Goal: Task Accomplishment & Management: Complete application form

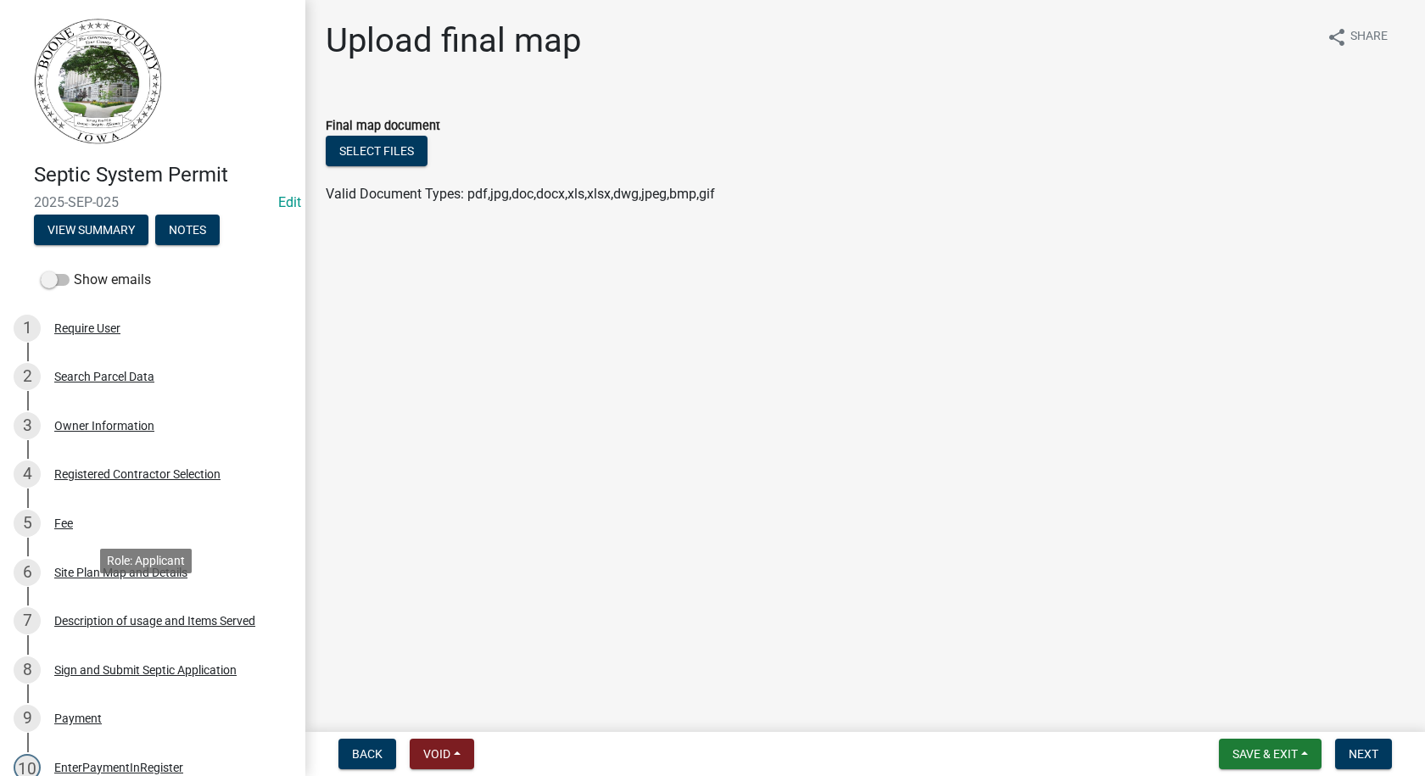
scroll to position [424, 0]
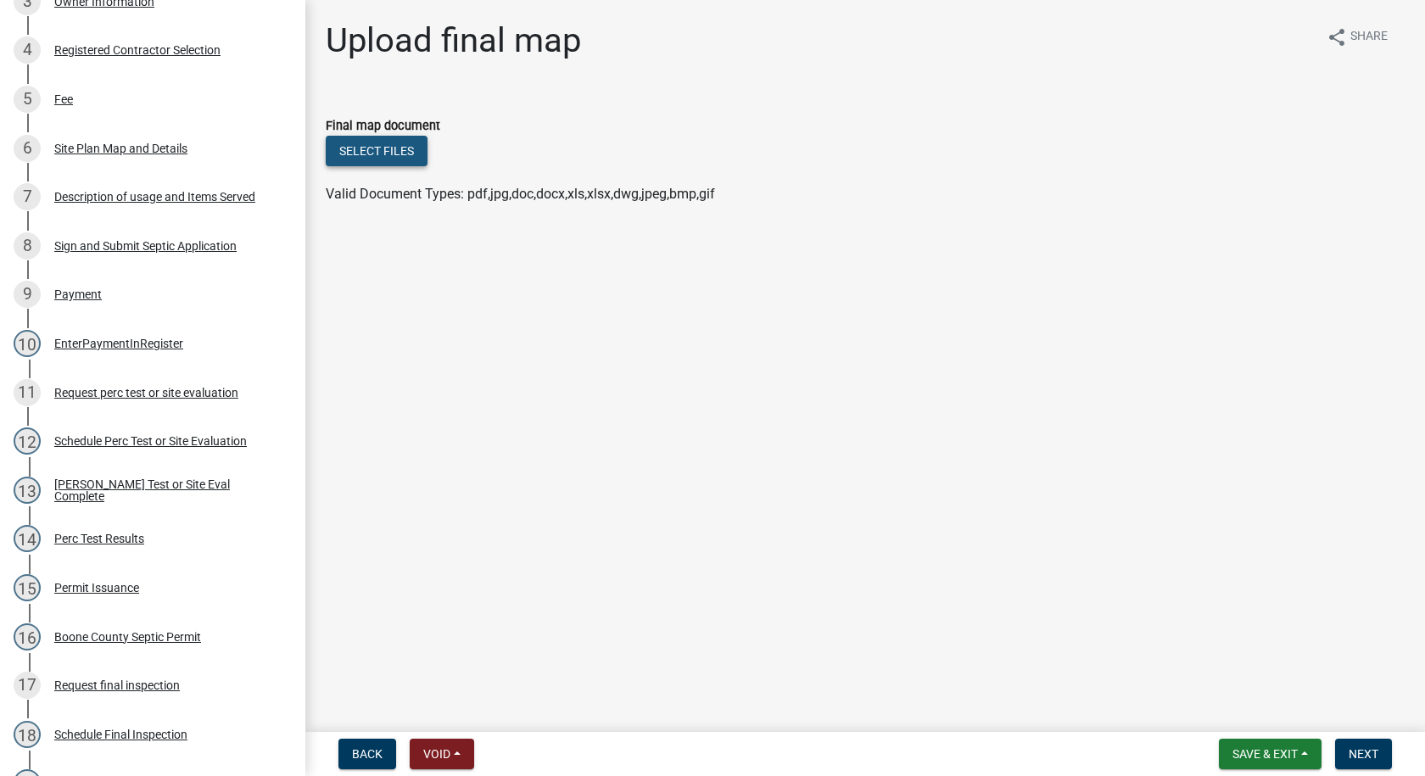
click at [395, 154] on button "Select files" at bounding box center [377, 151] width 102 height 31
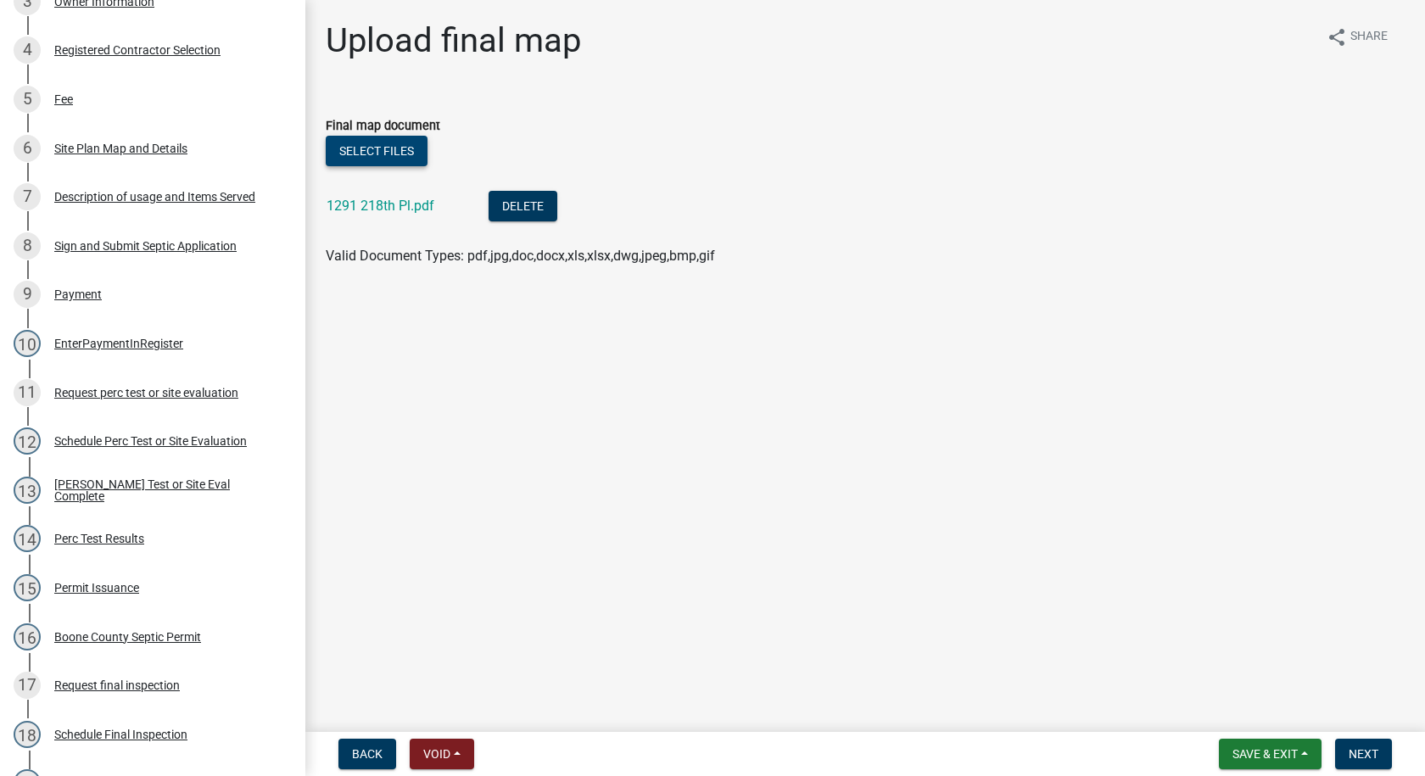
click at [387, 154] on button "Select files" at bounding box center [377, 151] width 102 height 31
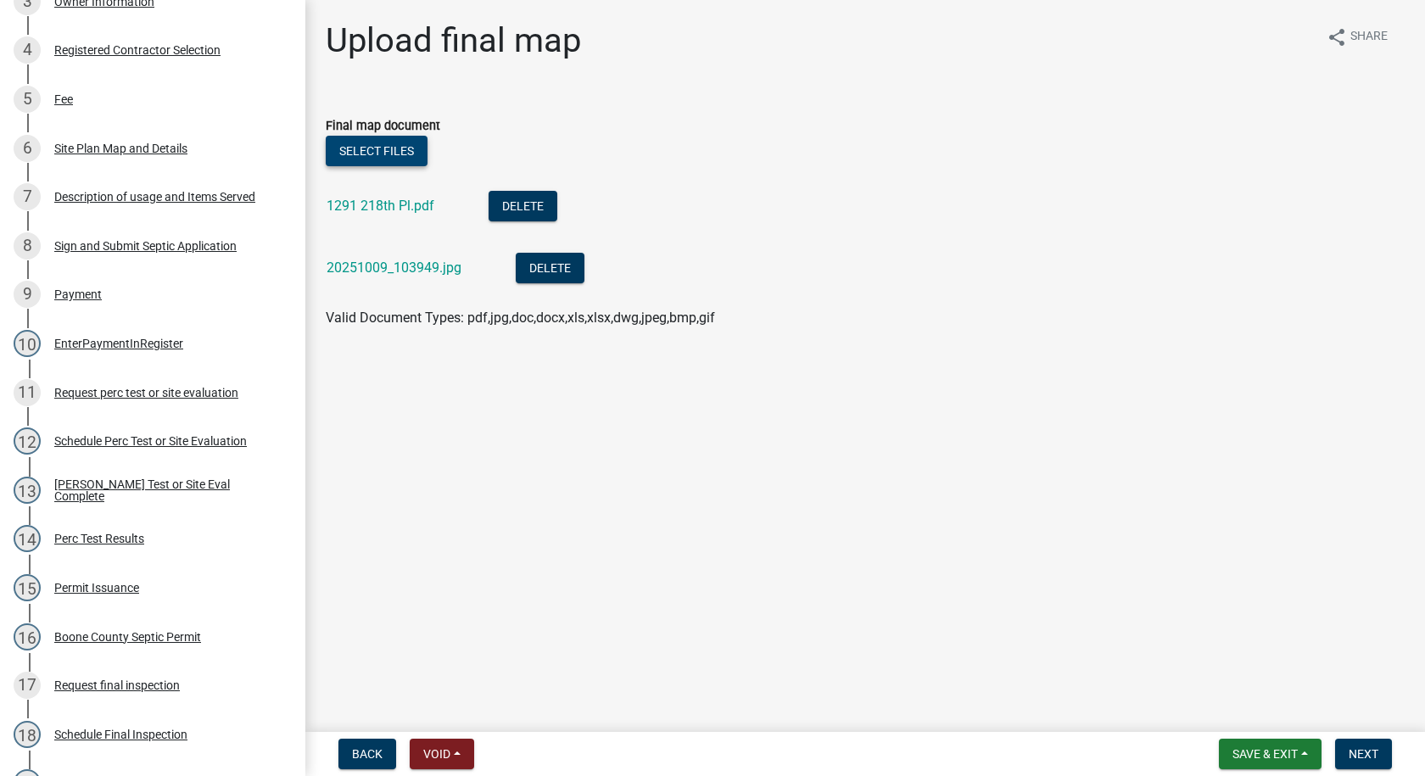
click at [383, 152] on button "Select files" at bounding box center [377, 151] width 102 height 31
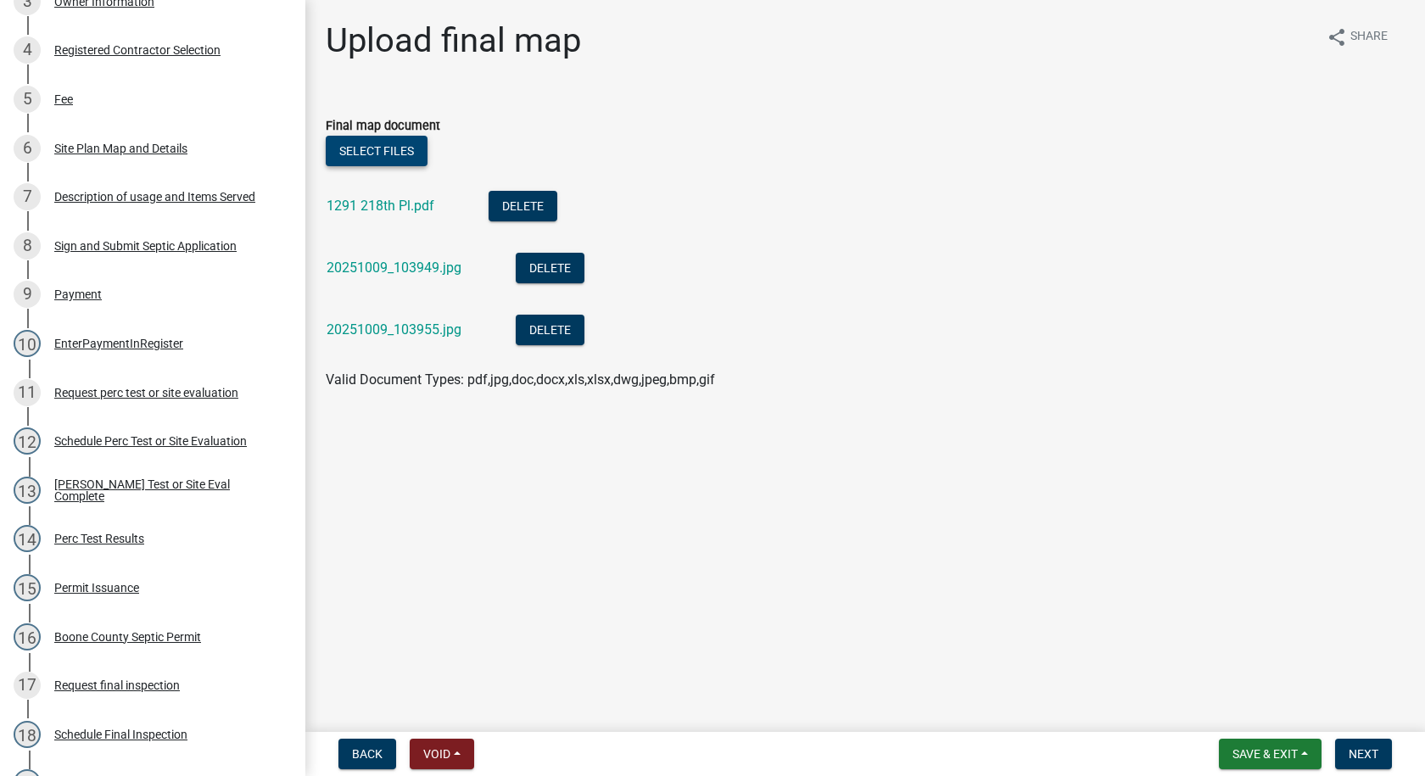
click at [394, 150] on button "Select files" at bounding box center [377, 151] width 102 height 31
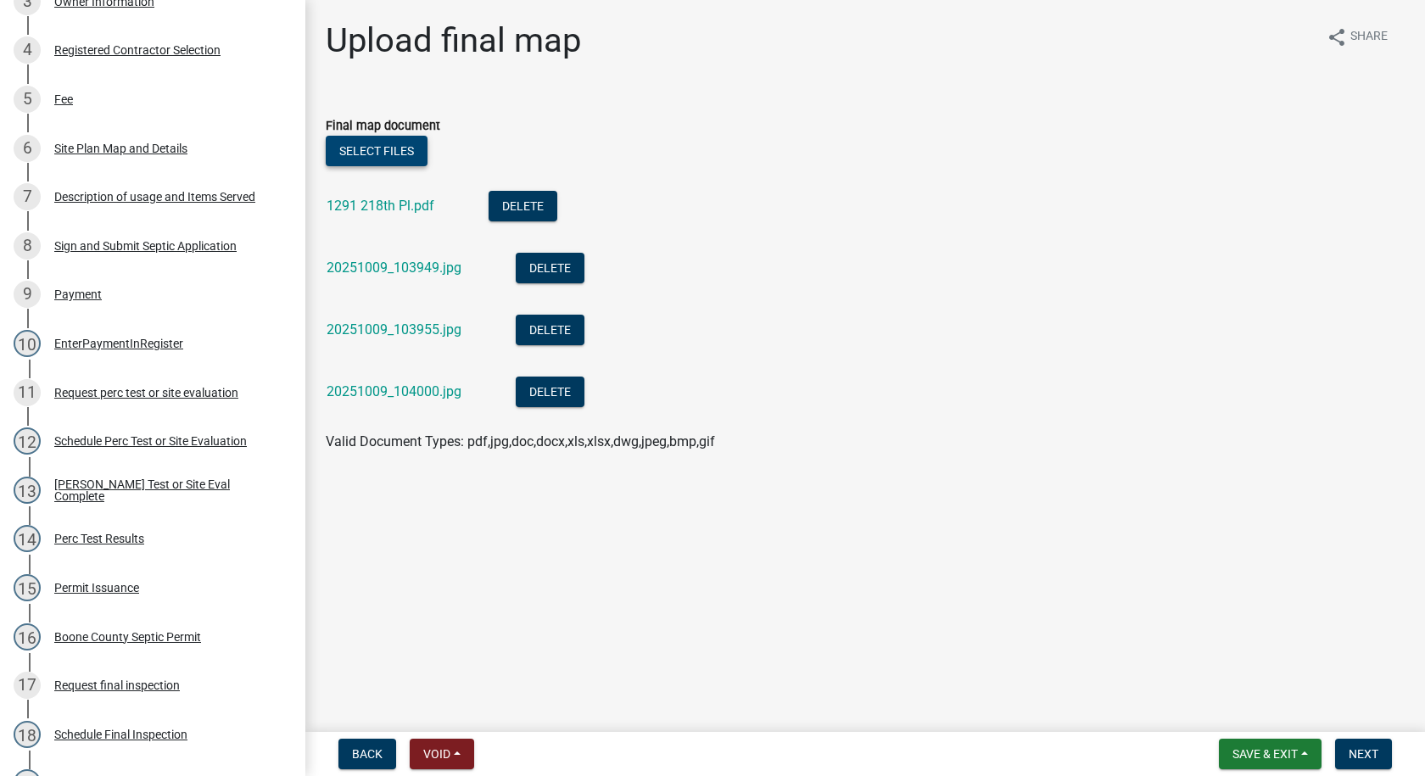
click at [416, 149] on button "Select files" at bounding box center [377, 151] width 102 height 31
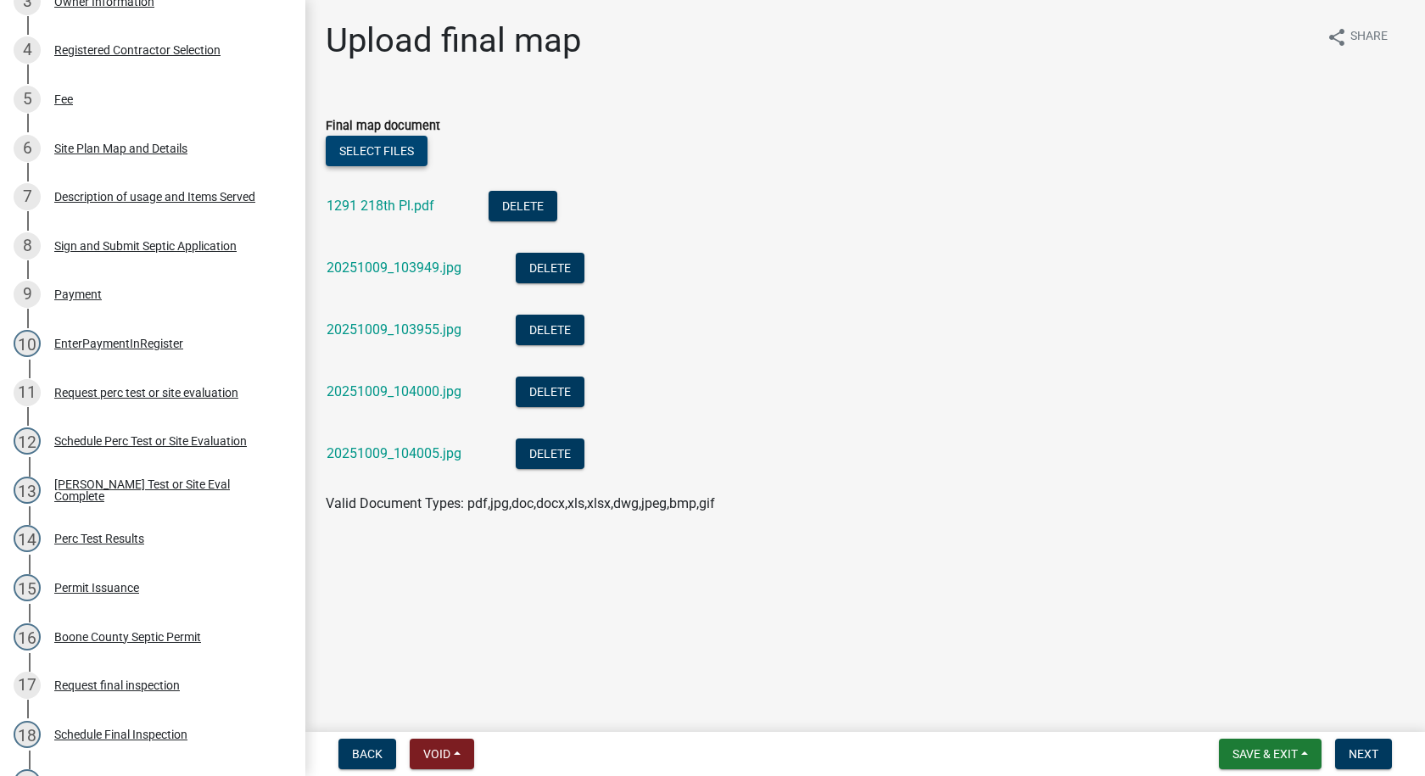
click at [414, 151] on button "Select files" at bounding box center [377, 151] width 102 height 31
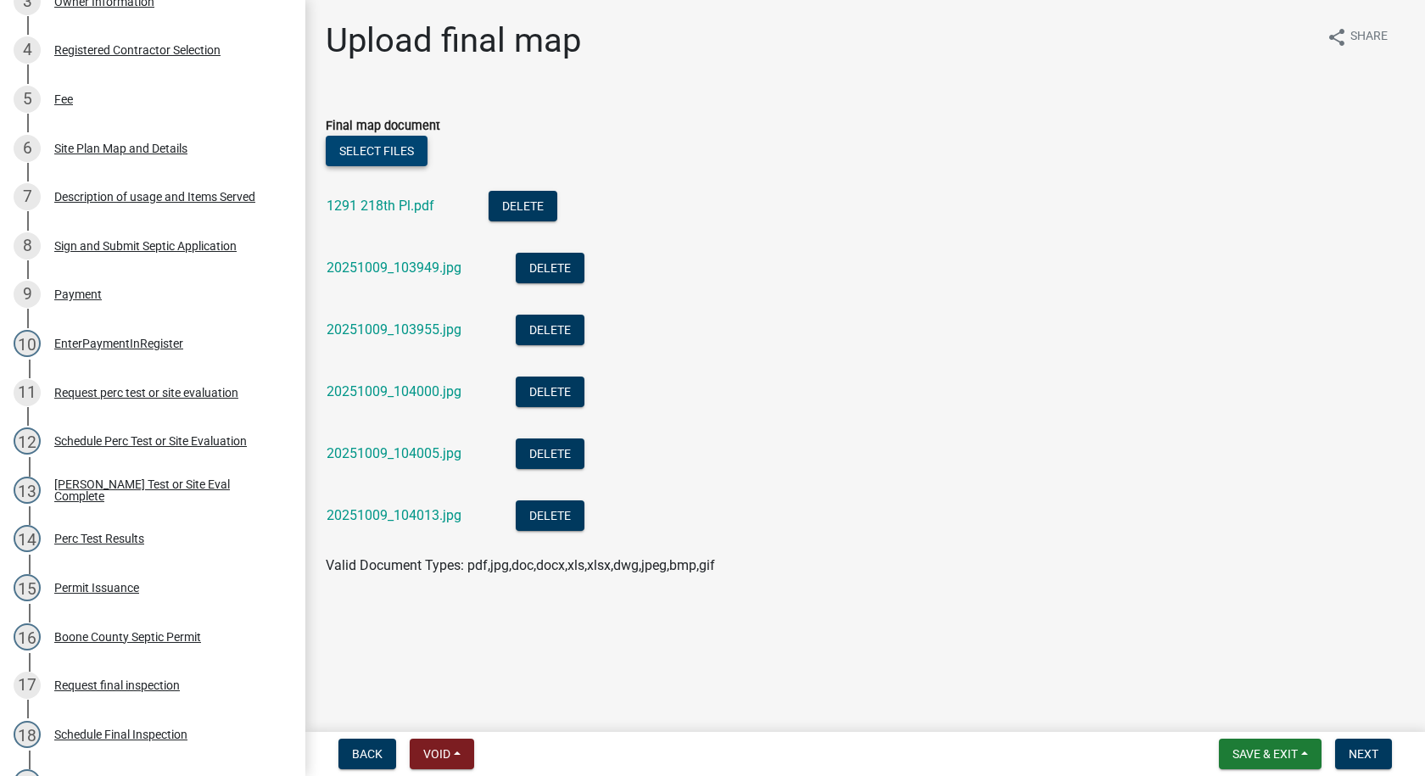
click at [379, 149] on button "Select files" at bounding box center [377, 151] width 102 height 31
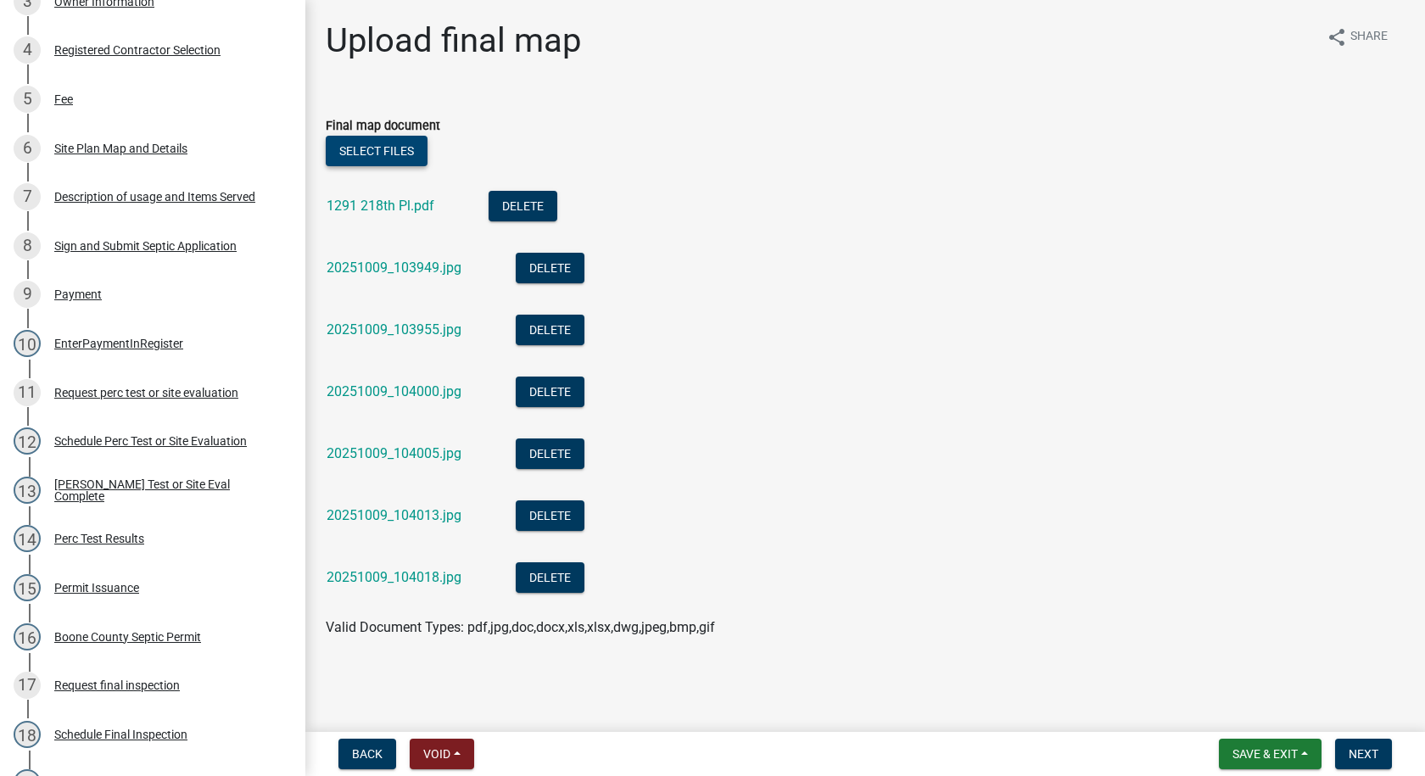
click at [401, 150] on button "Select files" at bounding box center [377, 151] width 102 height 31
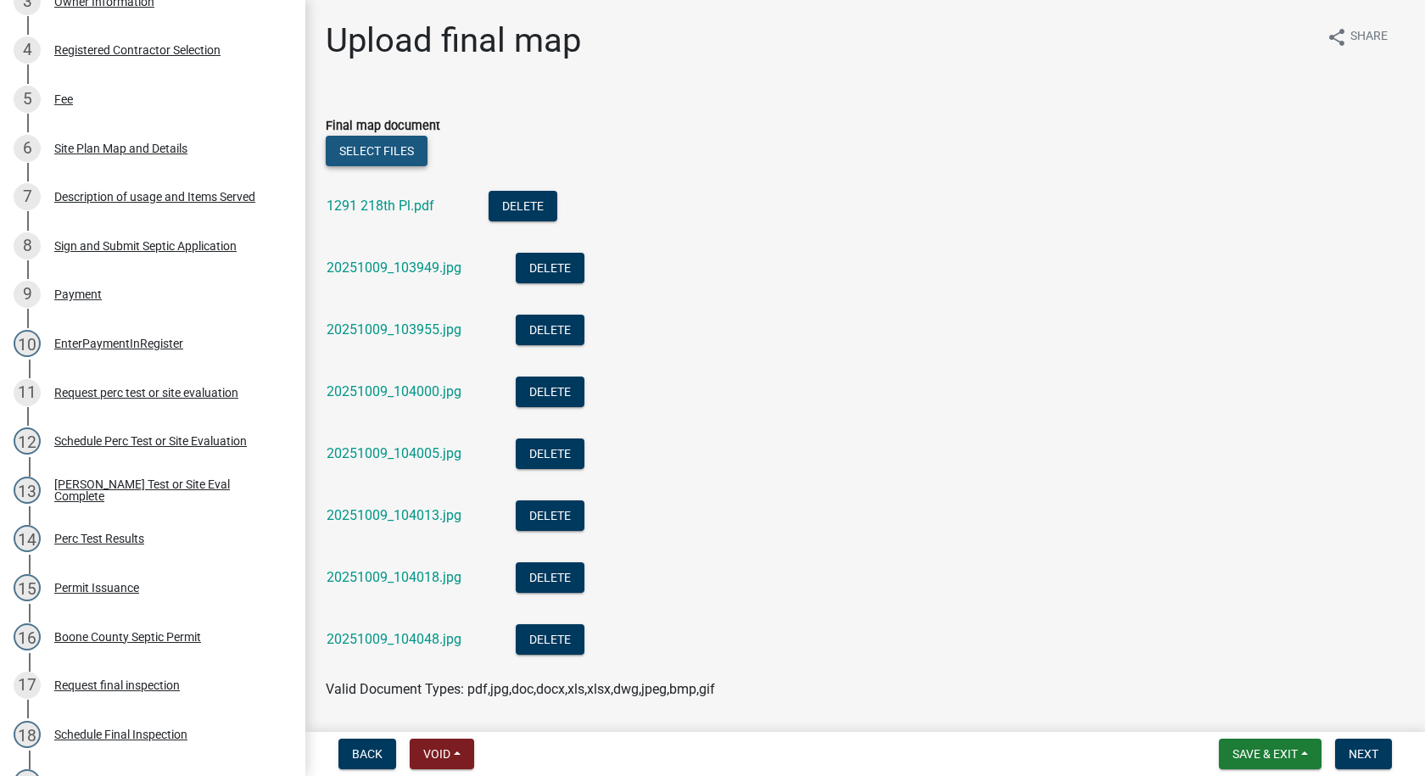
click at [392, 140] on button "Select files" at bounding box center [377, 151] width 102 height 31
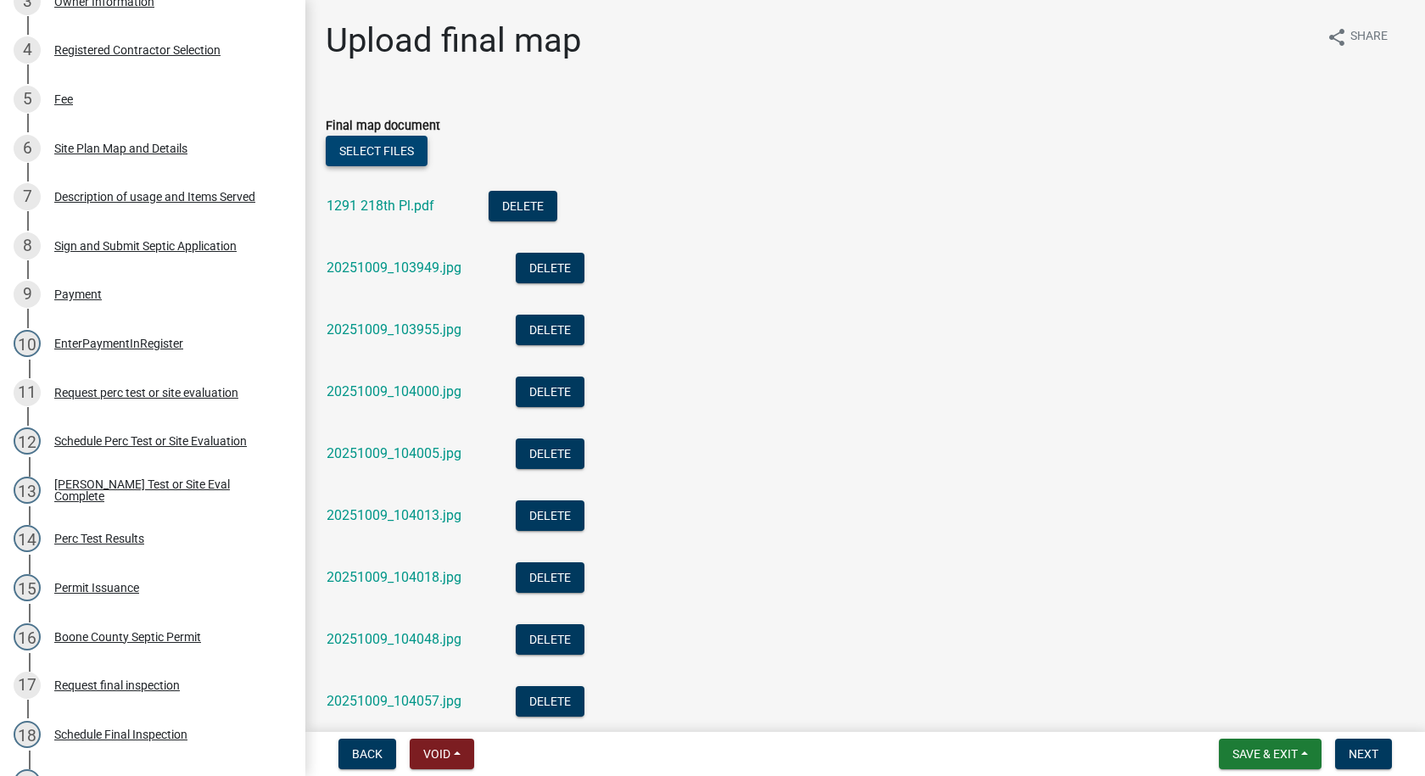
click at [415, 154] on button "Select files" at bounding box center [377, 151] width 102 height 31
click at [423, 151] on button "Select files" at bounding box center [377, 151] width 102 height 31
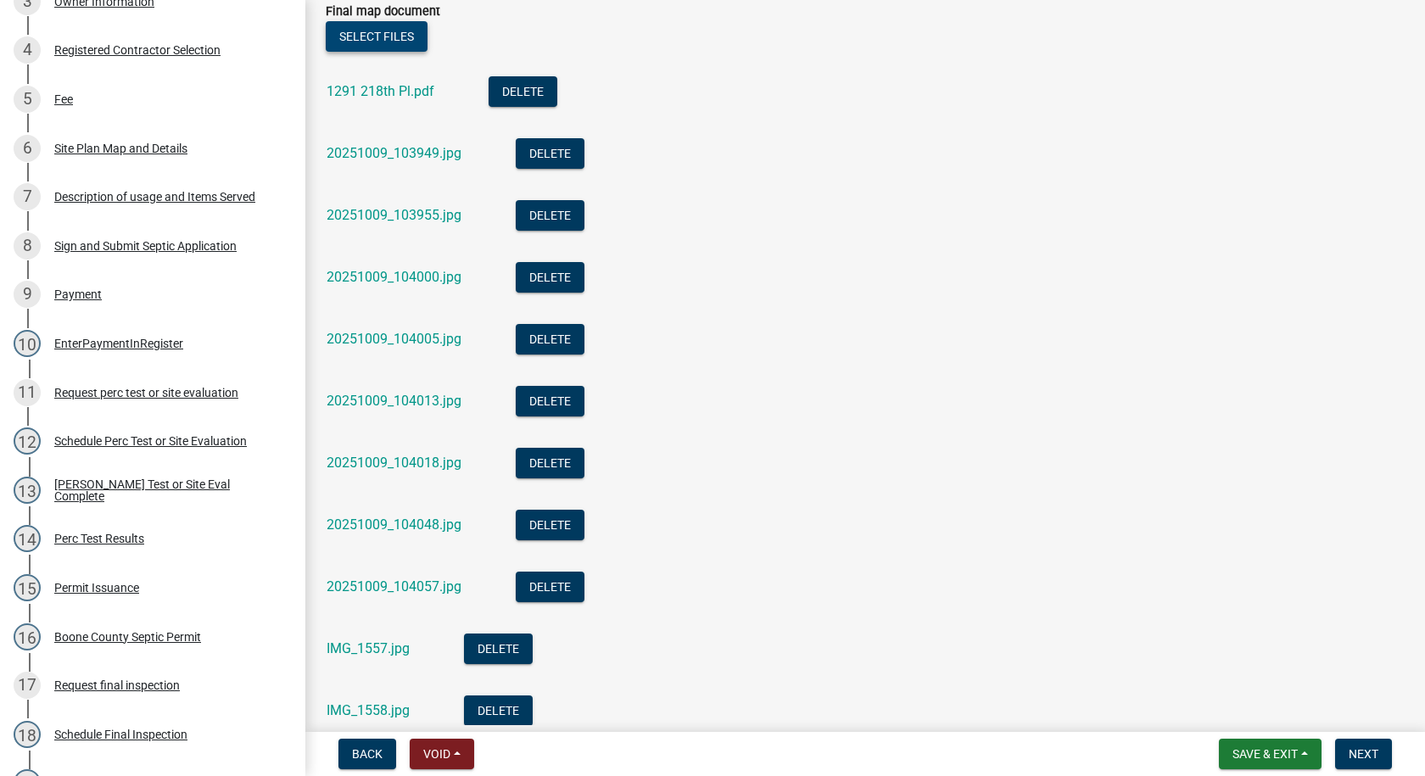
scroll to position [242, 0]
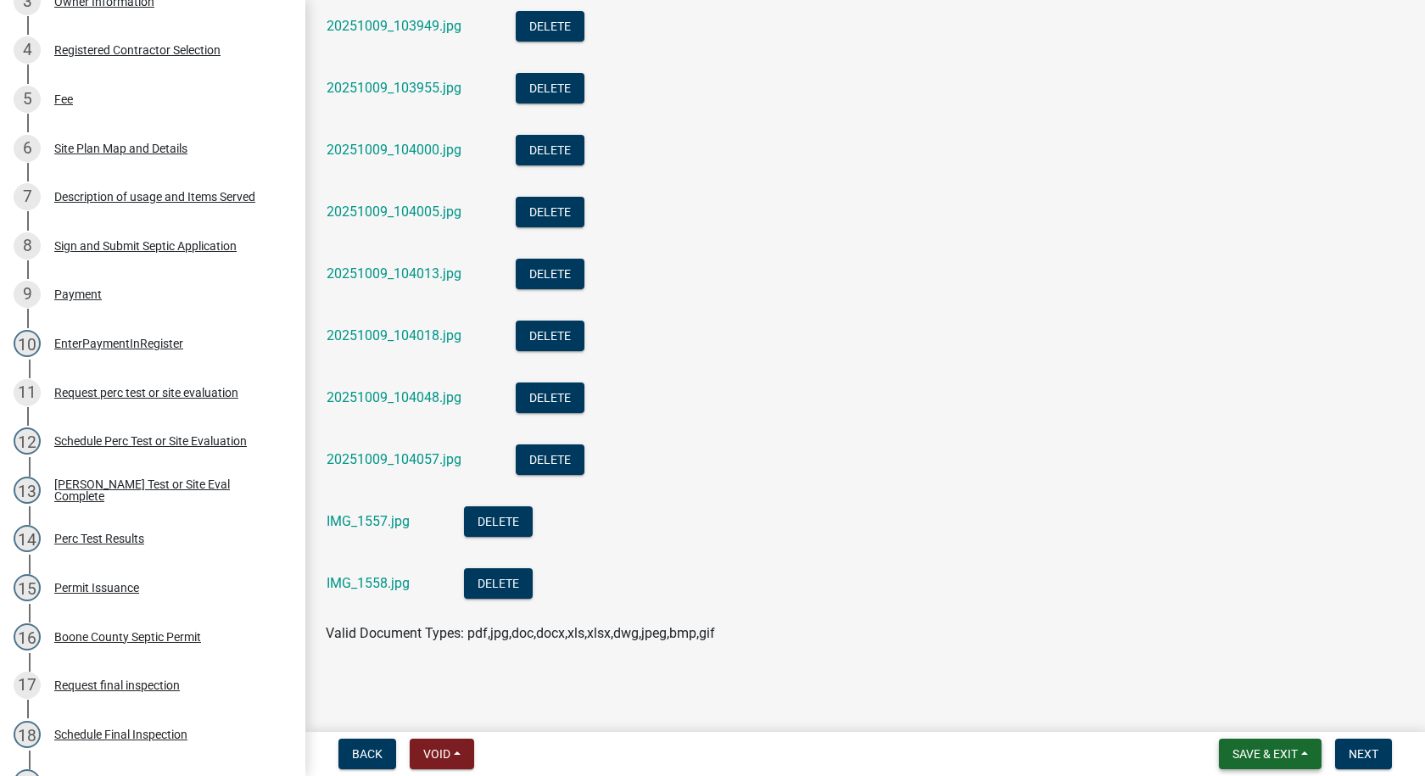
click at [1242, 752] on span "Save & Exit" at bounding box center [1265, 754] width 65 height 14
click at [1217, 660] on button "Save" at bounding box center [1254, 669] width 136 height 41
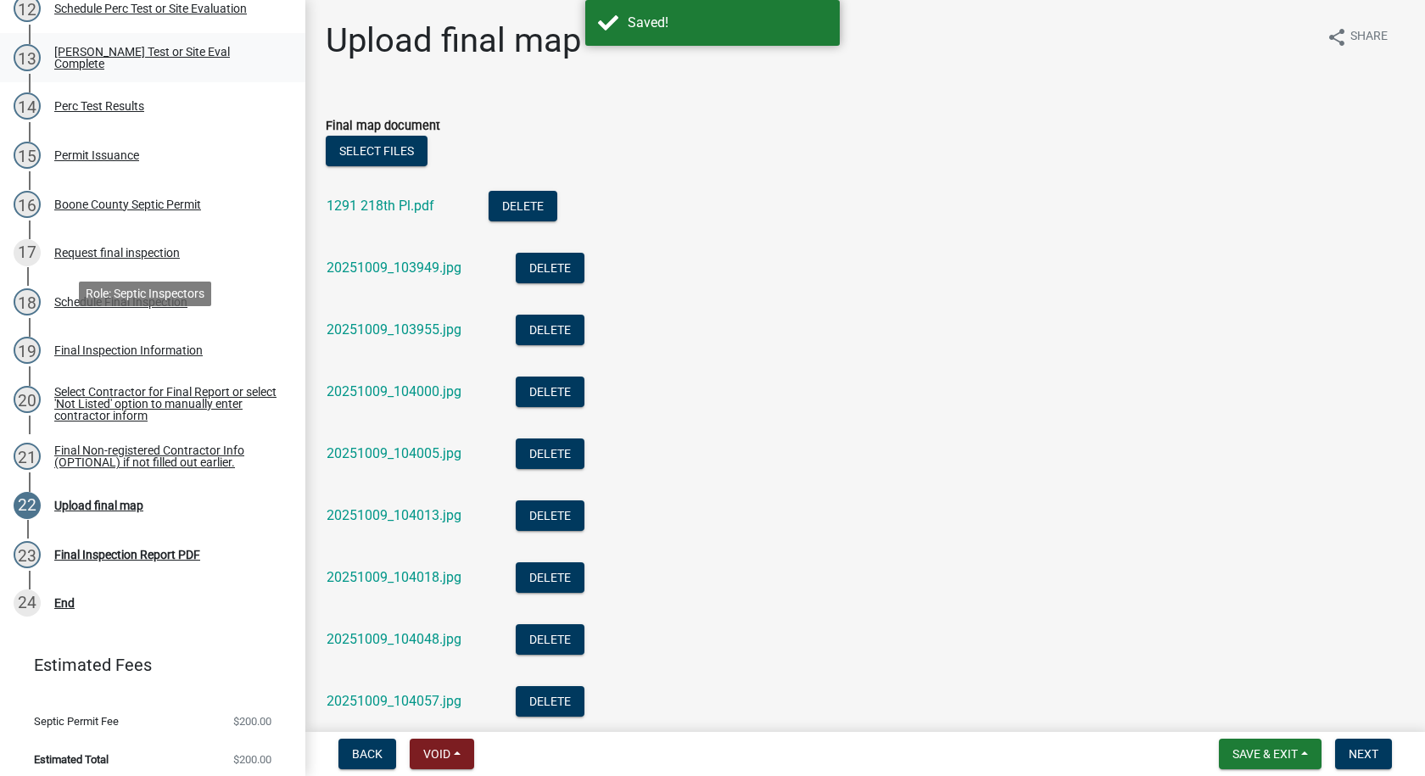
scroll to position [866, 0]
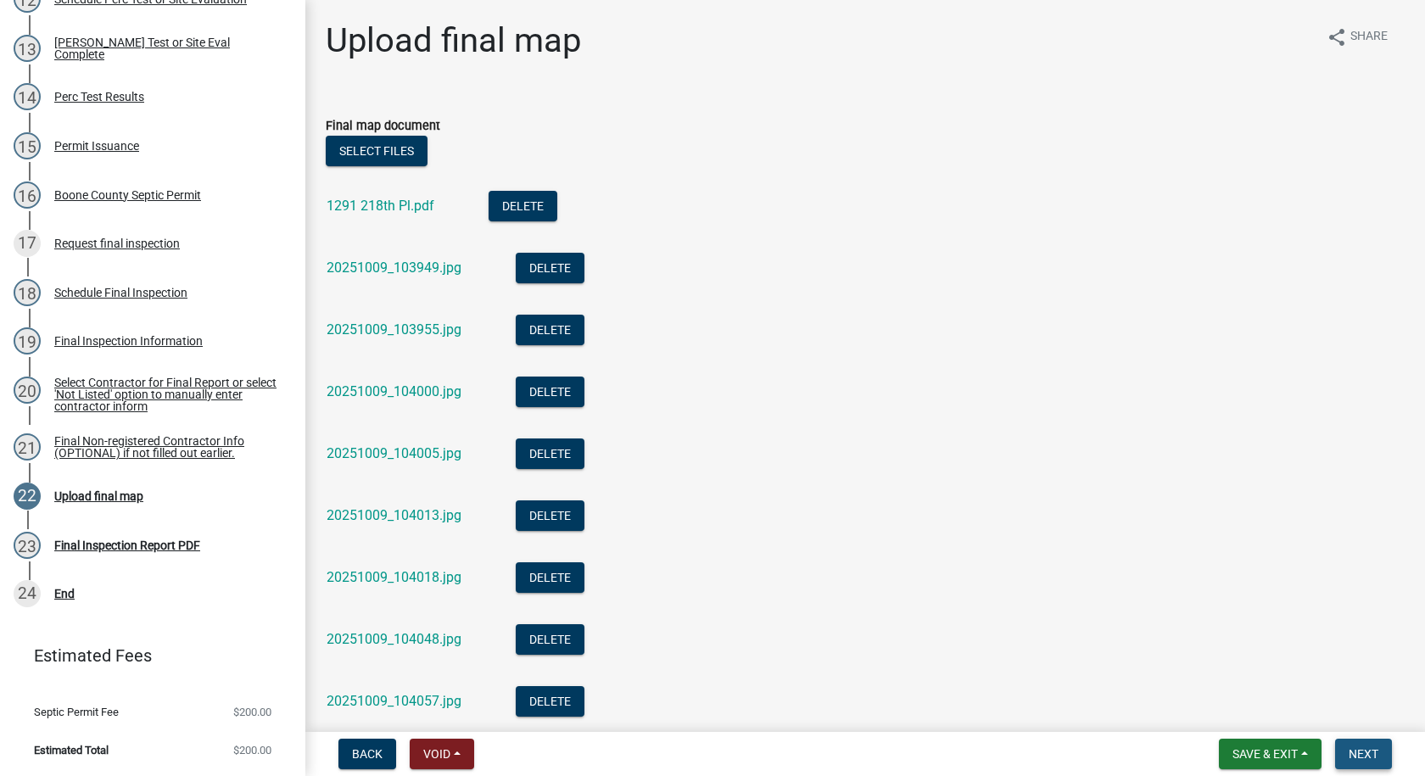
click at [1352, 749] on span "Next" at bounding box center [1364, 754] width 30 height 14
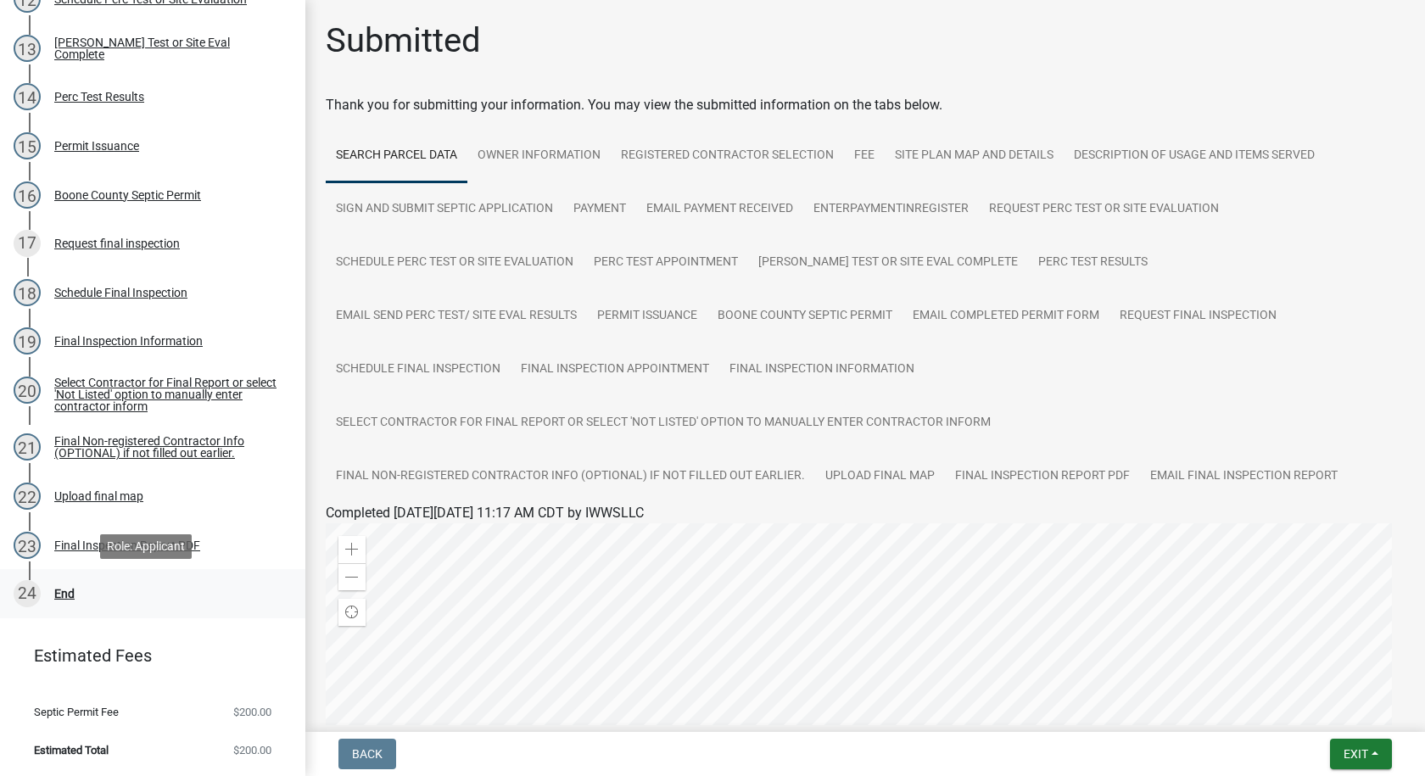
click at [68, 592] on div "End" at bounding box center [64, 594] width 20 height 12
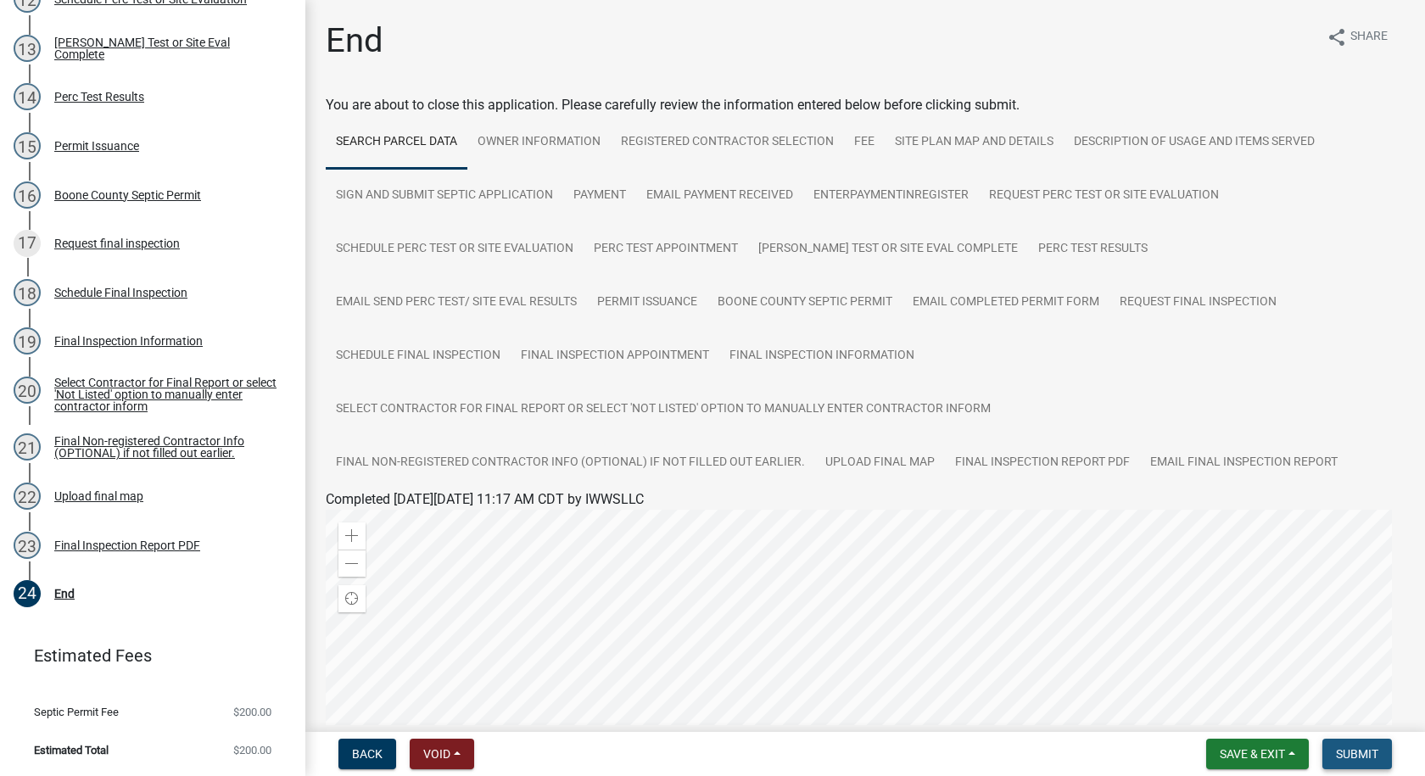
click at [1354, 757] on span "Submit" at bounding box center [1357, 754] width 42 height 14
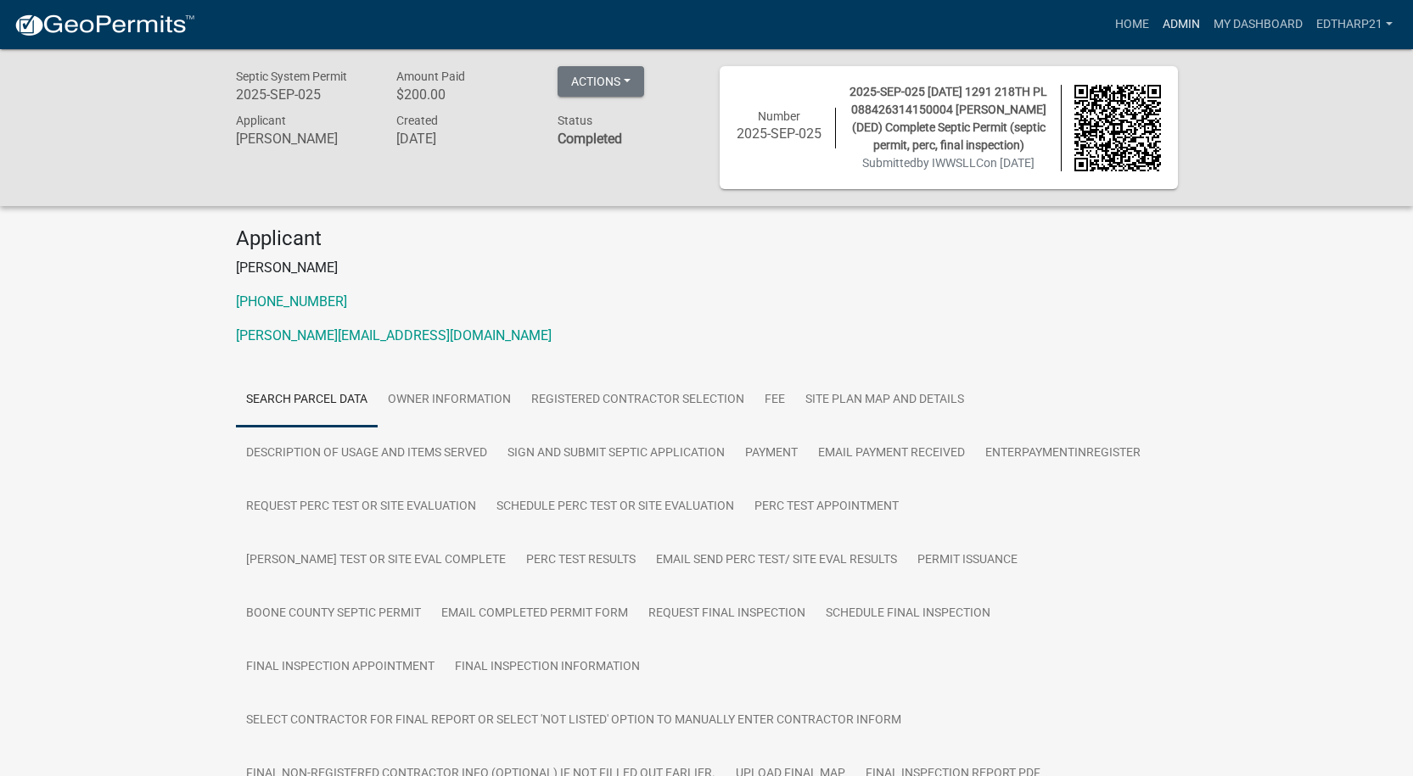
click at [1172, 25] on link "Admin" at bounding box center [1181, 24] width 51 height 32
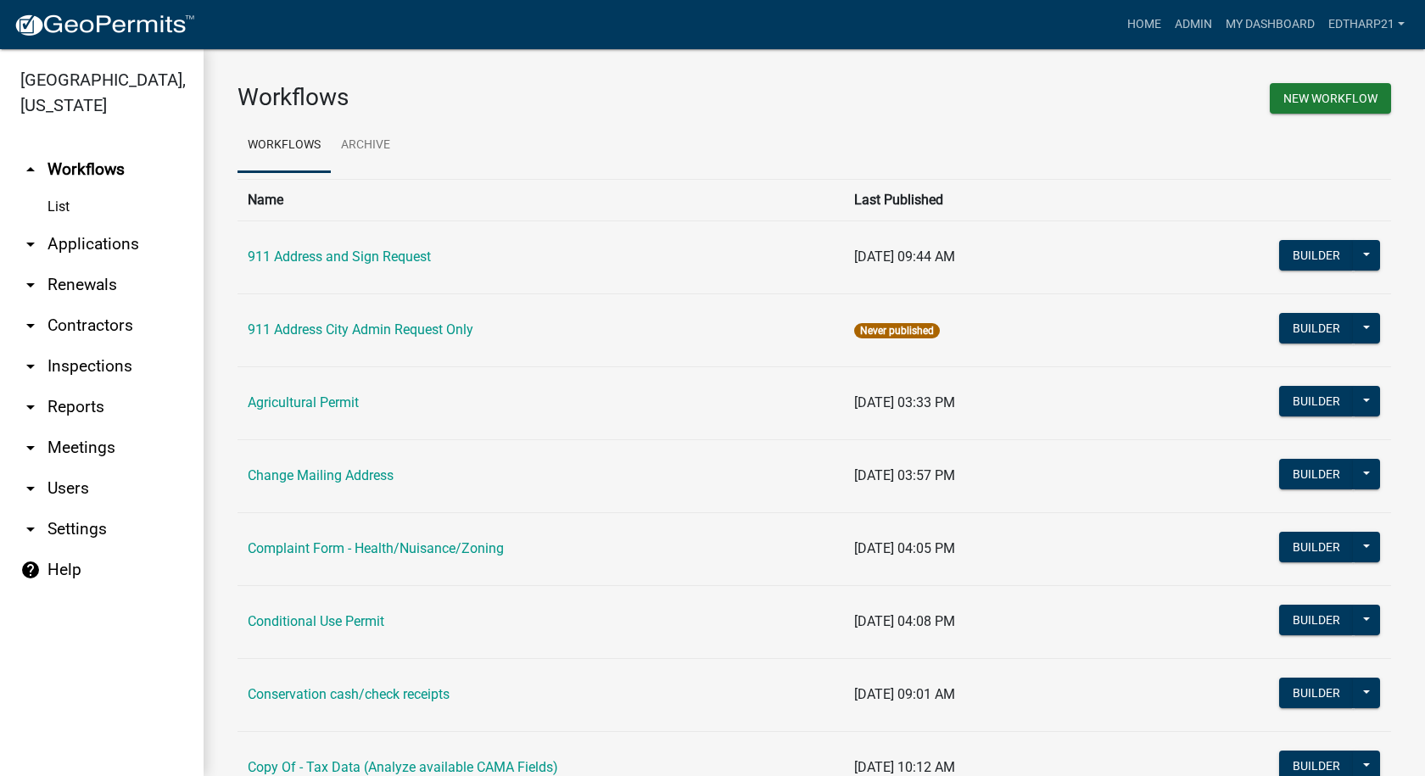
click at [82, 224] on link "arrow_drop_down Applications" at bounding box center [102, 244] width 204 height 41
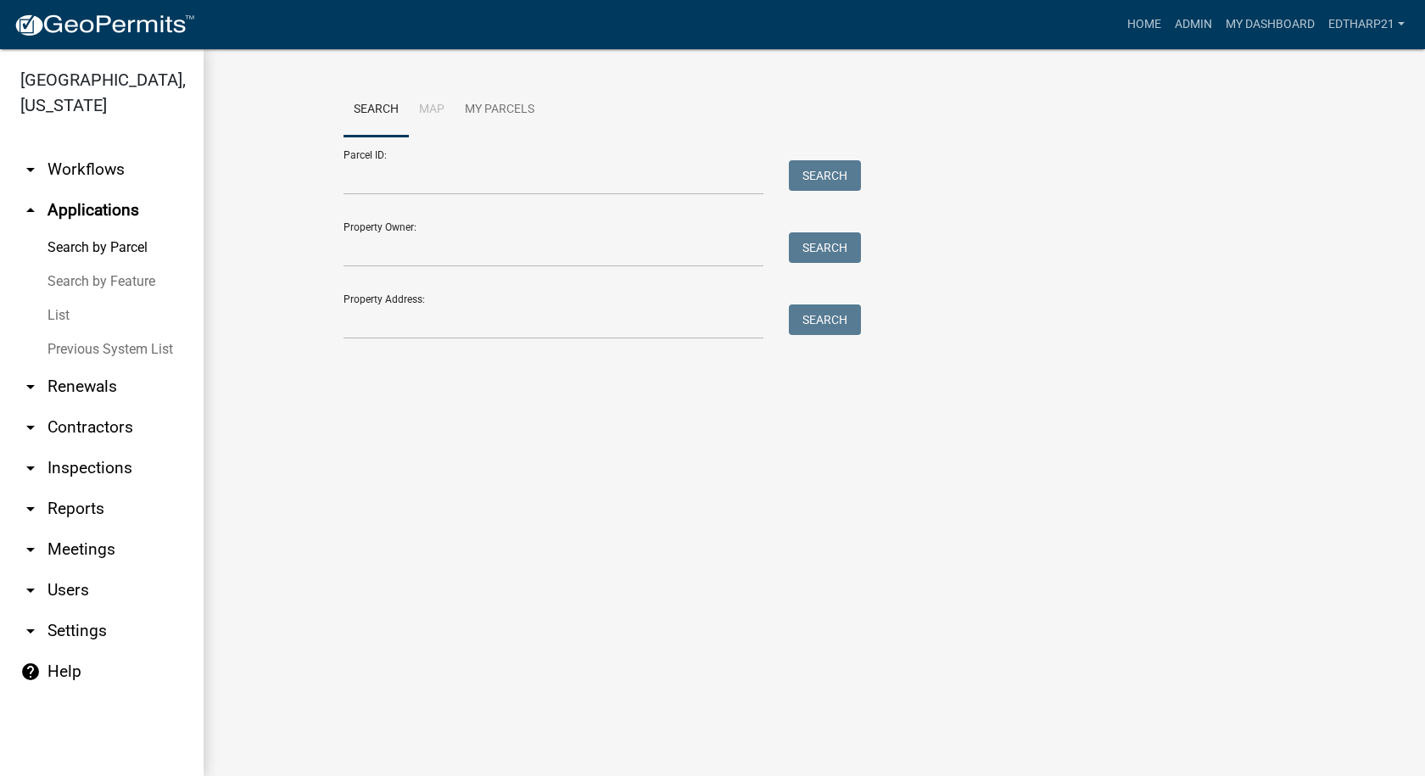
click at [60, 299] on link "List" at bounding box center [102, 316] width 204 height 34
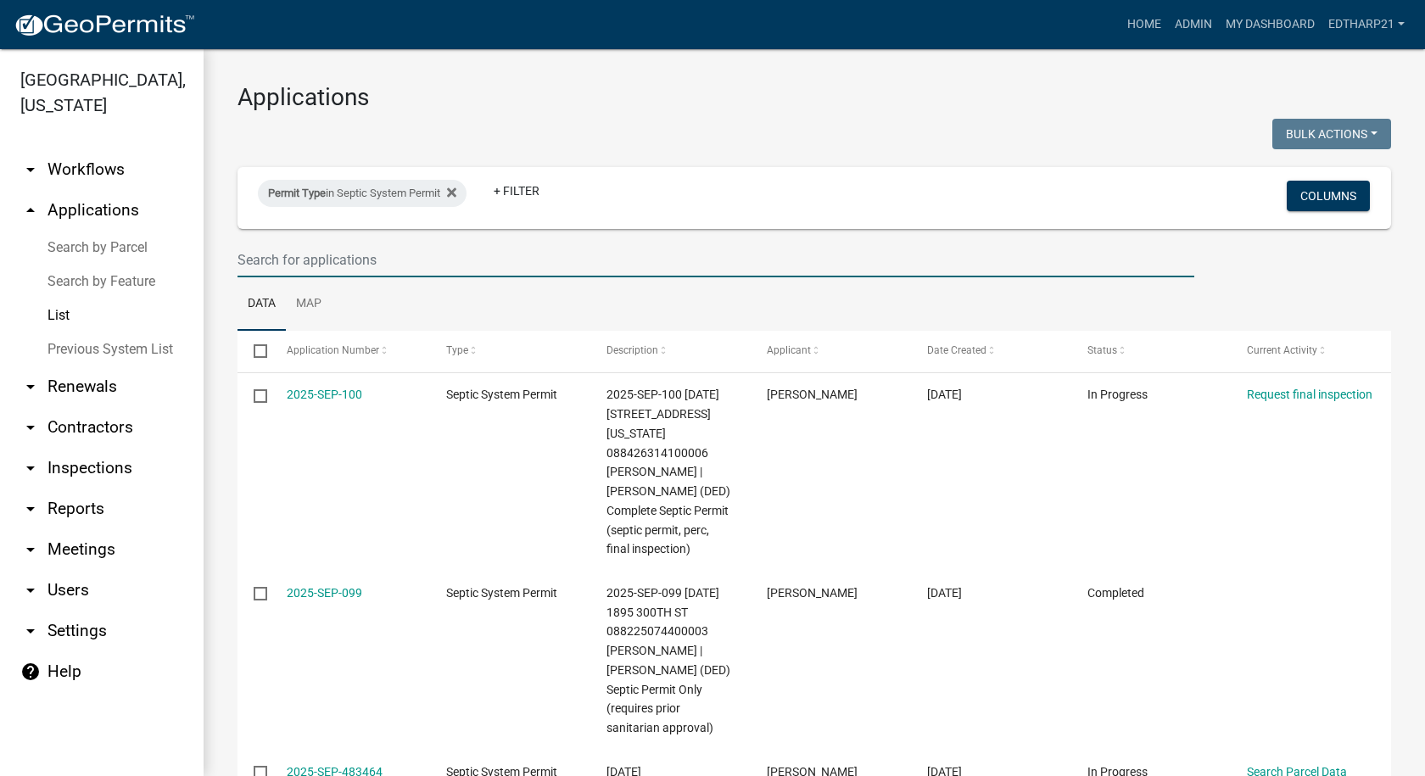
click at [286, 260] on input "text" at bounding box center [716, 260] width 957 height 35
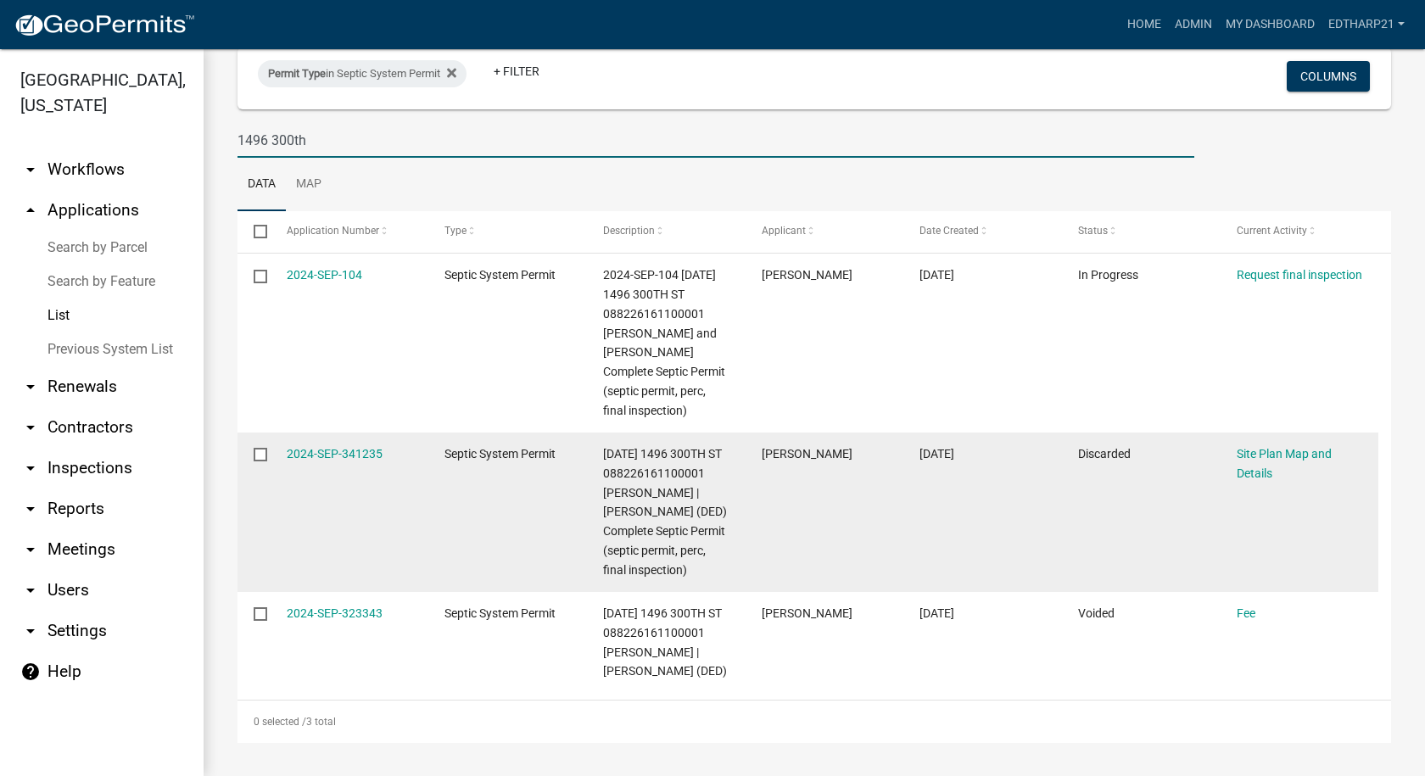
scroll to position [85, 0]
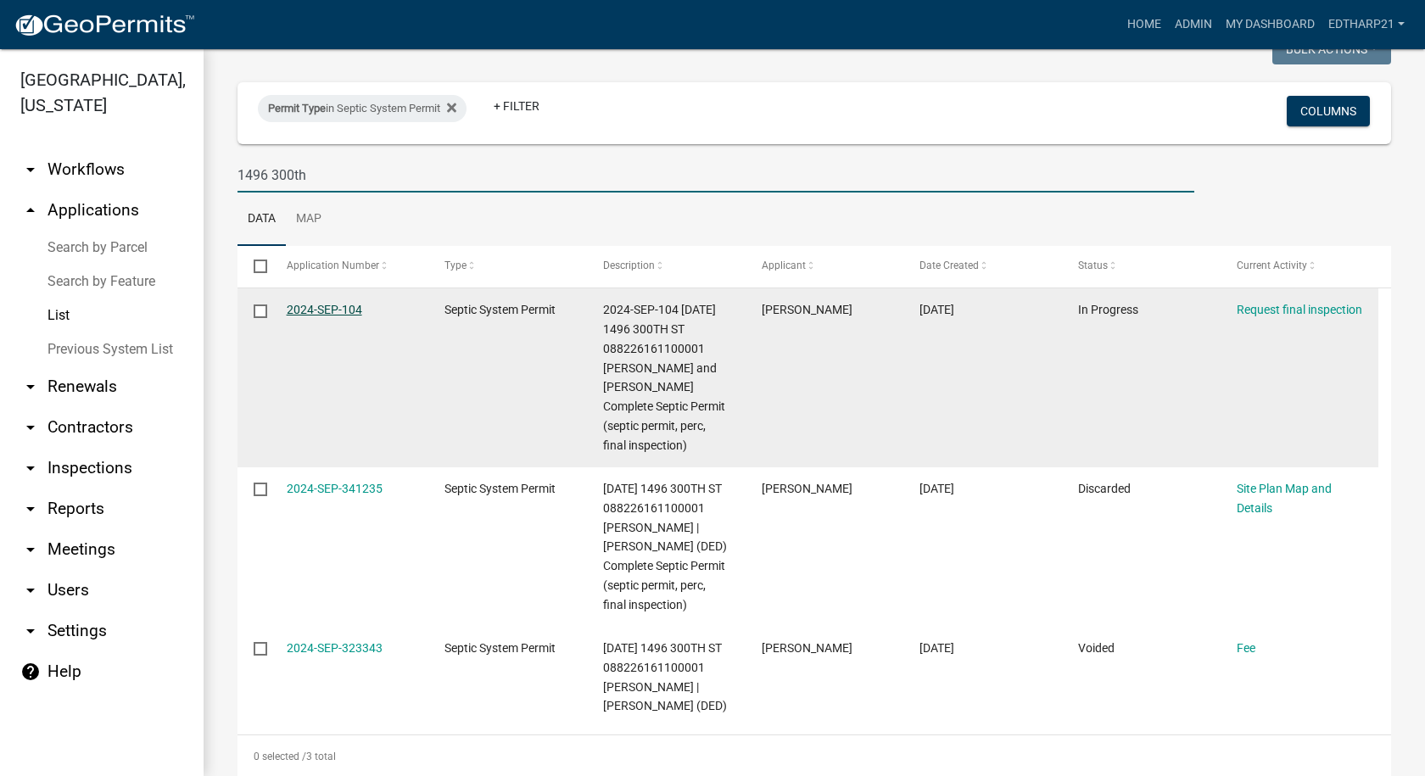
type input "1496 300th"
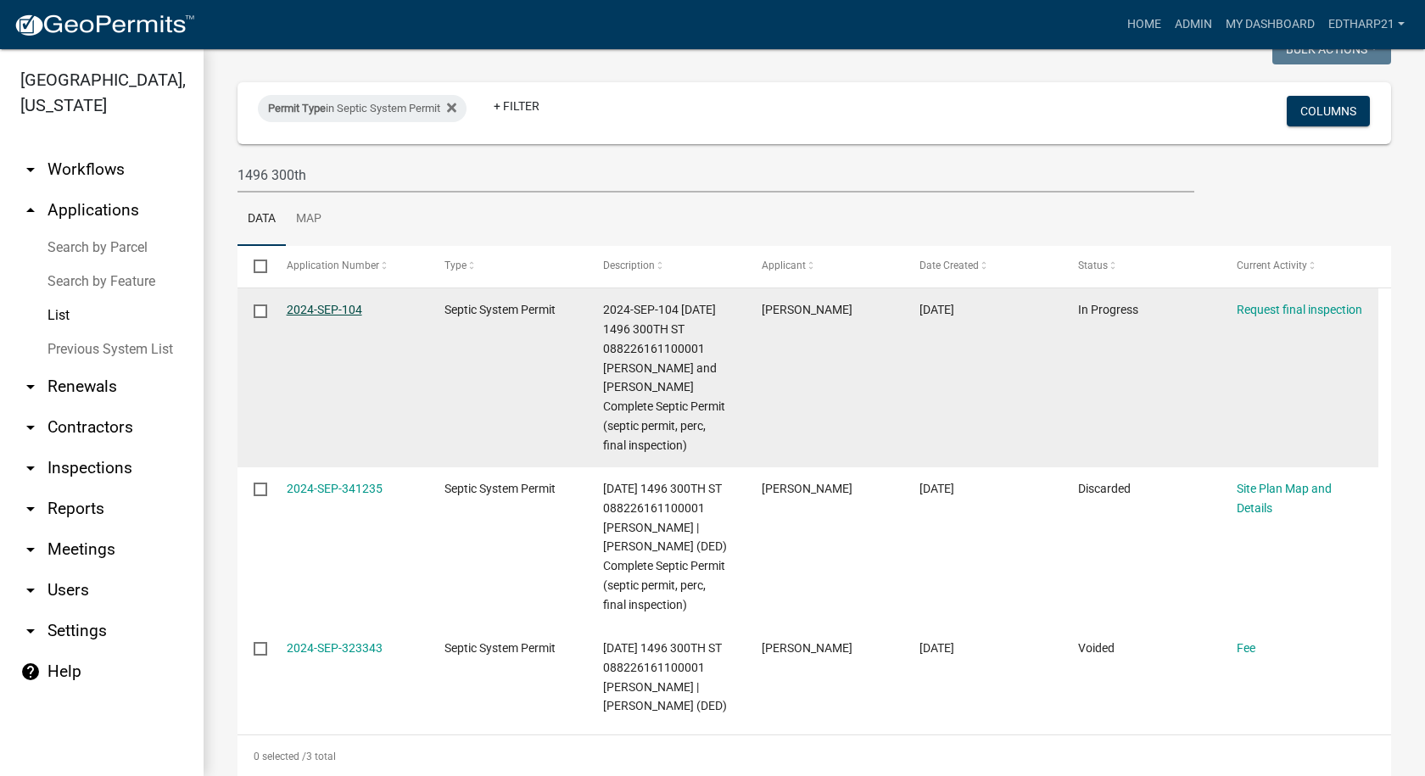
click at [332, 311] on link "2024-SEP-104" at bounding box center [325, 310] width 76 height 14
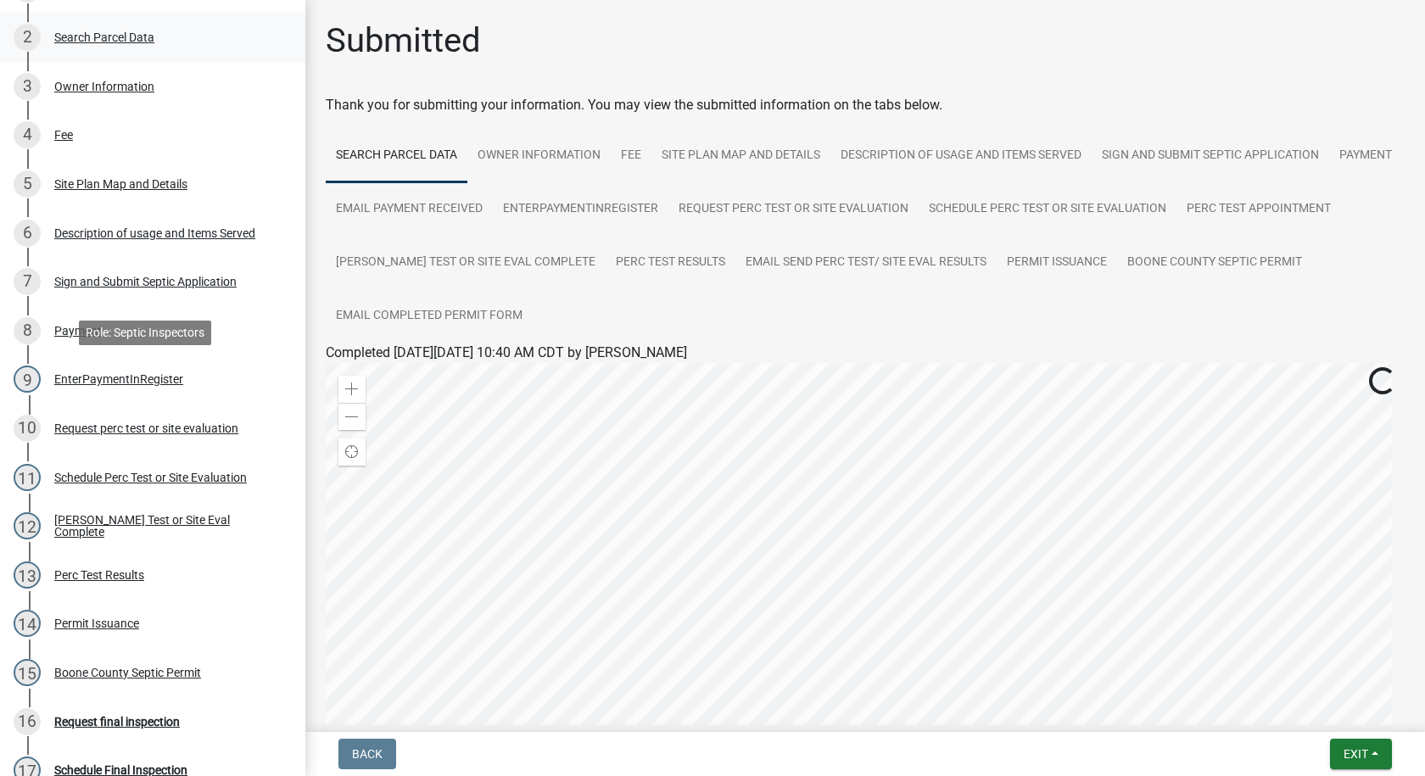
scroll to position [679, 0]
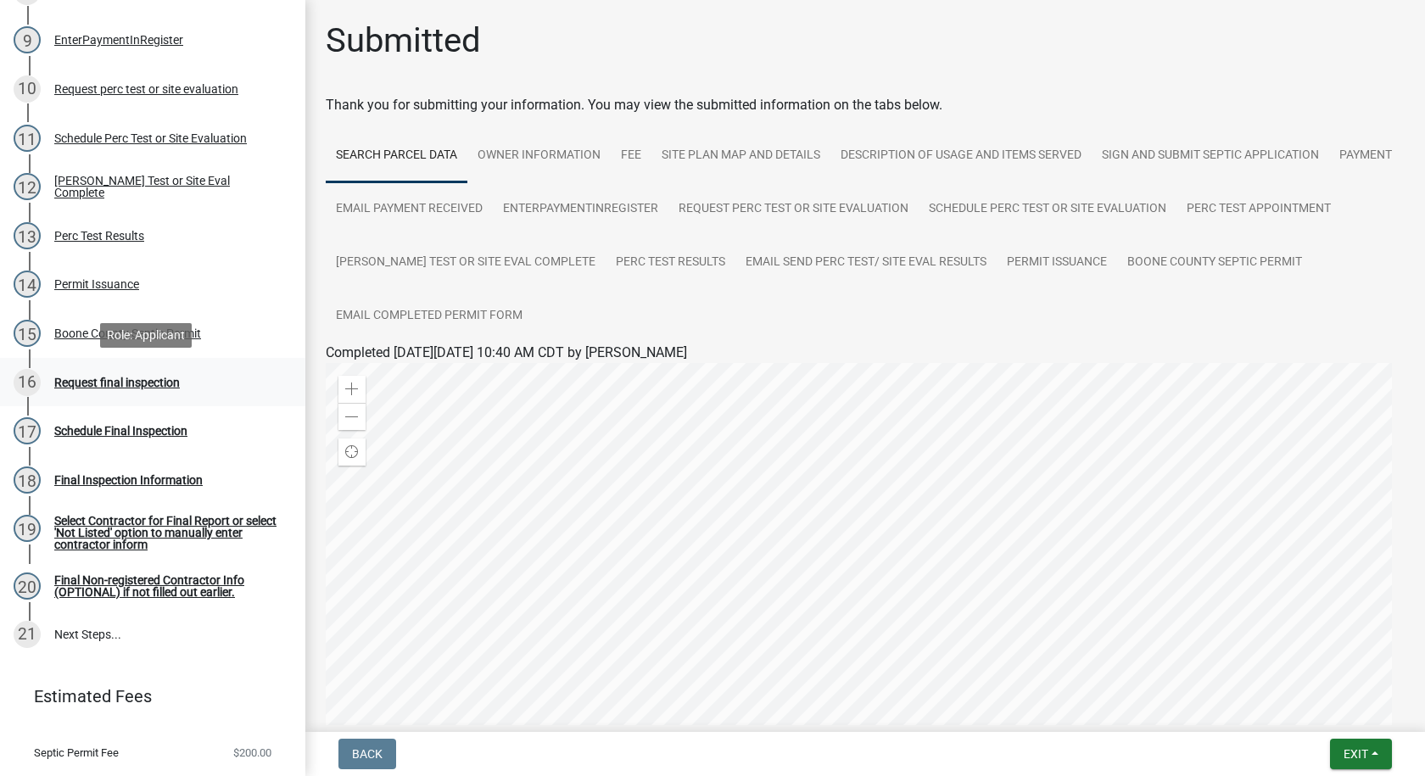
click at [164, 381] on div "Request final inspection" at bounding box center [117, 383] width 126 height 12
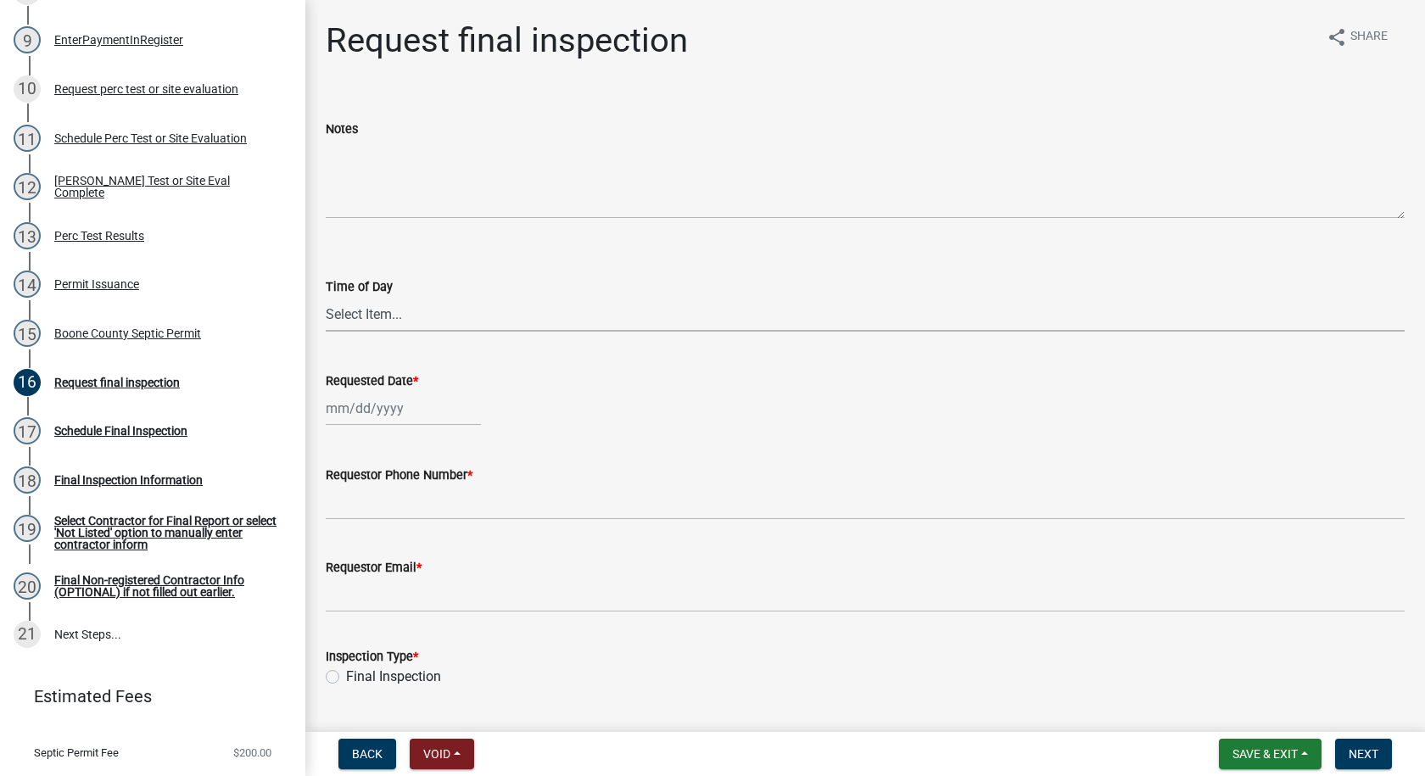
click at [376, 321] on select "Select Item... AM PM" at bounding box center [865, 314] width 1079 height 35
click at [326, 297] on select "Select Item... AM PM" at bounding box center [865, 314] width 1079 height 35
select select "ea230207-152d-431d-88d2-69d4b5aeb3ad"
select select "10"
select select "2025"
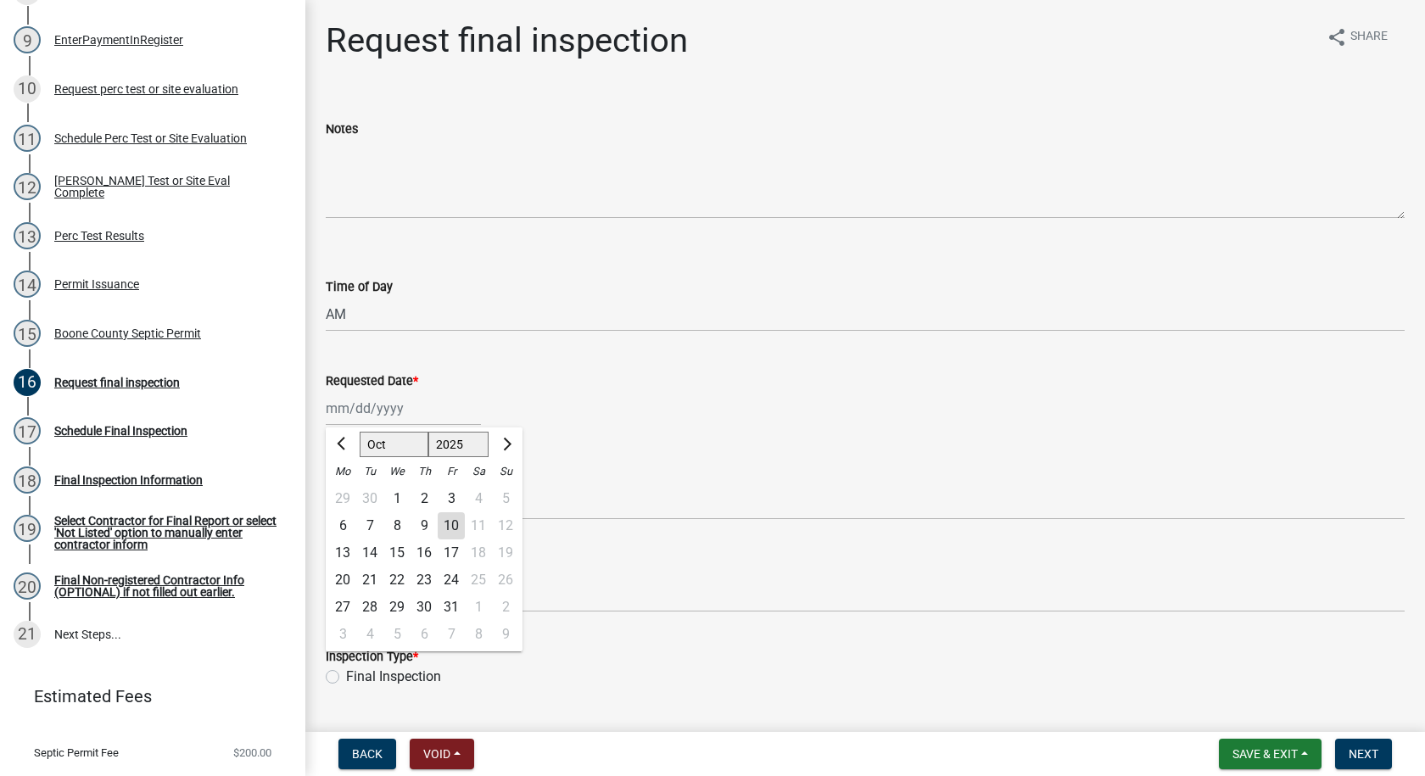
click at [372, 419] on div "[PERSON_NAME] Feb Mar Apr [PERSON_NAME][DATE] Oct Nov [DATE] 1526 1527 1528 152…" at bounding box center [403, 408] width 155 height 35
click at [333, 434] on button "Previous month" at bounding box center [343, 444] width 20 height 27
select select "9"
click at [344, 605] on div "29" at bounding box center [342, 607] width 27 height 27
type input "[DATE]"
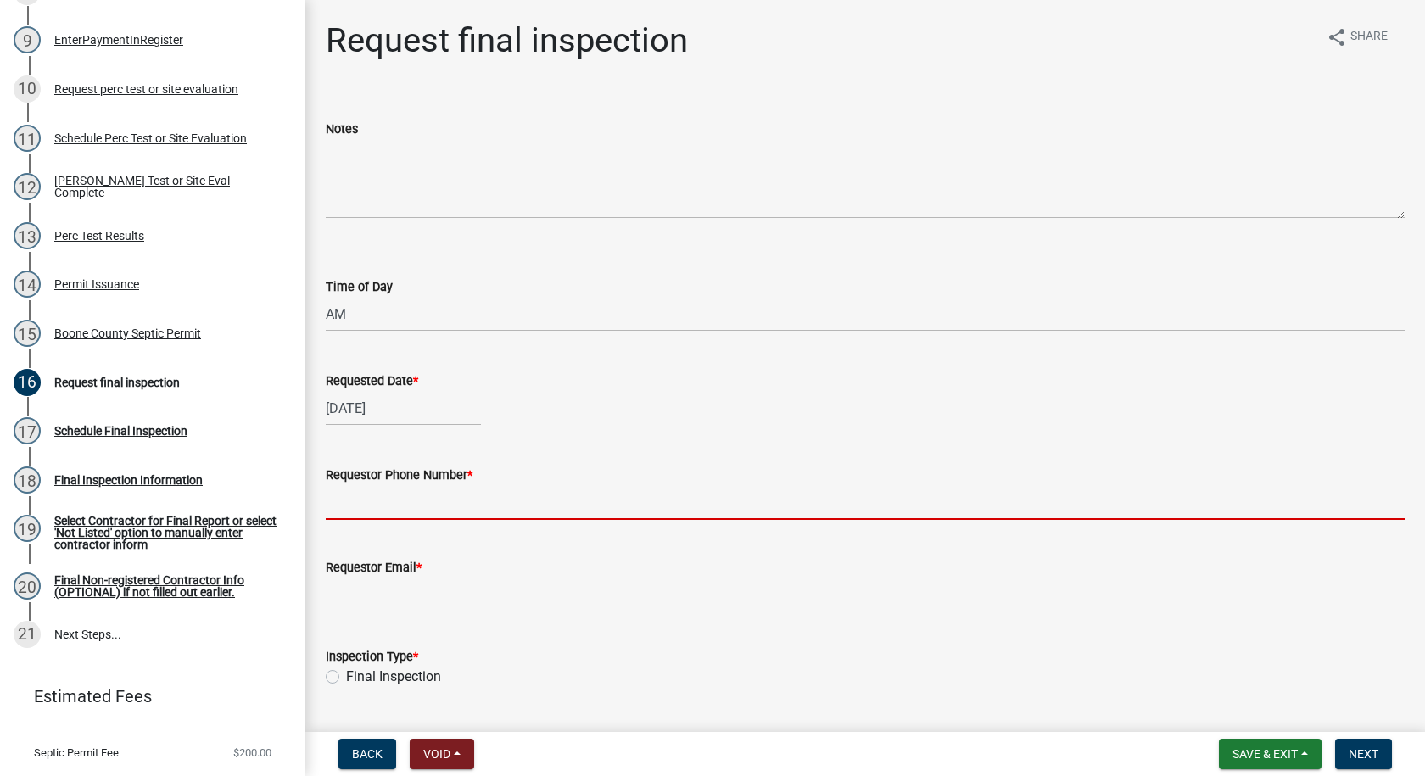
click at [385, 508] on input "Requestor Phone Number *" at bounding box center [865, 502] width 1079 height 35
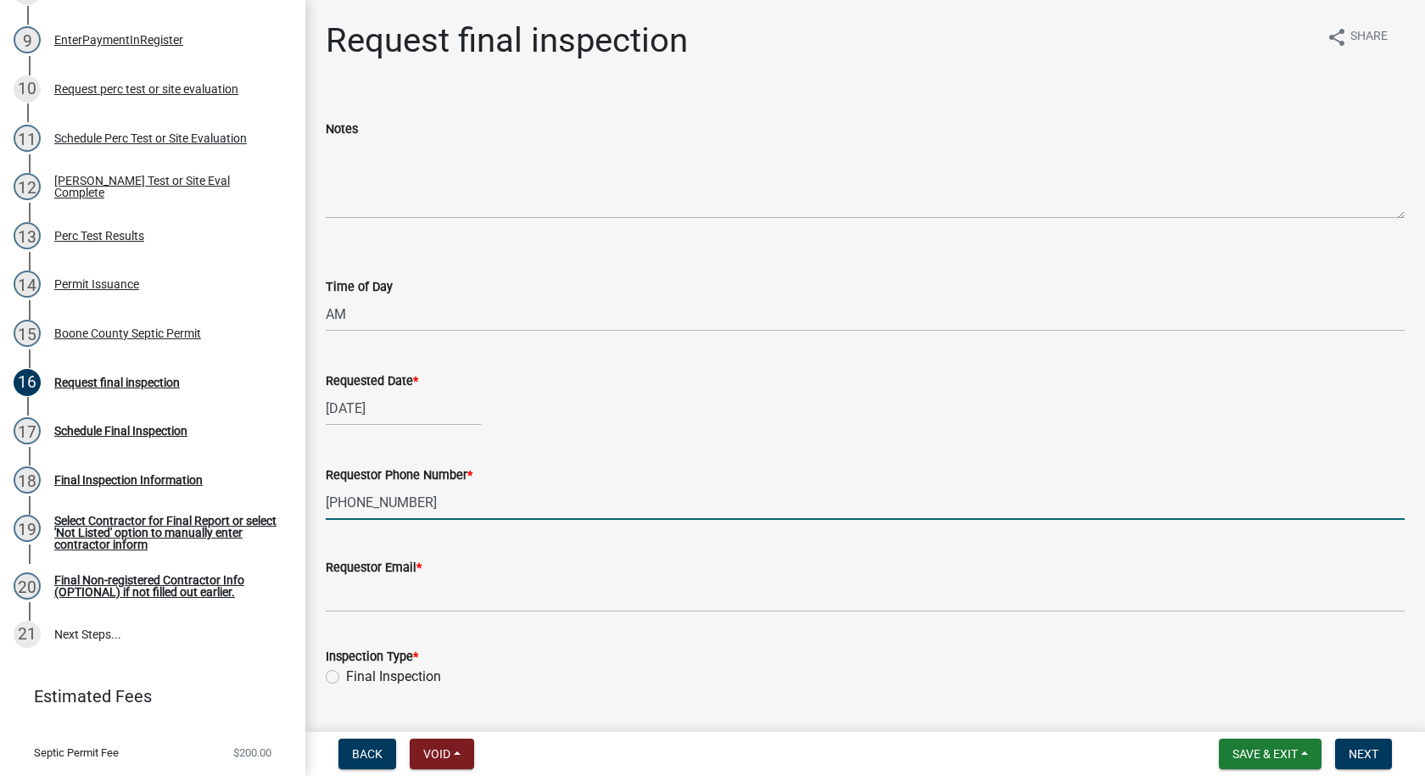
type input "[PHONE_NUMBER]"
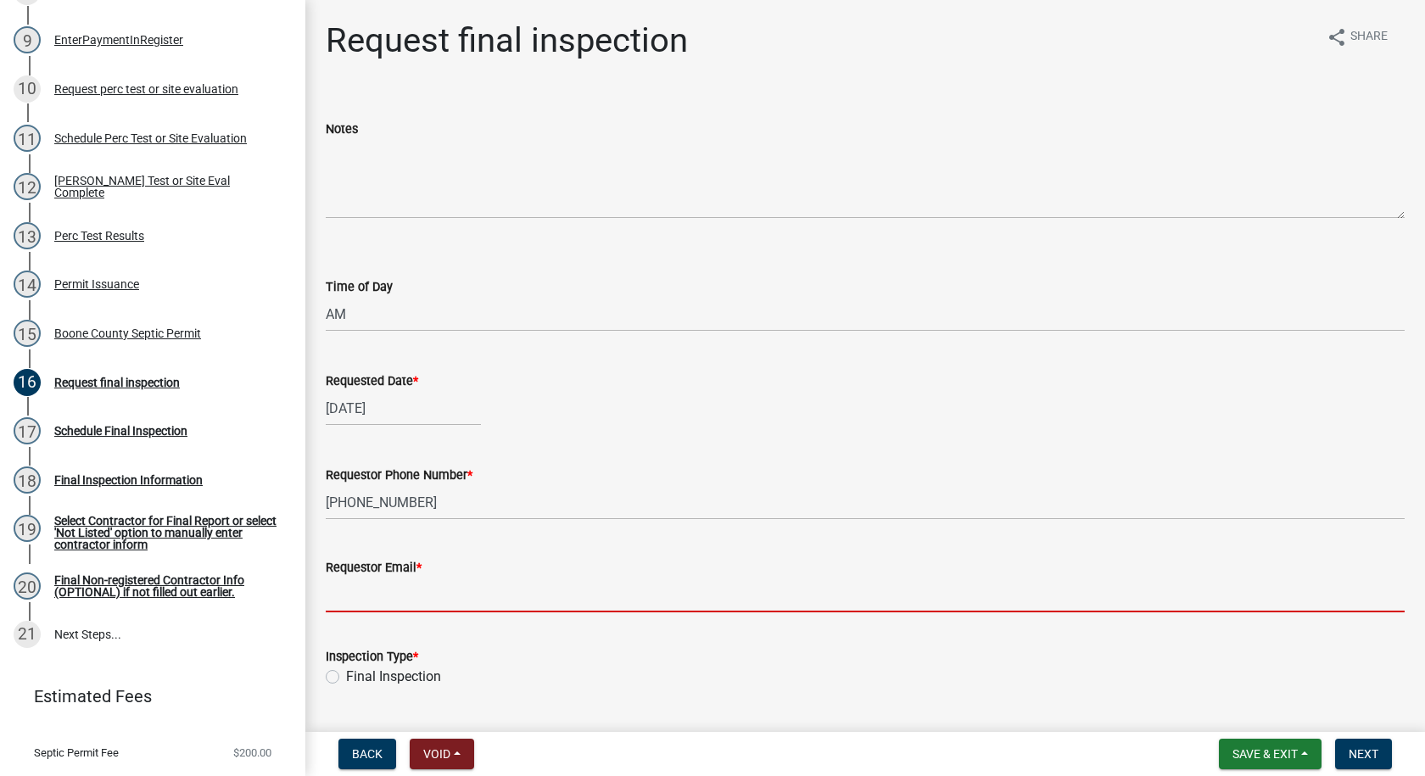
click at [394, 585] on input "Requestor Email *" at bounding box center [865, 595] width 1079 height 35
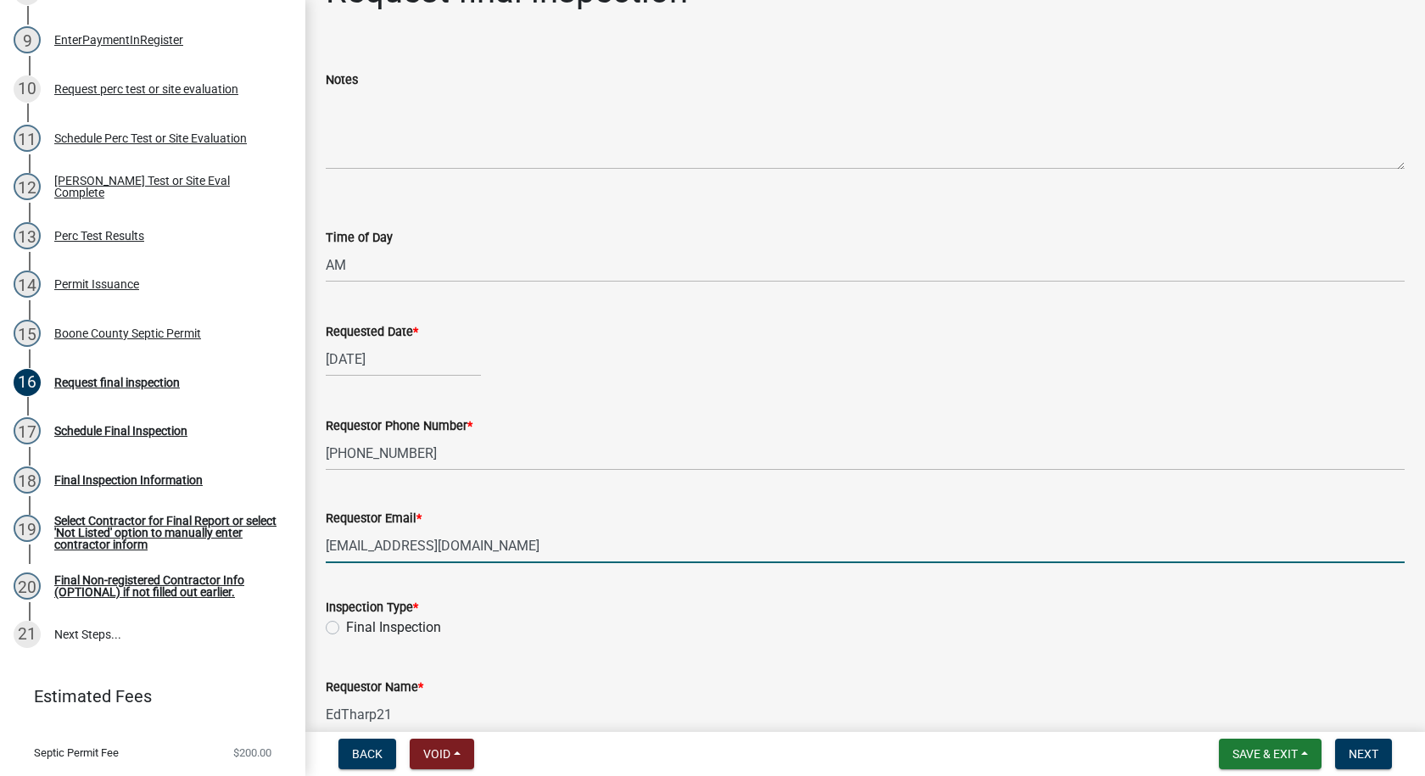
scroll to position [136, 0]
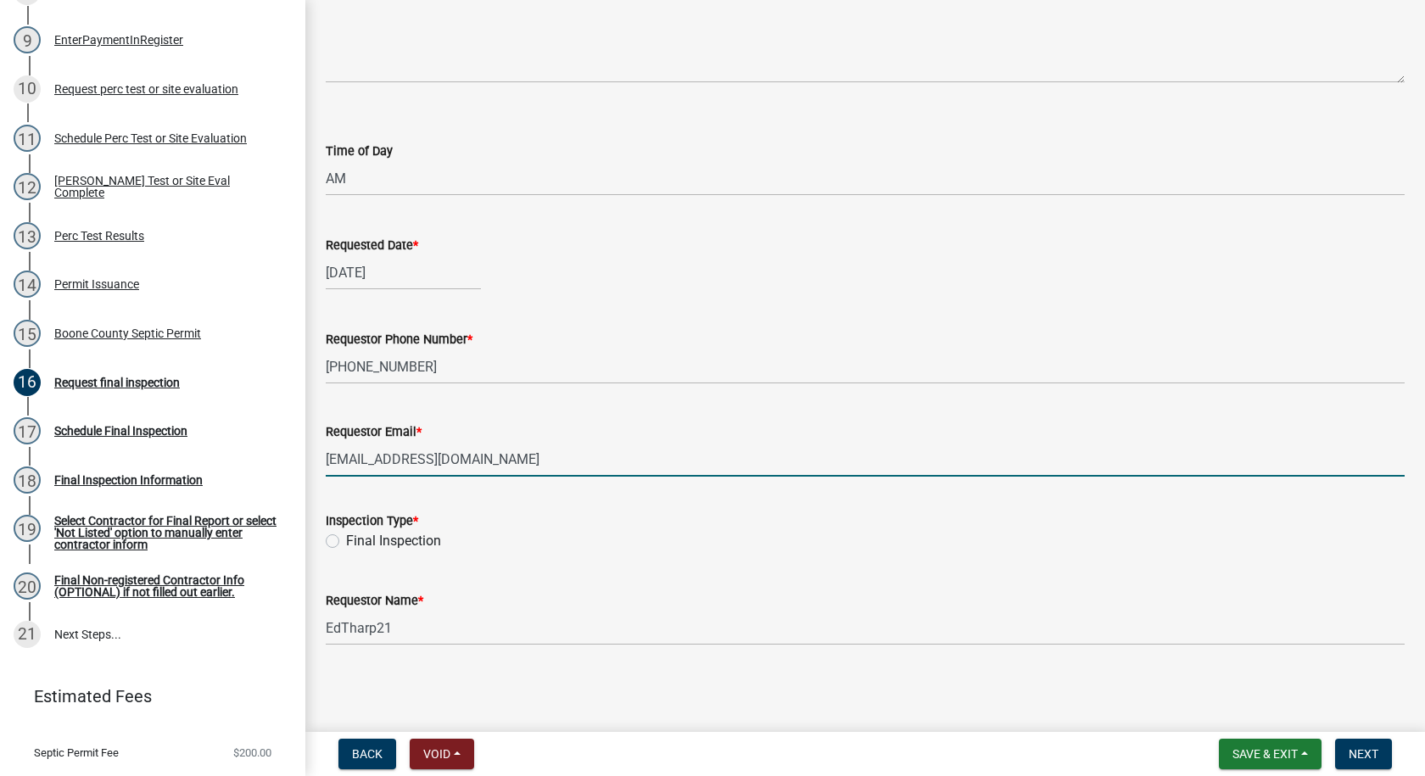
type input "[EMAIL_ADDRESS][DOMAIN_NAME]"
click at [346, 539] on label "Final Inspection" at bounding box center [393, 541] width 95 height 20
click at [346, 539] on input "Final Inspection" at bounding box center [351, 536] width 11 height 11
radio input "true"
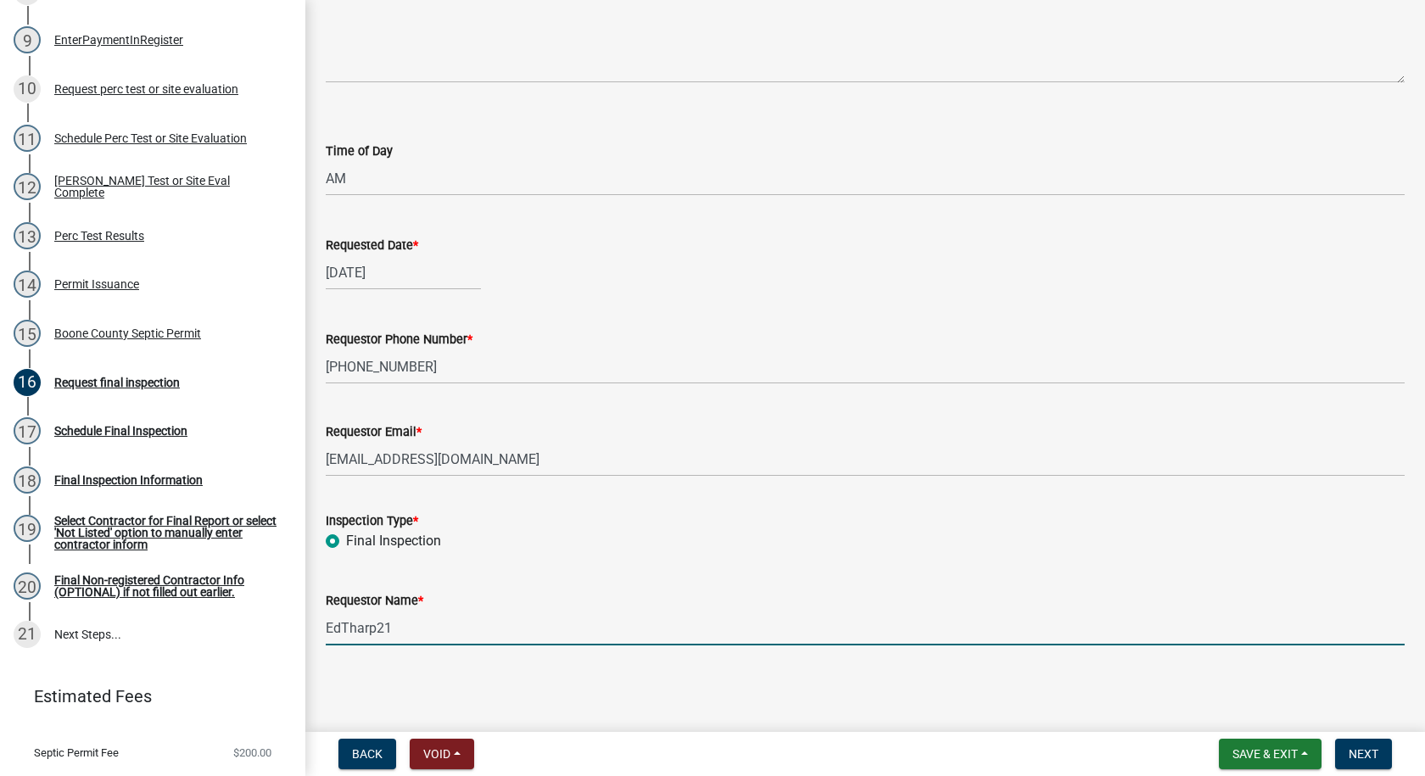
click at [402, 625] on input "EdTharp21" at bounding box center [865, 628] width 1079 height 35
type input "E"
type input "[PERSON_NAME]"
click at [1374, 761] on span "Next" at bounding box center [1364, 754] width 30 height 14
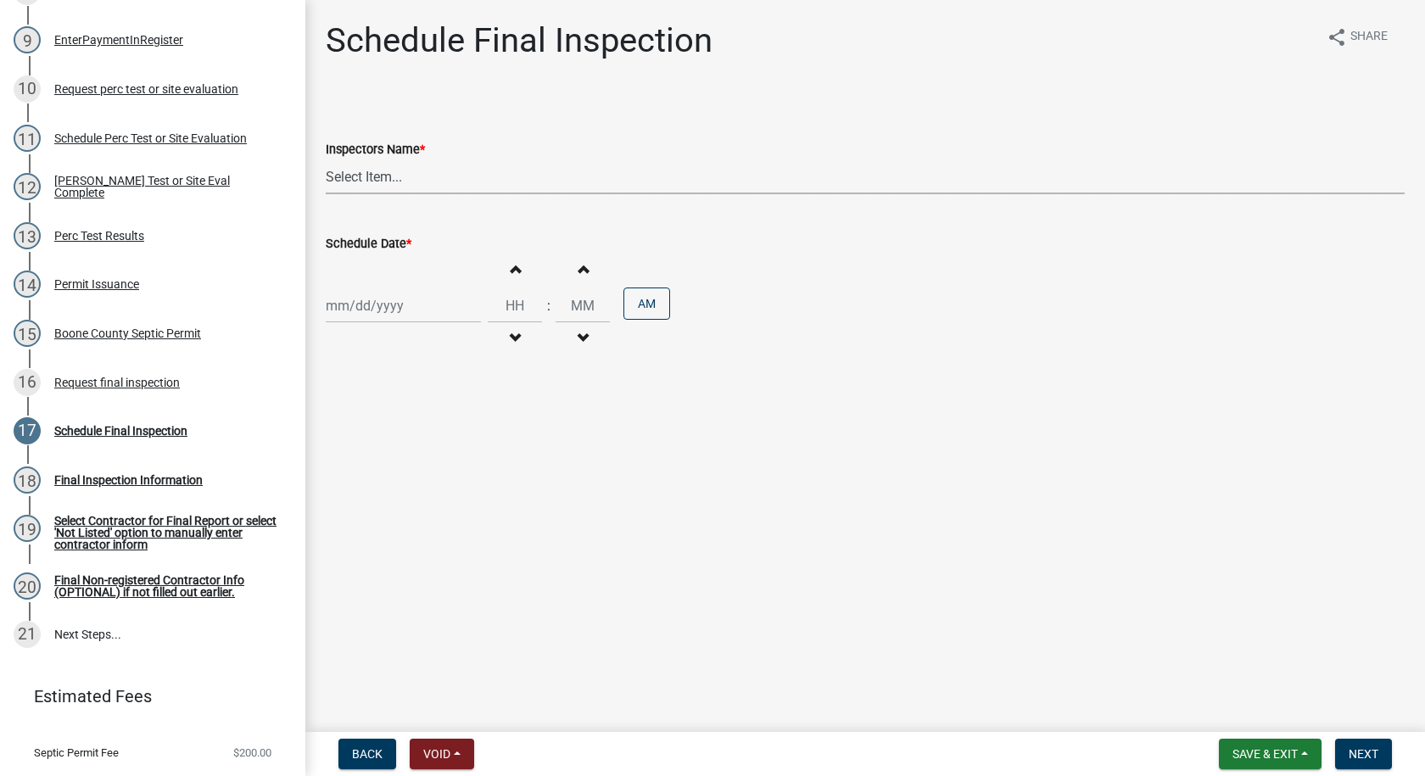
click at [362, 179] on select "Select Item... EdTharp21 (EdTharp21) mspeers ([PERSON_NAME]) WandaCox ([PERSON_…" at bounding box center [865, 177] width 1079 height 35
select select "1166babb-7ce8-442f-9c4a-1180ef3e1882"
click at [326, 160] on select "Select Item... EdTharp21 (EdTharp21) mspeers ([PERSON_NAME]) WandaCox ([PERSON_…" at bounding box center [865, 177] width 1079 height 35
click at [370, 303] on div at bounding box center [403, 305] width 155 height 35
select select "10"
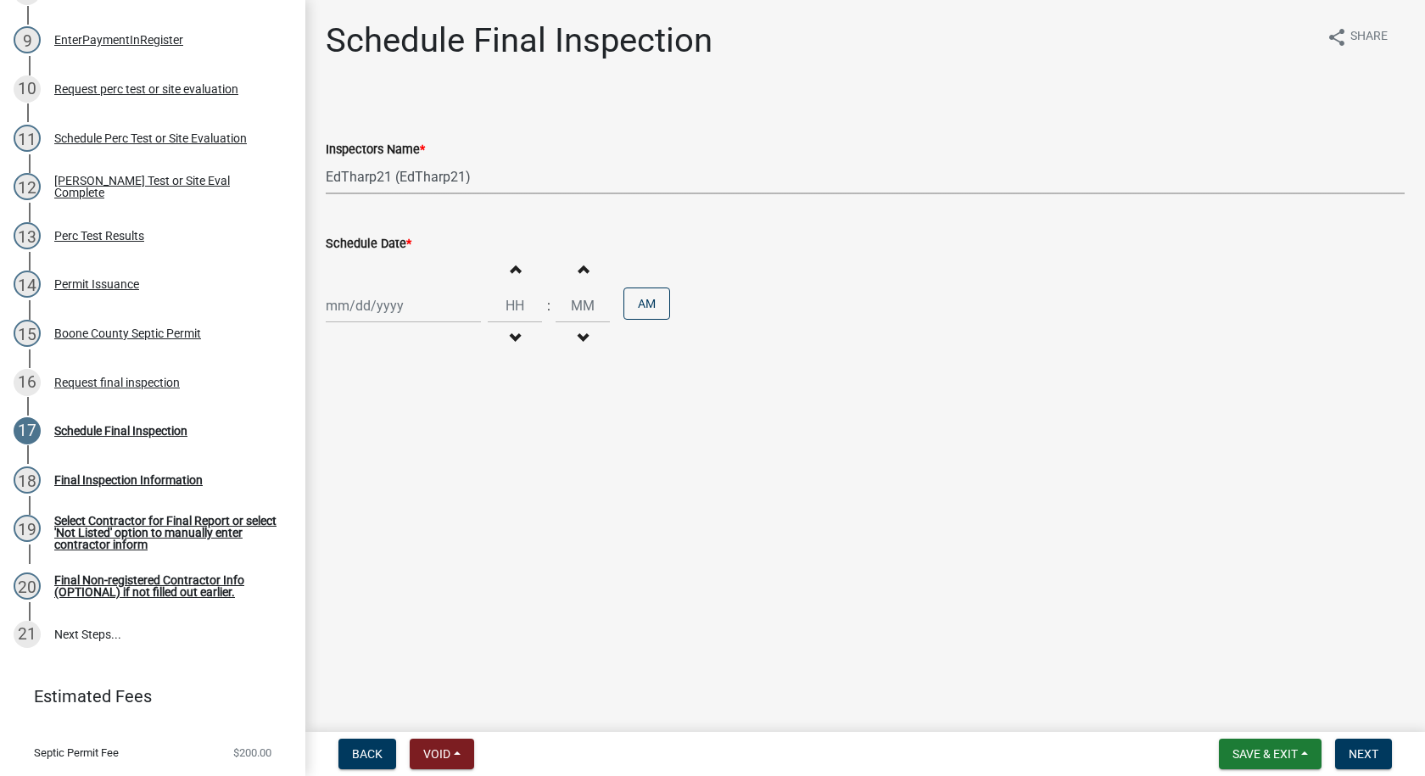
select select "2025"
click at [336, 339] on button "Previous month" at bounding box center [343, 341] width 20 height 27
select select "9"
click at [344, 501] on div "29" at bounding box center [342, 504] width 27 height 27
type input "[DATE]"
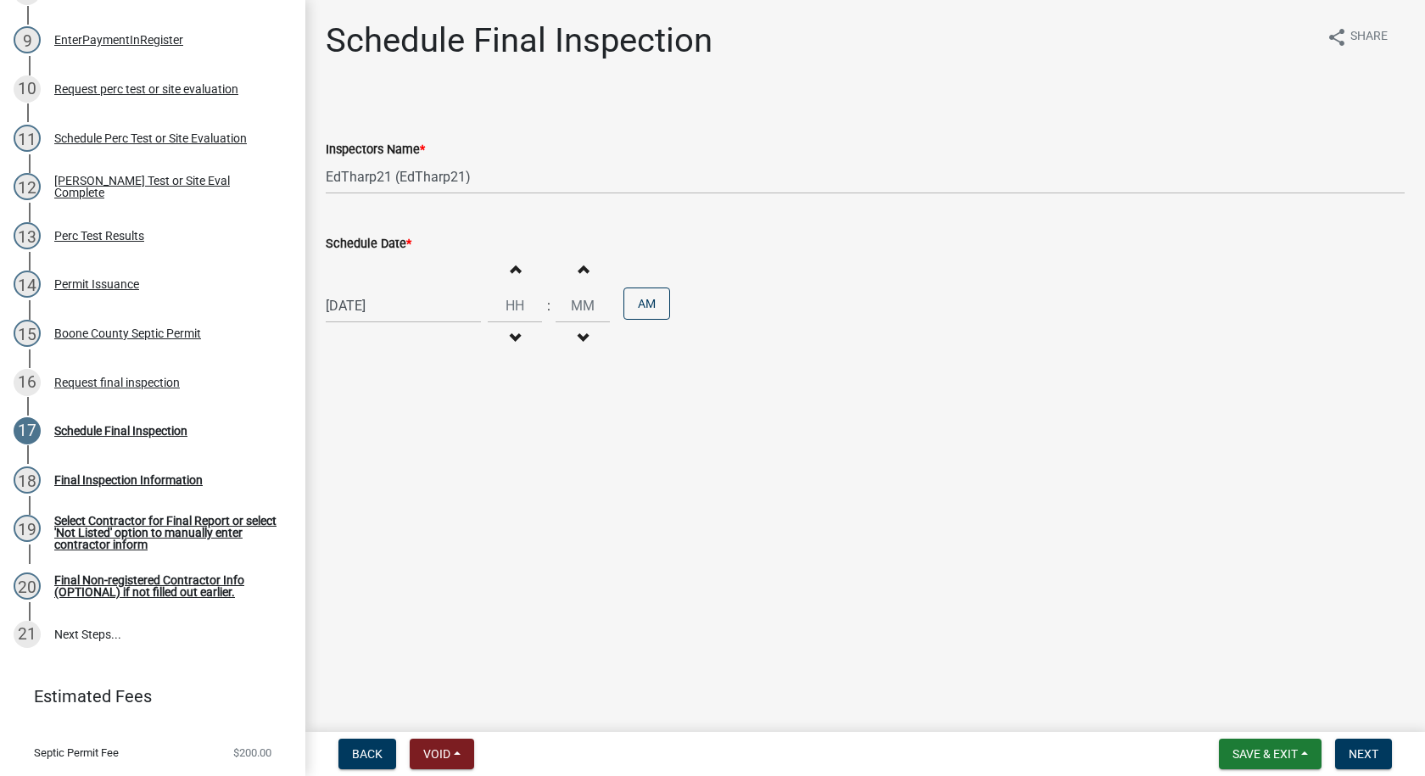
click at [511, 334] on span "button" at bounding box center [515, 339] width 8 height 14
type input "11"
click at [579, 265] on span "button" at bounding box center [583, 269] width 8 height 14
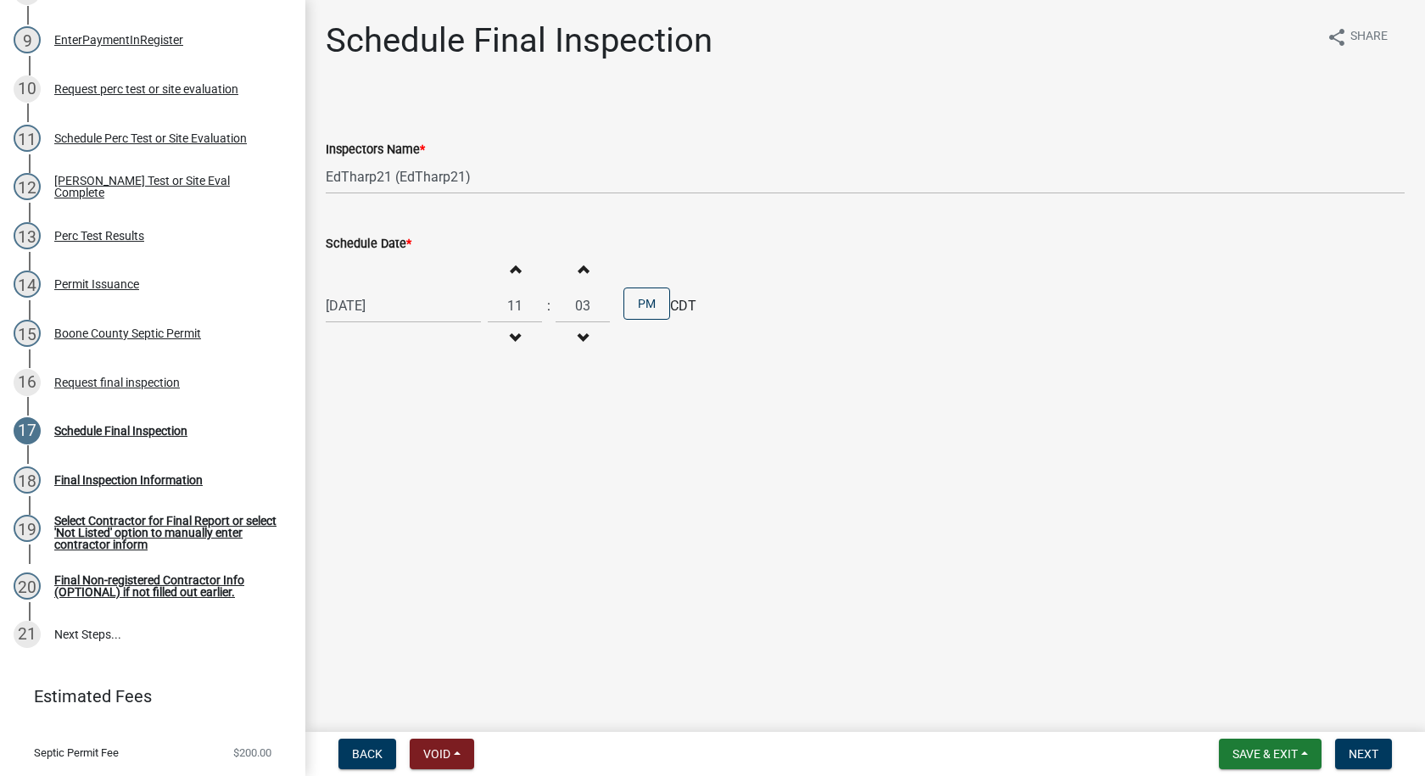
click at [579, 265] on span "button" at bounding box center [583, 269] width 8 height 14
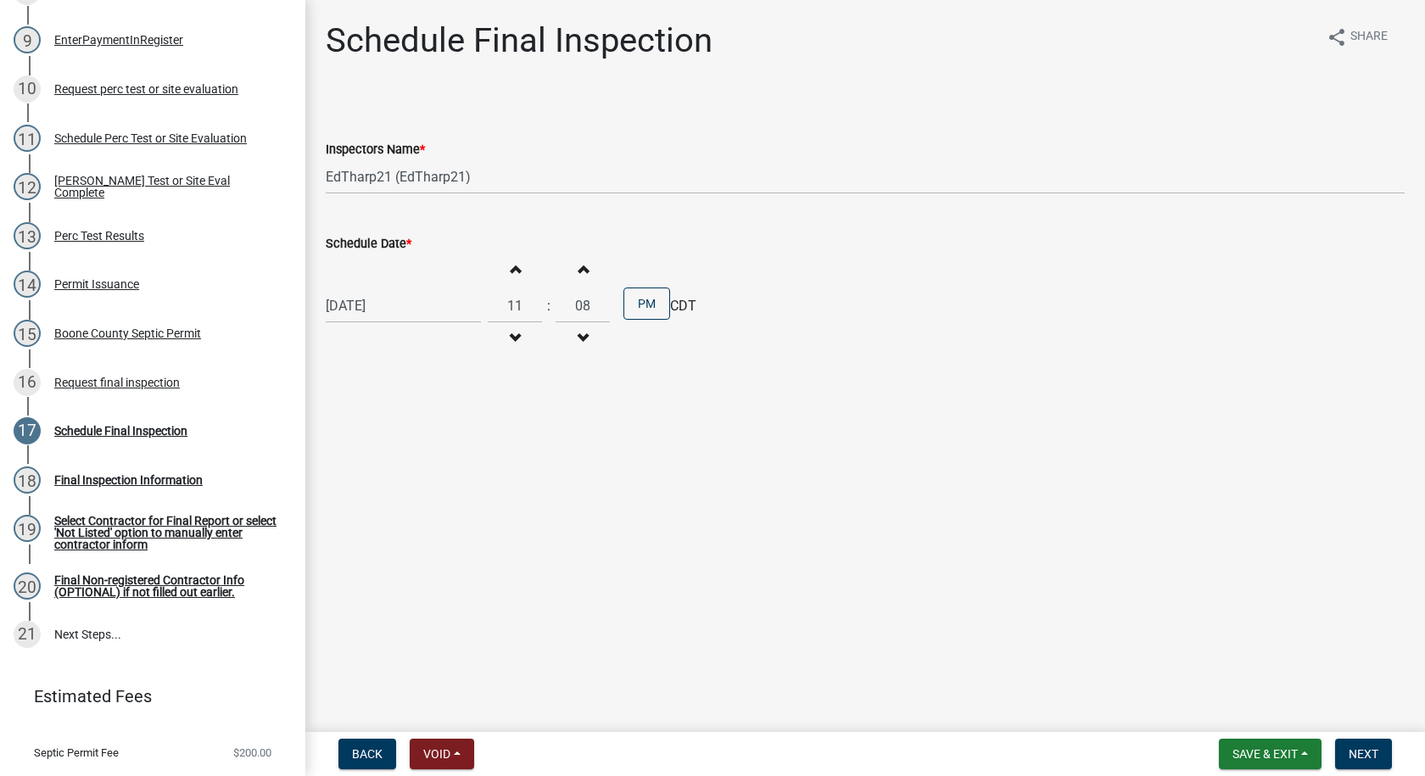
click at [579, 265] on span "button" at bounding box center [583, 269] width 8 height 14
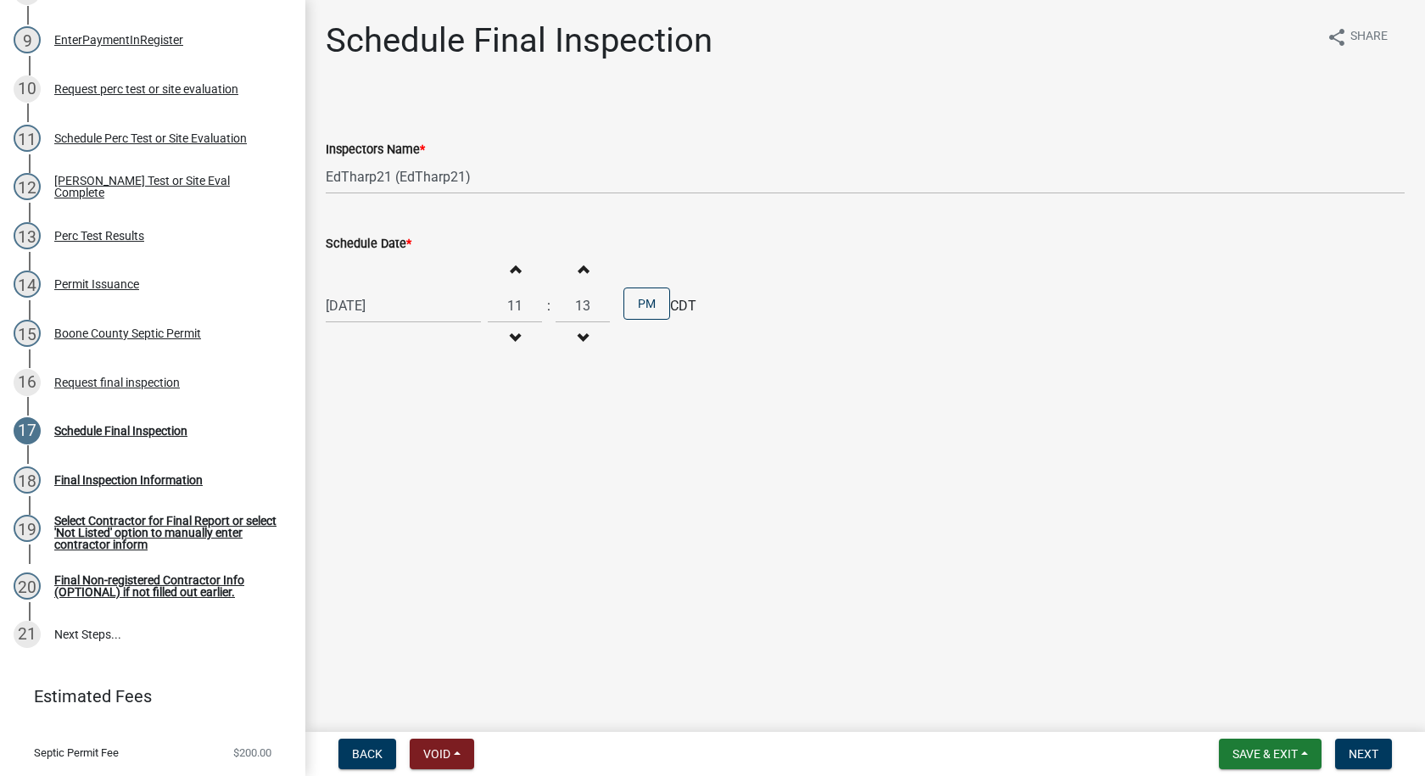
click at [579, 265] on span "button" at bounding box center [583, 269] width 8 height 14
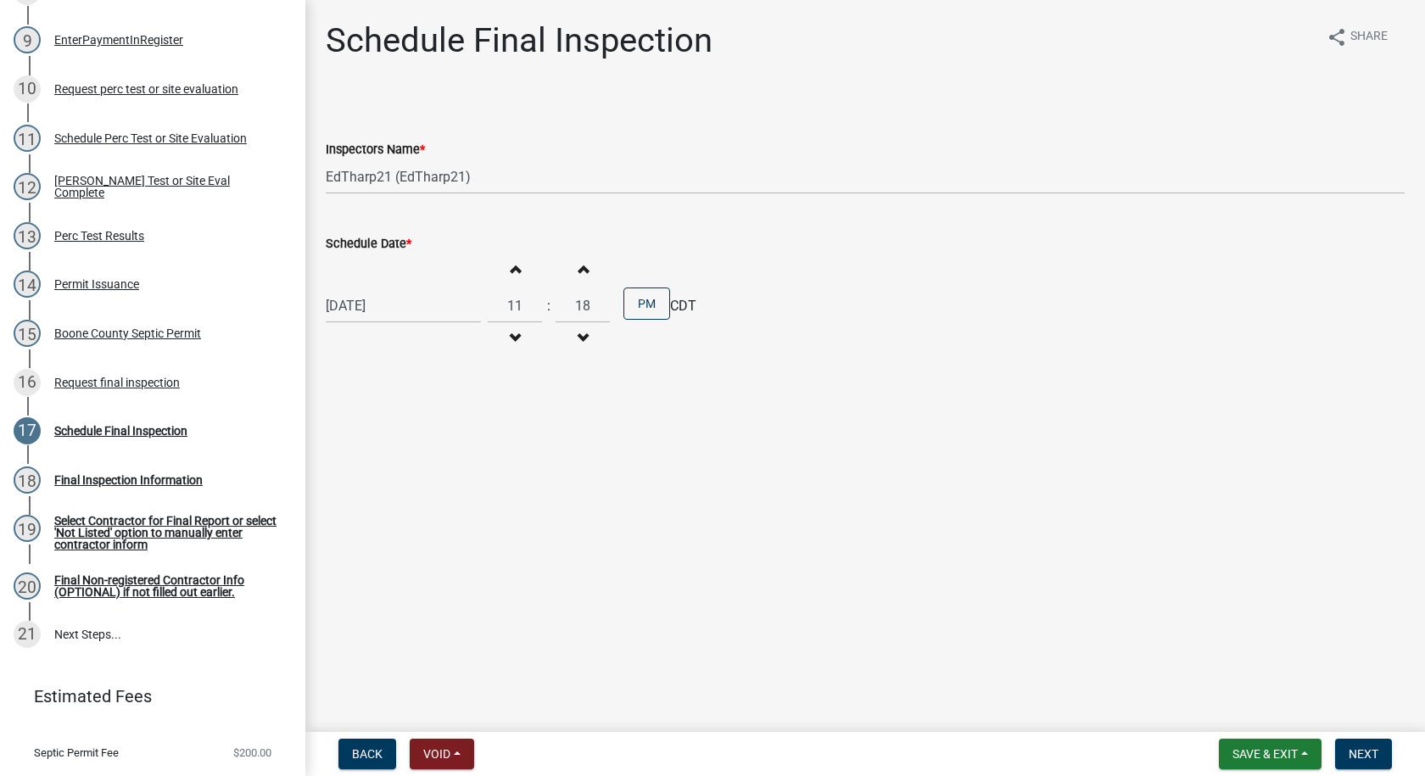
click at [579, 265] on span "button" at bounding box center [583, 269] width 8 height 14
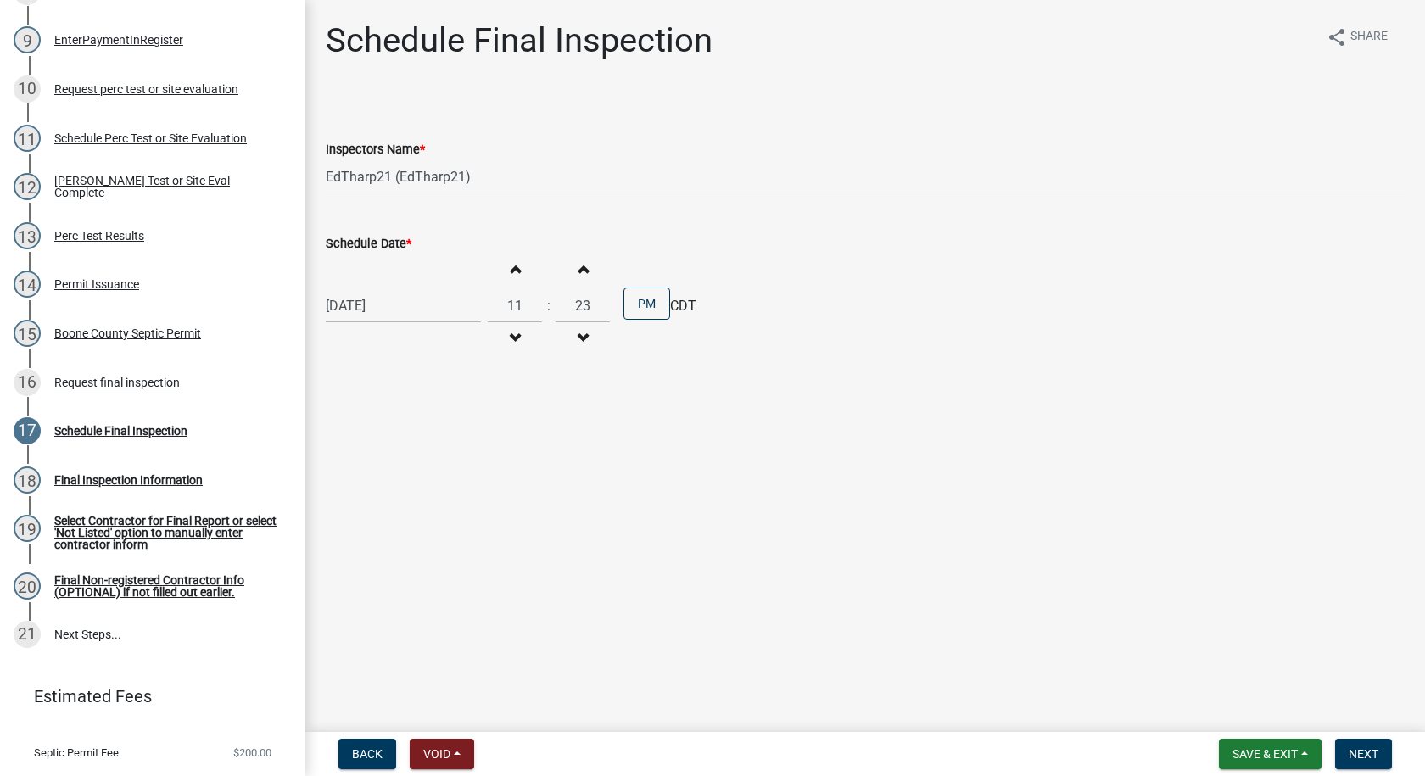
click at [579, 265] on span "button" at bounding box center [583, 269] width 8 height 14
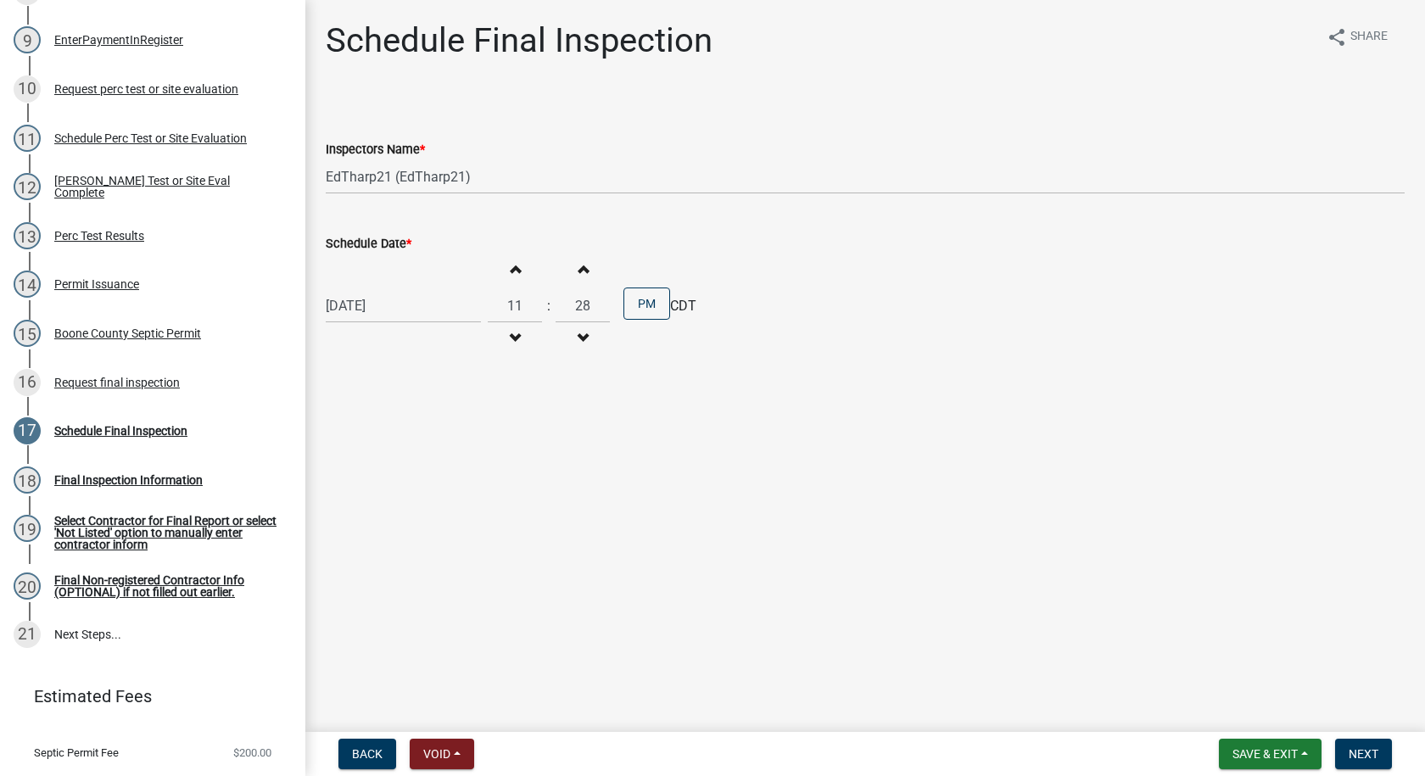
click at [579, 265] on span "button" at bounding box center [583, 269] width 8 height 14
type input "30"
click at [628, 302] on button "PM" at bounding box center [647, 304] width 47 height 32
click at [1385, 757] on button "Next" at bounding box center [1363, 754] width 57 height 31
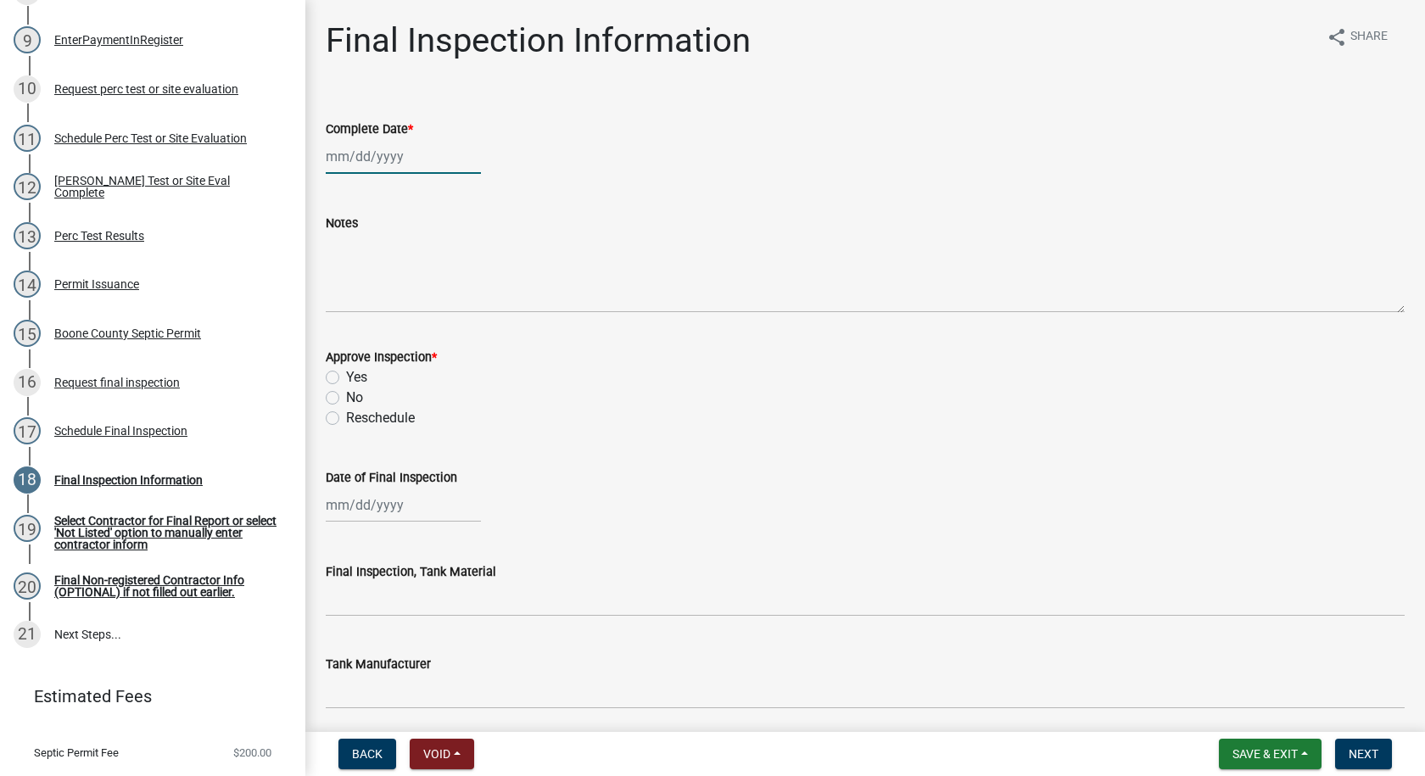
click at [354, 152] on div at bounding box center [403, 156] width 155 height 35
select select "10"
select select "2025"
click at [340, 190] on span "Previous month" at bounding box center [343, 192] width 13 height 13
select select "9"
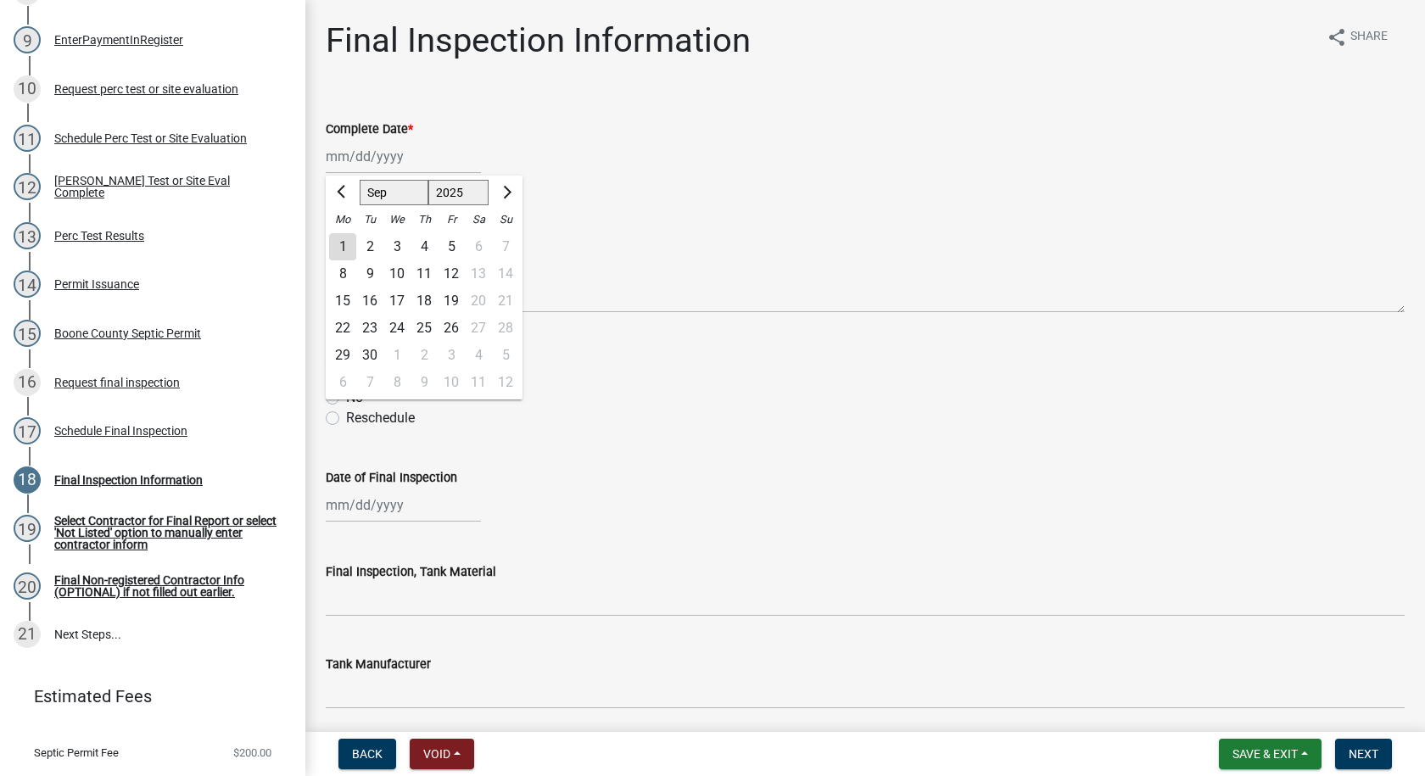
click at [335, 350] on div "29" at bounding box center [342, 355] width 27 height 27
type input "[DATE]"
click at [346, 377] on label "Yes" at bounding box center [356, 377] width 21 height 20
click at [346, 377] on input "Yes" at bounding box center [351, 372] width 11 height 11
radio input "true"
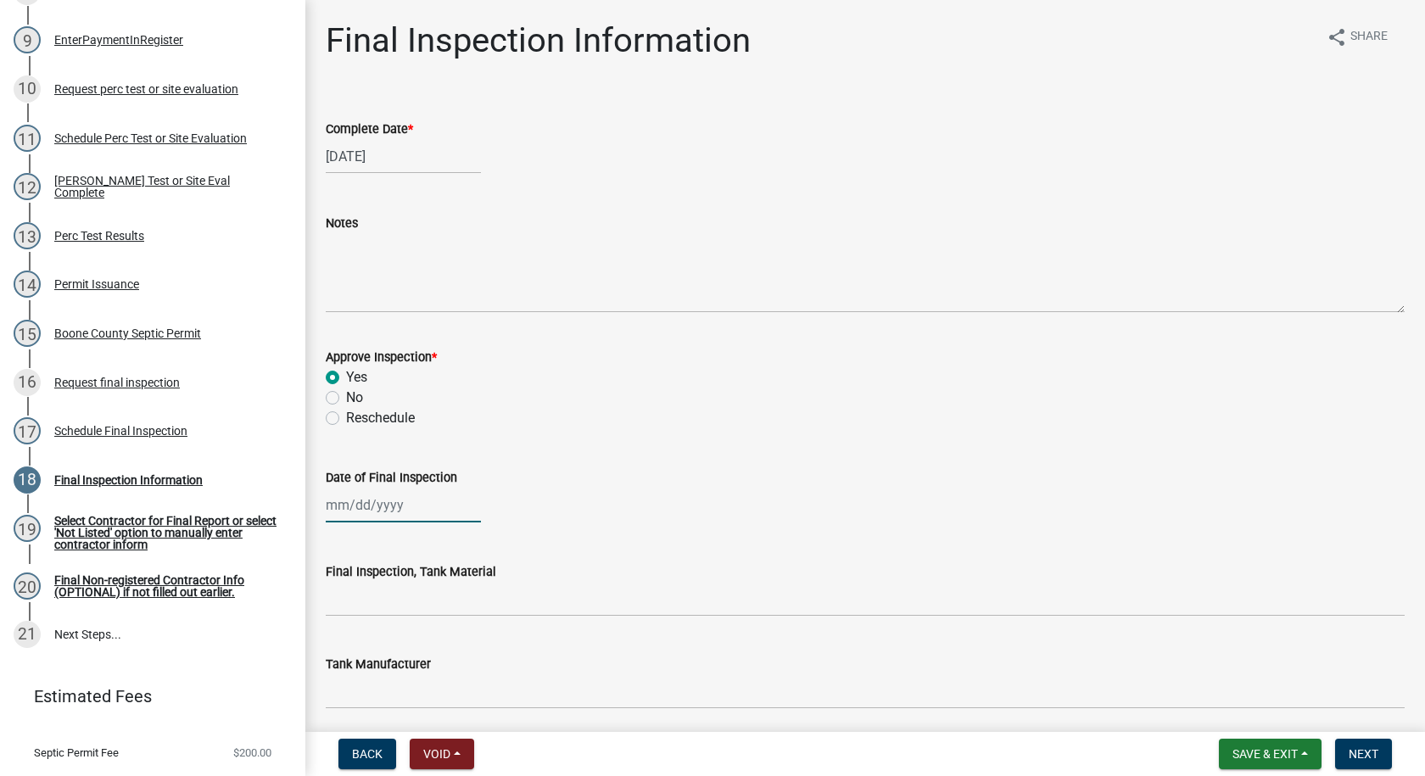
click at [373, 507] on div at bounding box center [403, 505] width 155 height 35
select select "10"
select select "2025"
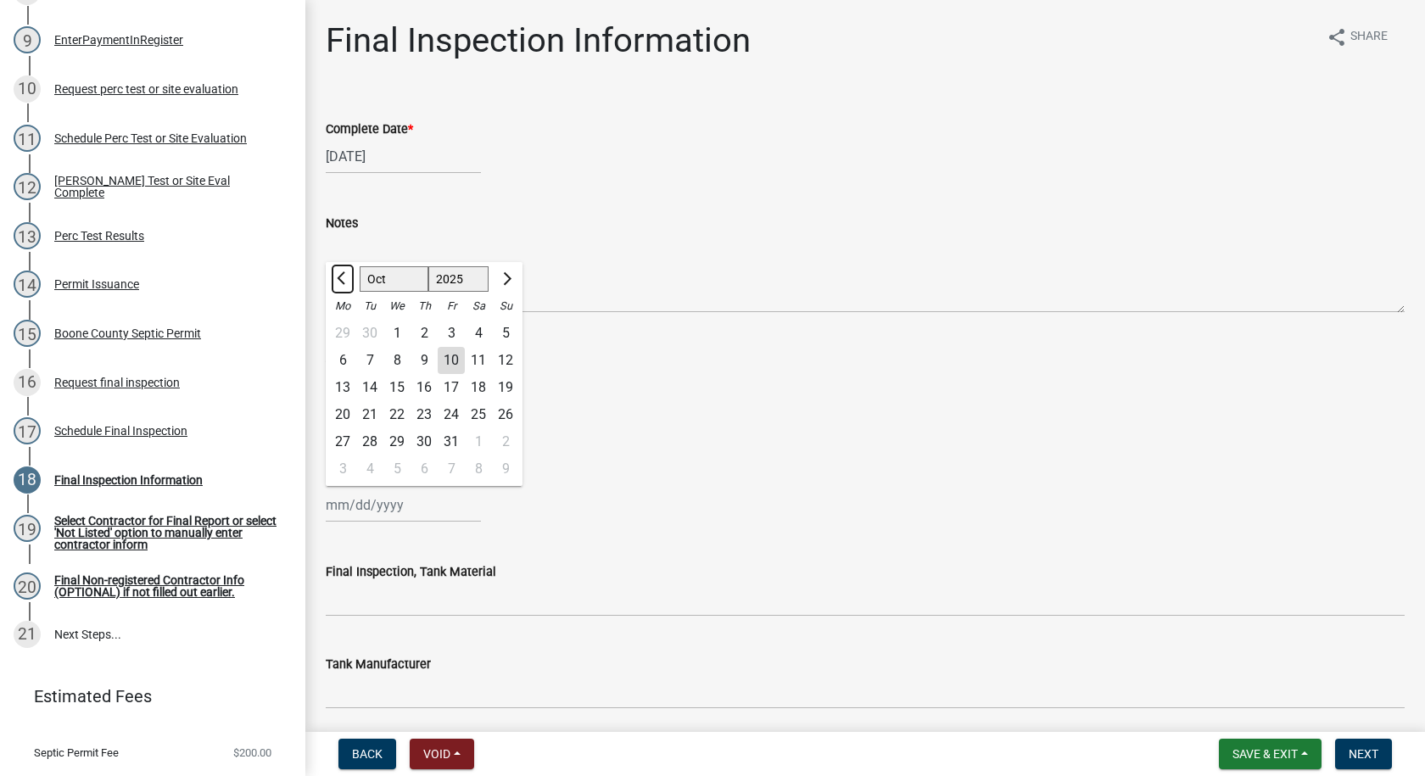
click at [346, 272] on button "Previous month" at bounding box center [343, 279] width 20 height 27
select select "9"
click at [339, 434] on div "29" at bounding box center [342, 441] width 27 height 27
type input "[DATE]"
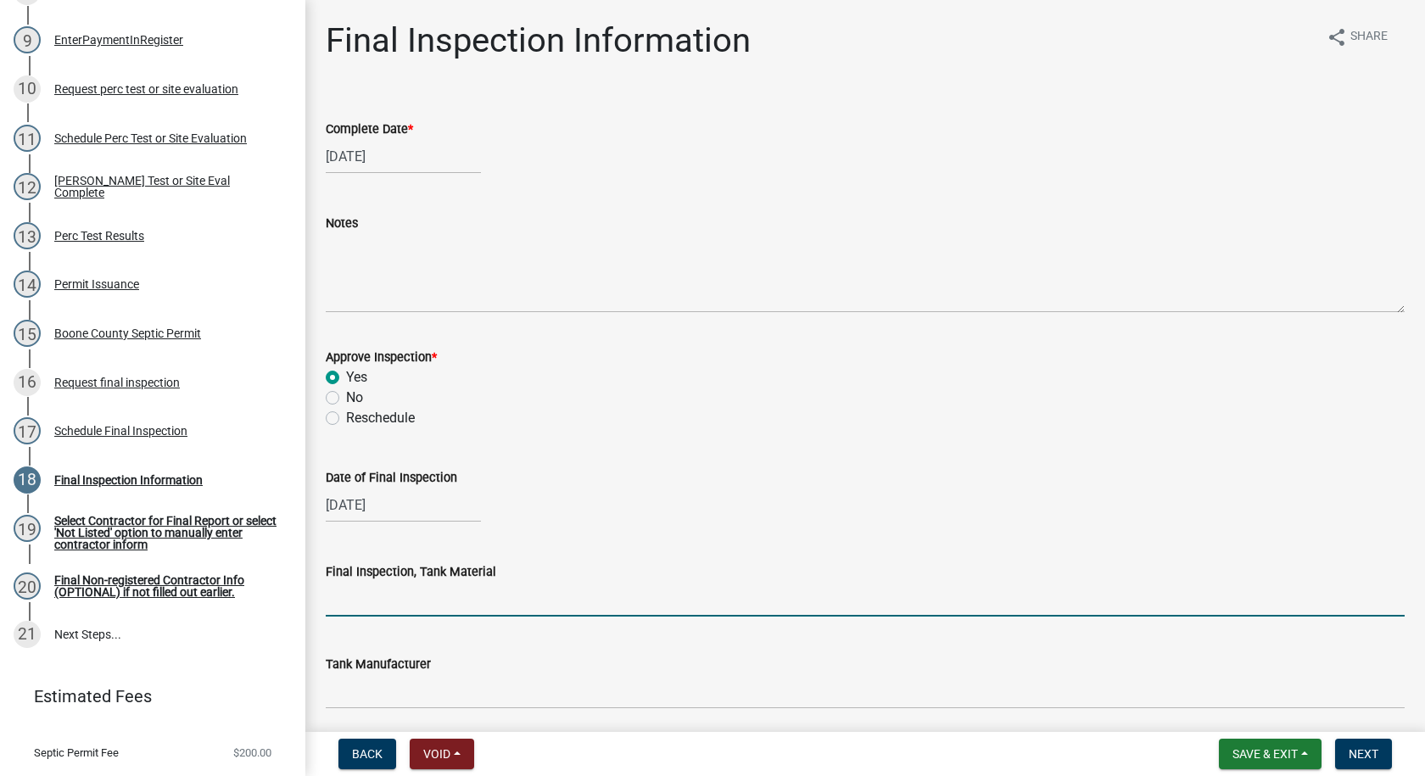
click at [360, 608] on input "Final Inspection, Tank Material" at bounding box center [865, 599] width 1079 height 35
type input "Cement"
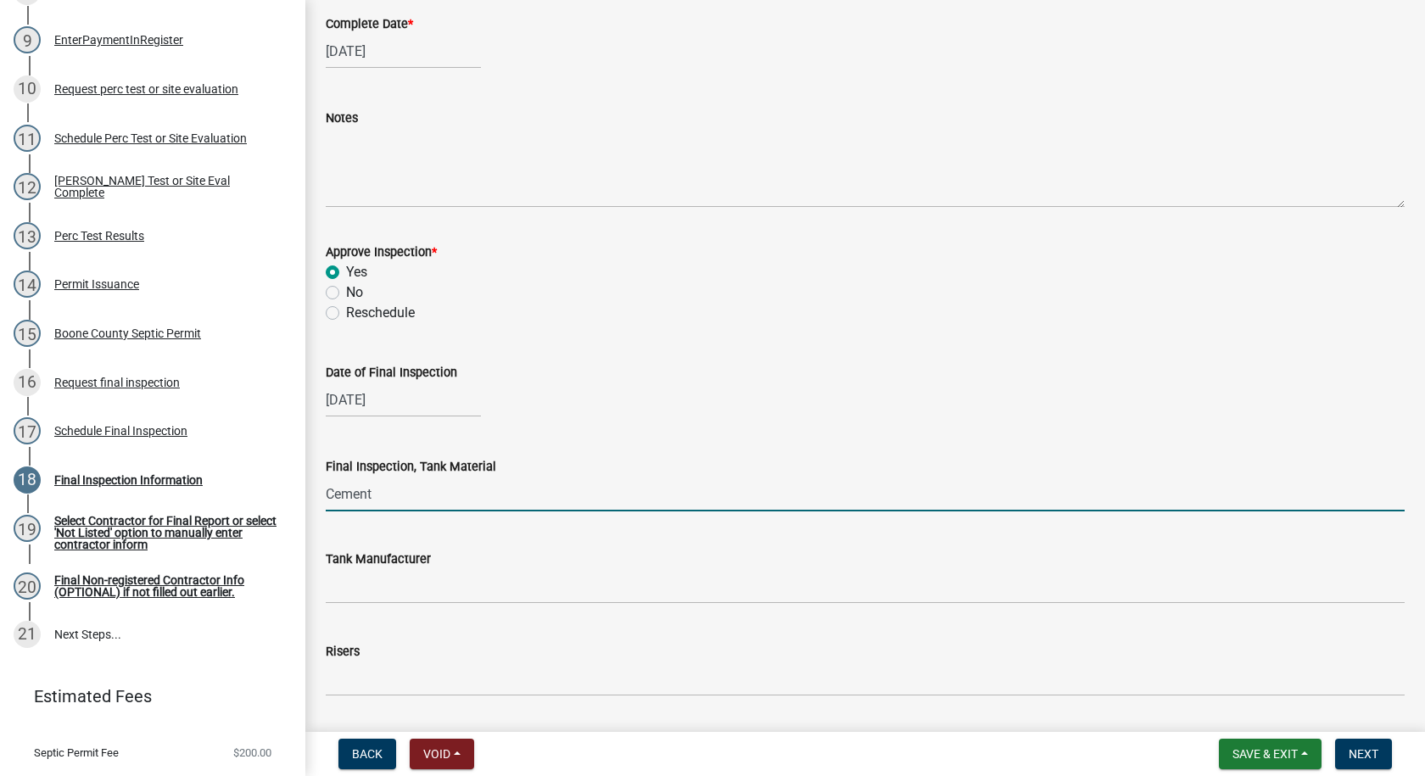
scroll to position [255, 0]
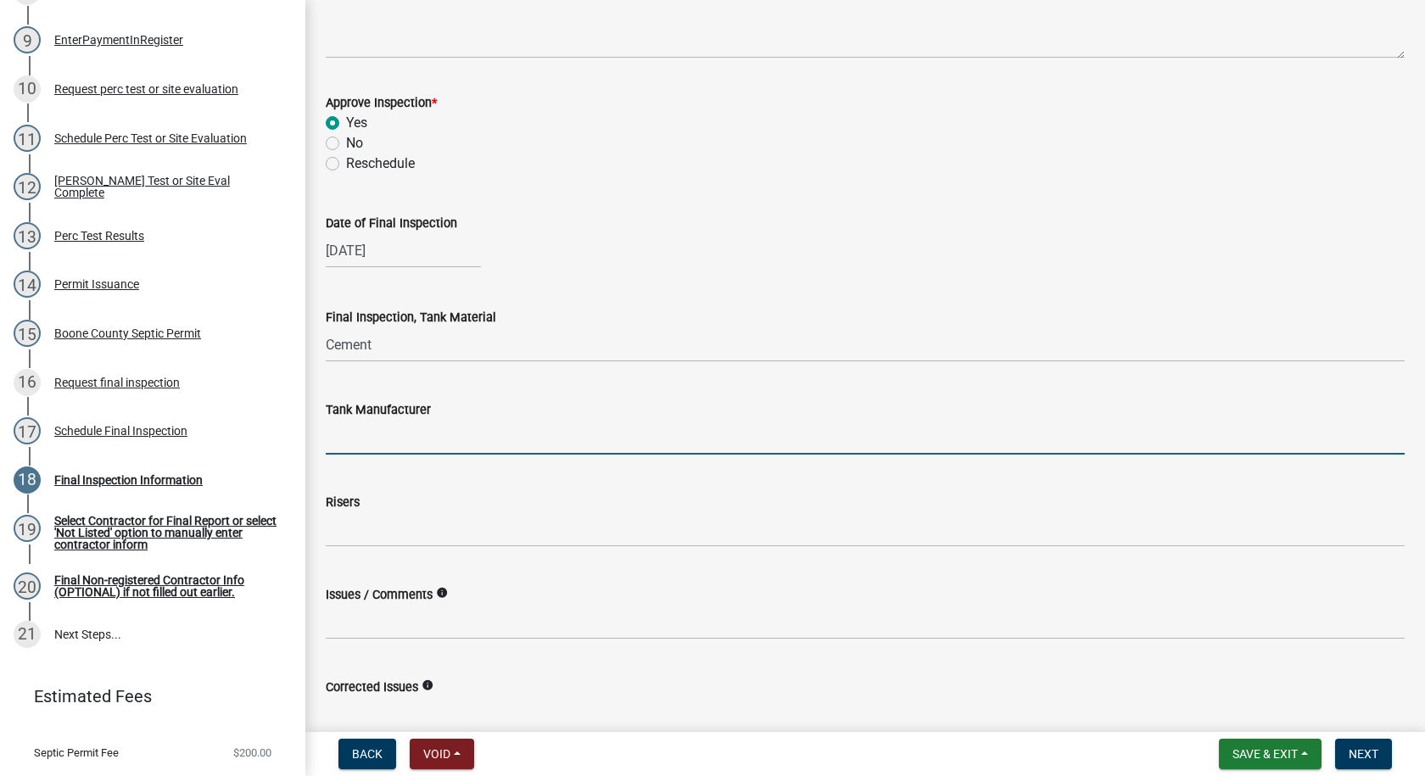
click at [365, 445] on input "Tank Manufacturer" at bounding box center [865, 437] width 1079 height 35
type input "Indianola"
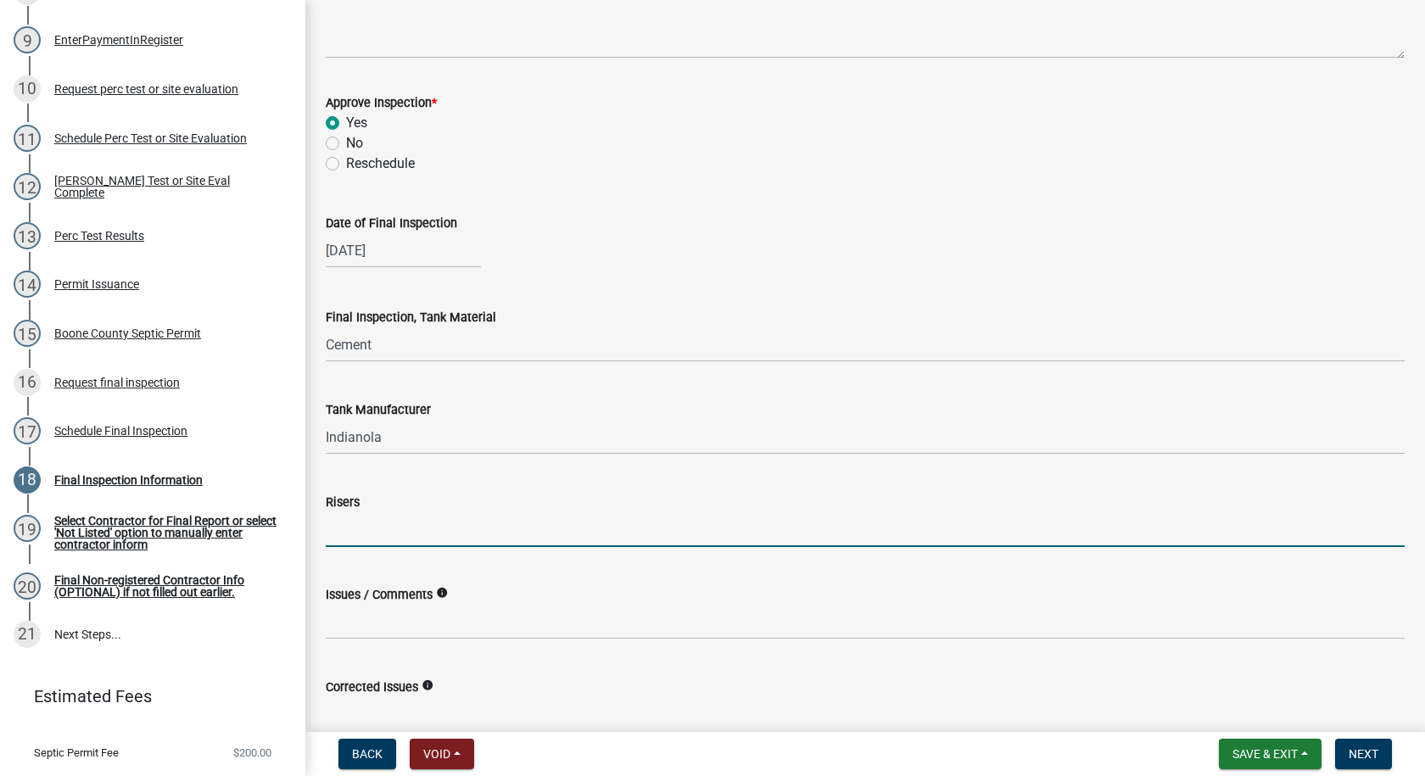
click at [363, 529] on input "Risers" at bounding box center [865, 529] width 1079 height 35
type input "6""
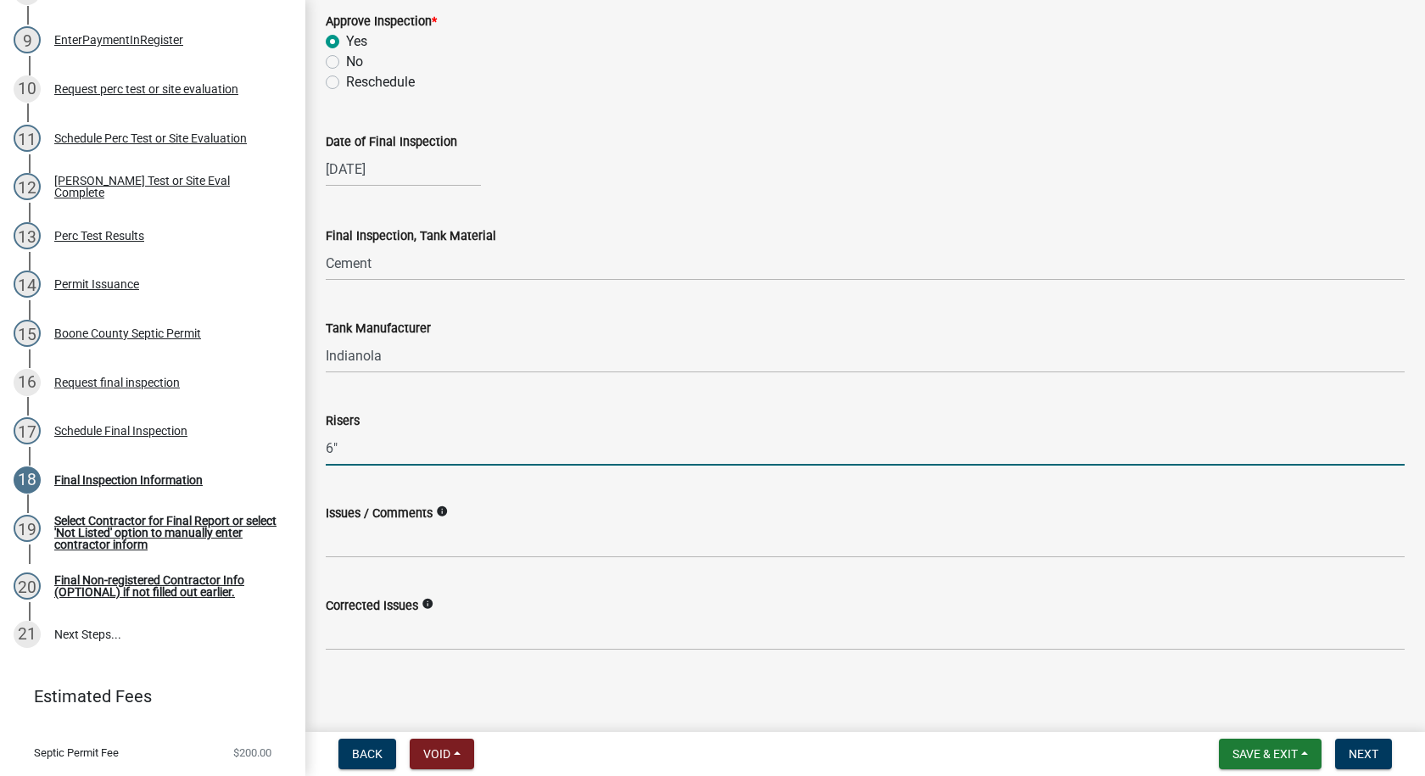
scroll to position [341, 0]
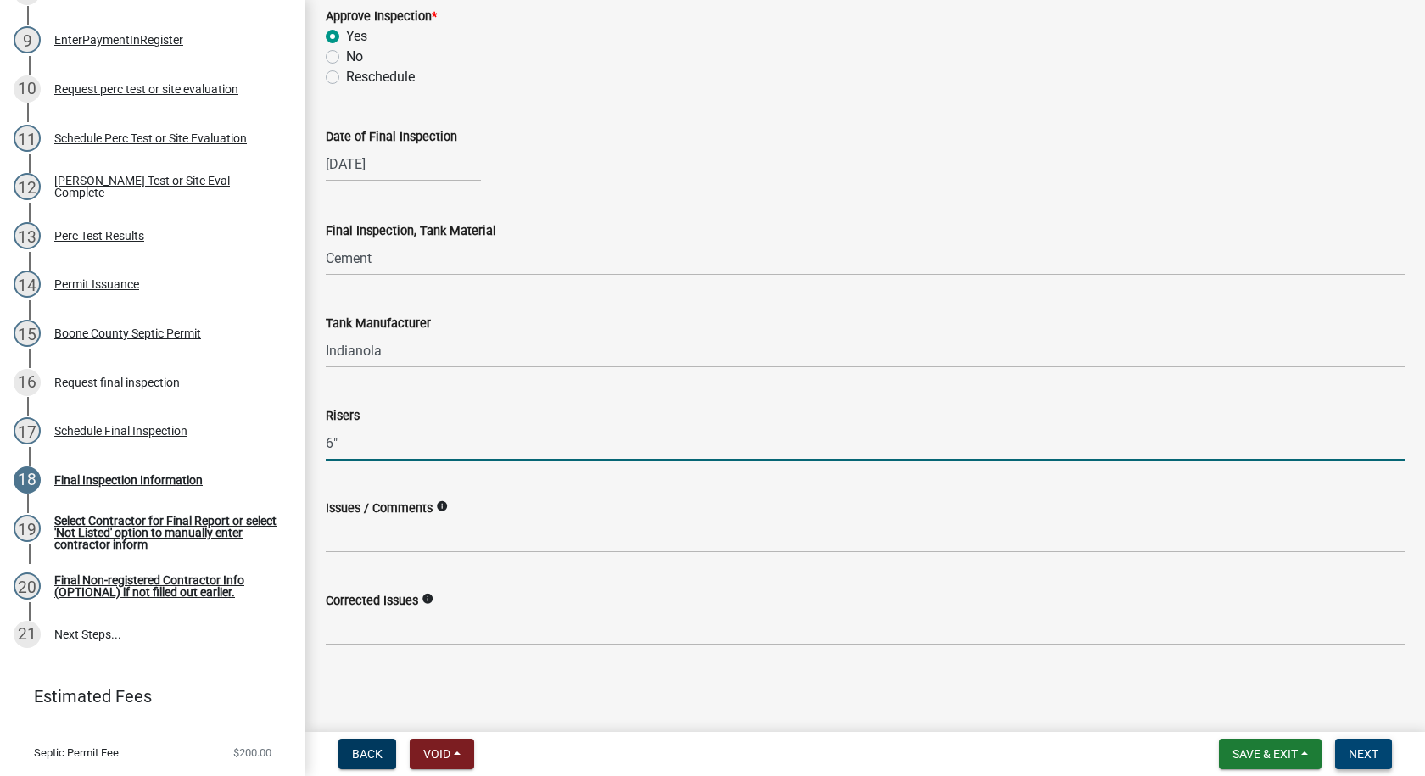
click at [1363, 754] on span "Next" at bounding box center [1364, 754] width 30 height 14
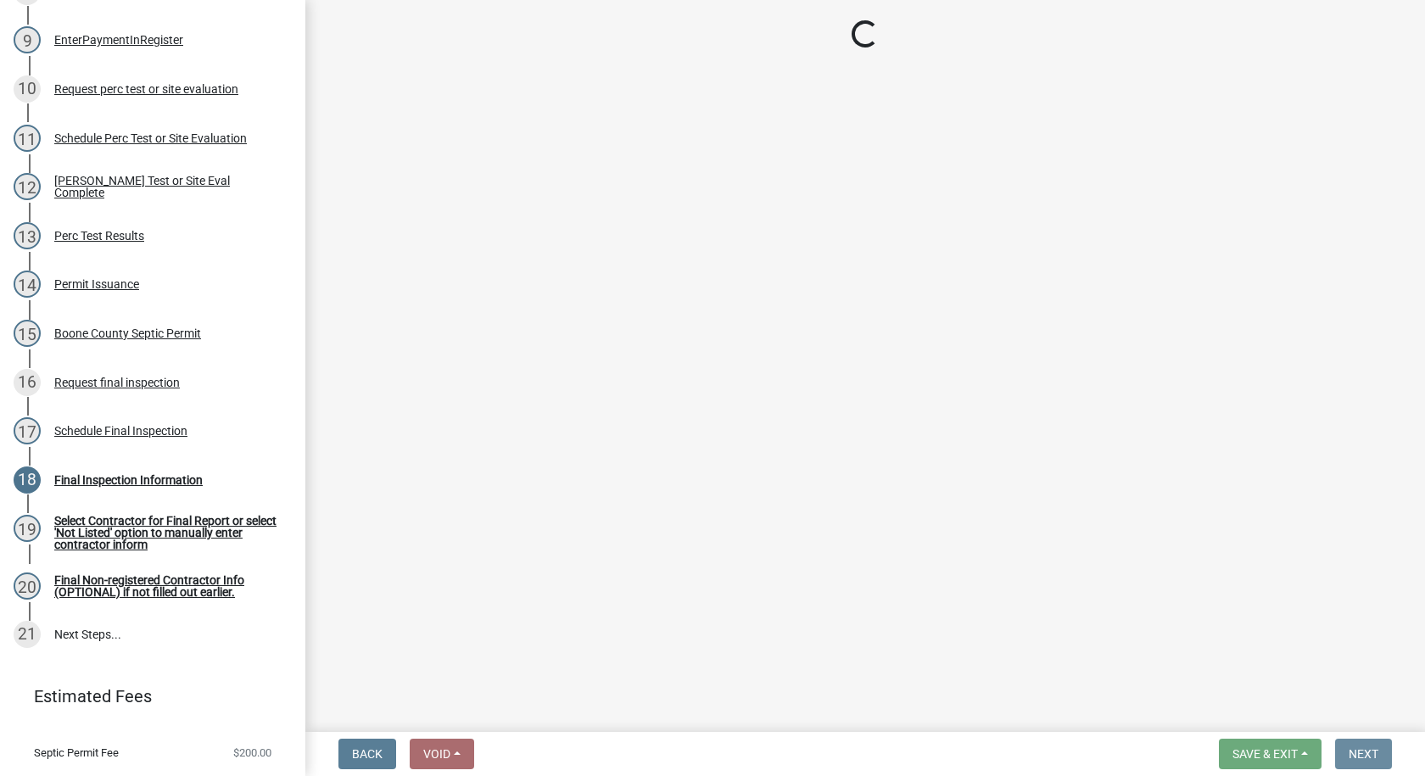
scroll to position [0, 0]
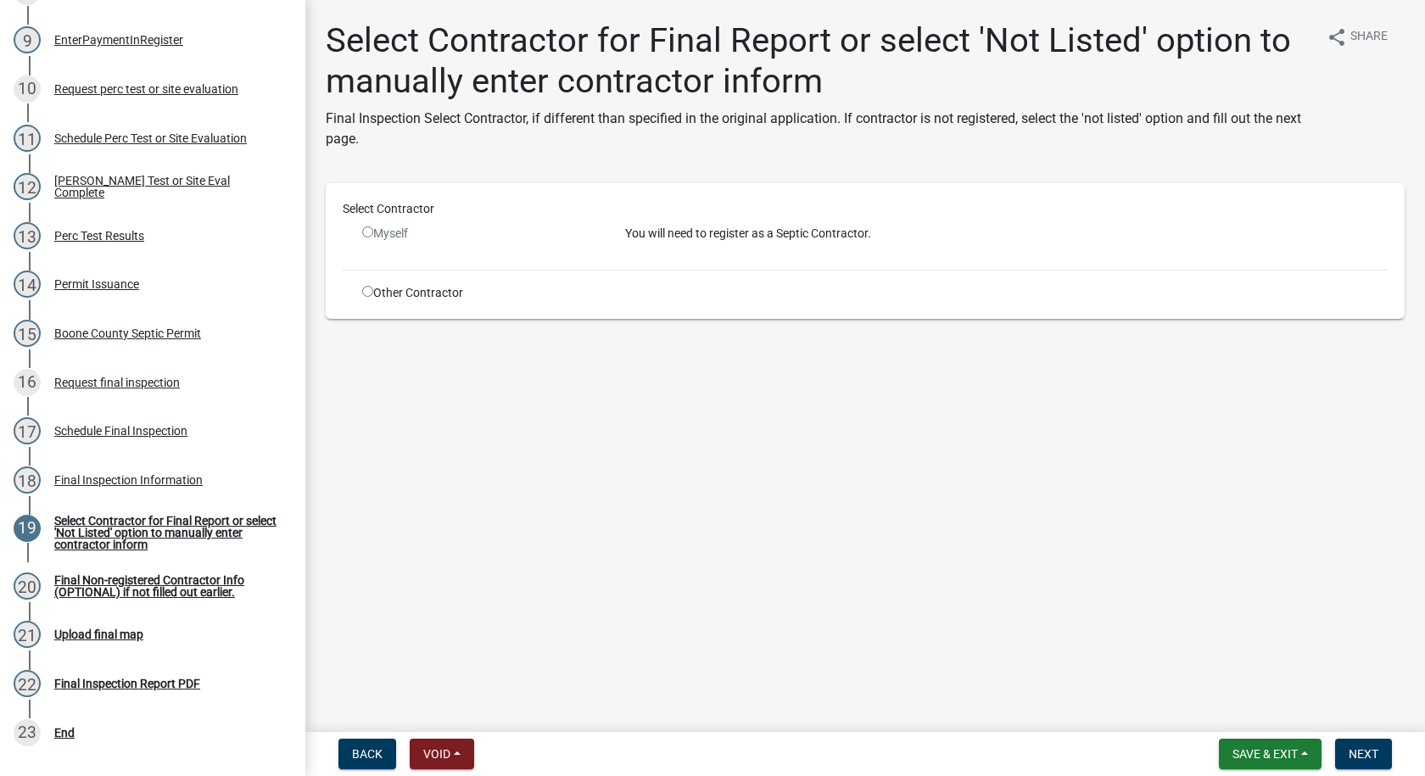
click at [367, 232] on input "radio" at bounding box center [367, 232] width 11 height 11
click at [367, 230] on input "radio" at bounding box center [367, 232] width 11 height 11
click at [737, 234] on p "You will need to register as a Septic Contractor." at bounding box center [1006, 234] width 763 height 18
click at [367, 229] on input "radio" at bounding box center [367, 232] width 11 height 11
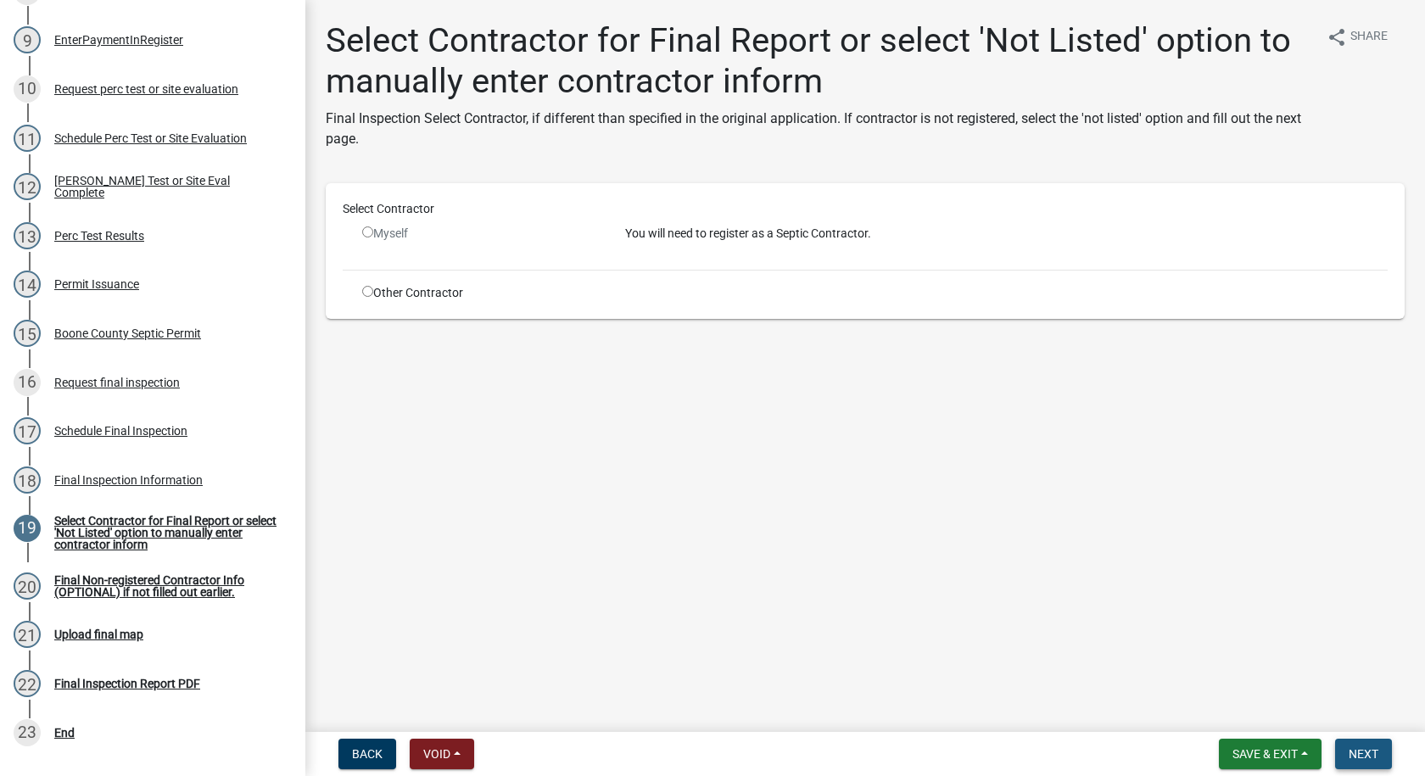
click at [1359, 745] on button "Next" at bounding box center [1363, 754] width 57 height 31
click at [363, 230] on input "radio" at bounding box center [367, 232] width 11 height 11
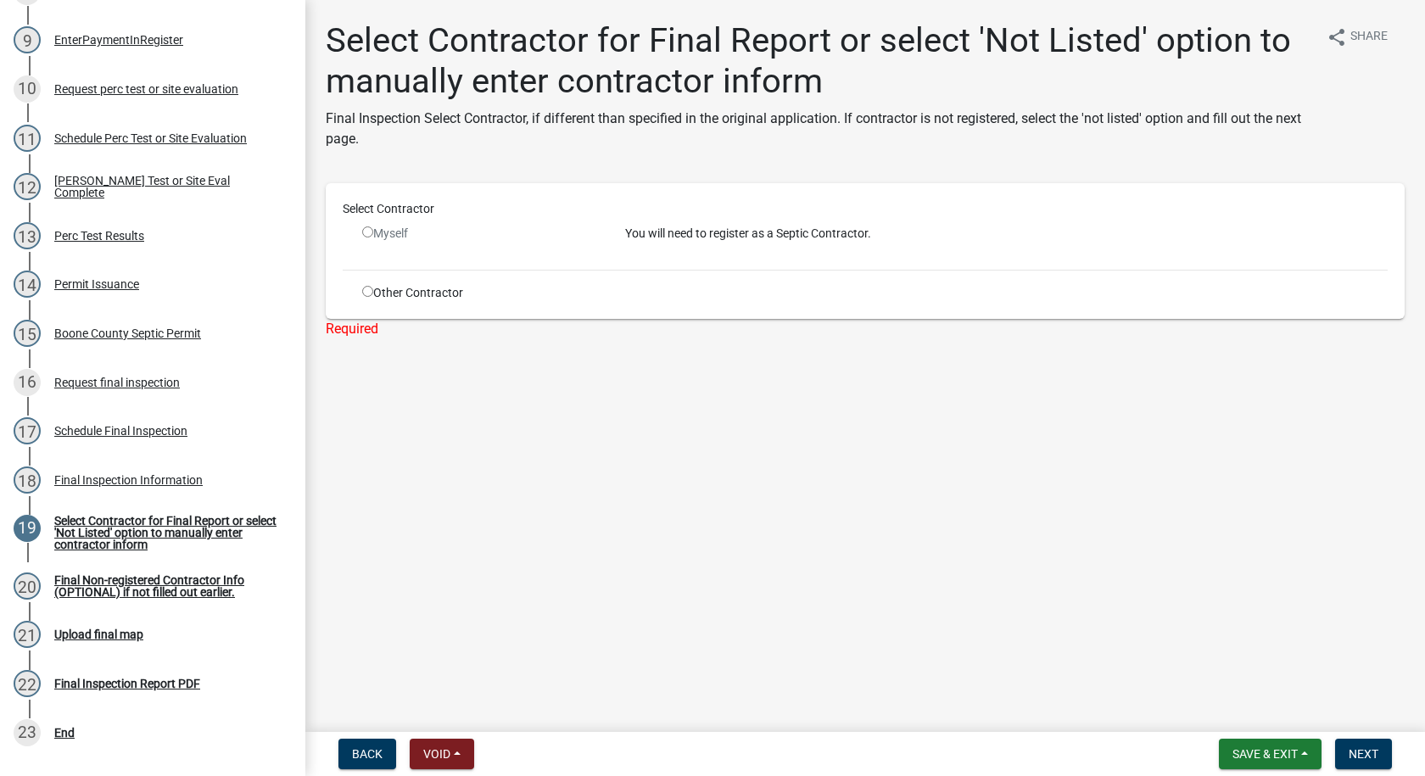
click at [363, 230] on input "radio" at bounding box center [367, 232] width 11 height 11
click at [363, 232] on input "radio" at bounding box center [367, 232] width 11 height 11
click at [366, 232] on input "radio" at bounding box center [367, 232] width 11 height 11
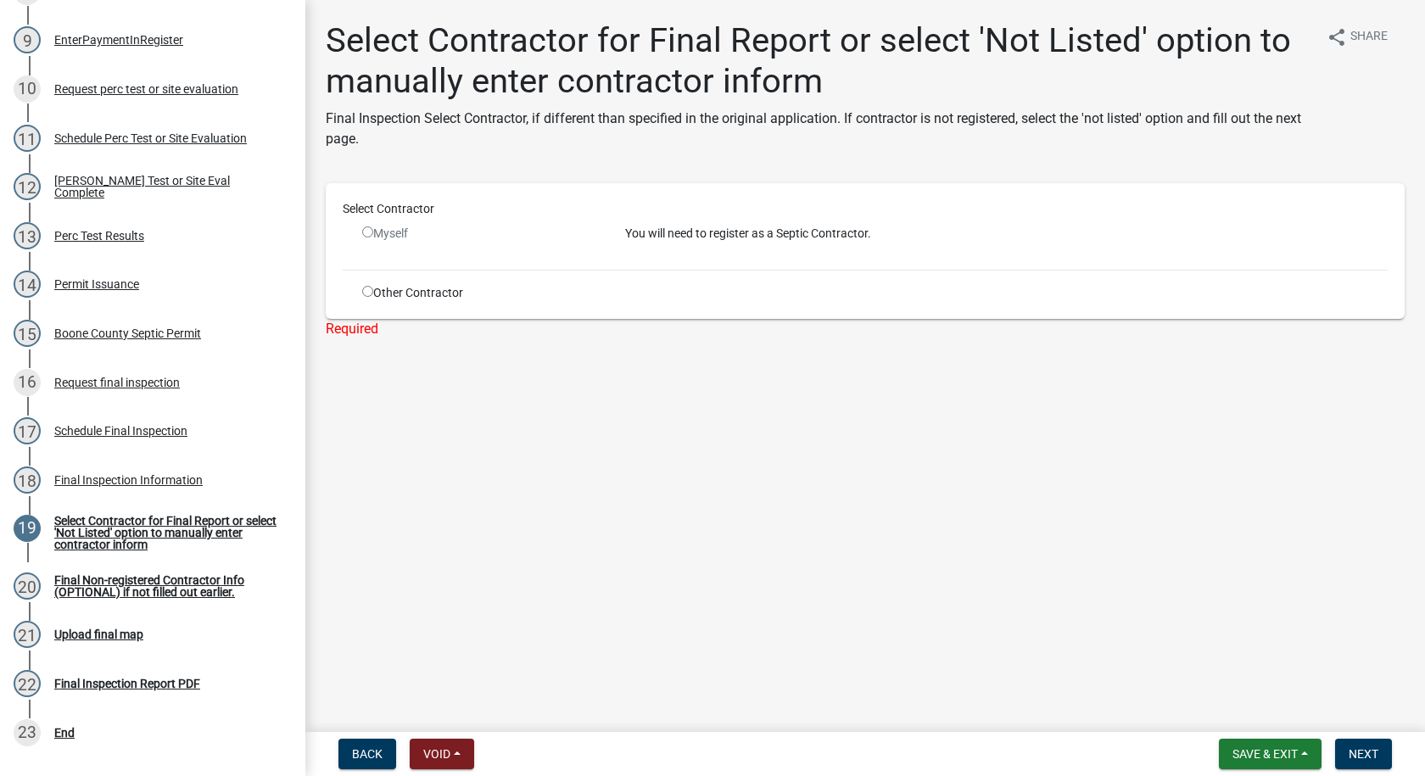
click at [367, 232] on input "radio" at bounding box center [367, 232] width 11 height 11
click at [369, 232] on input "radio" at bounding box center [367, 232] width 11 height 11
radio input "false"
click at [373, 232] on div "Myself" at bounding box center [481, 234] width 238 height 18
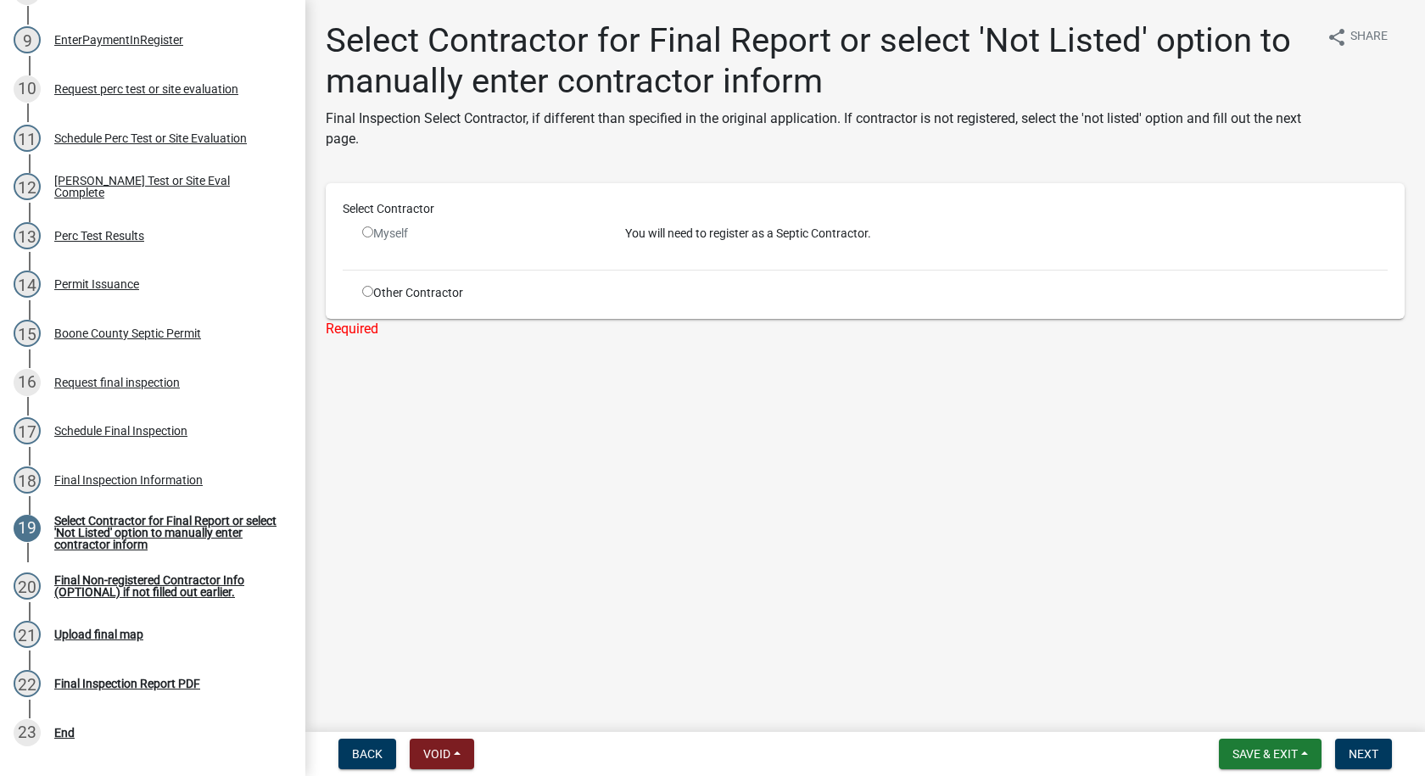
click at [367, 293] on input "radio" at bounding box center [367, 291] width 11 height 11
radio input "true"
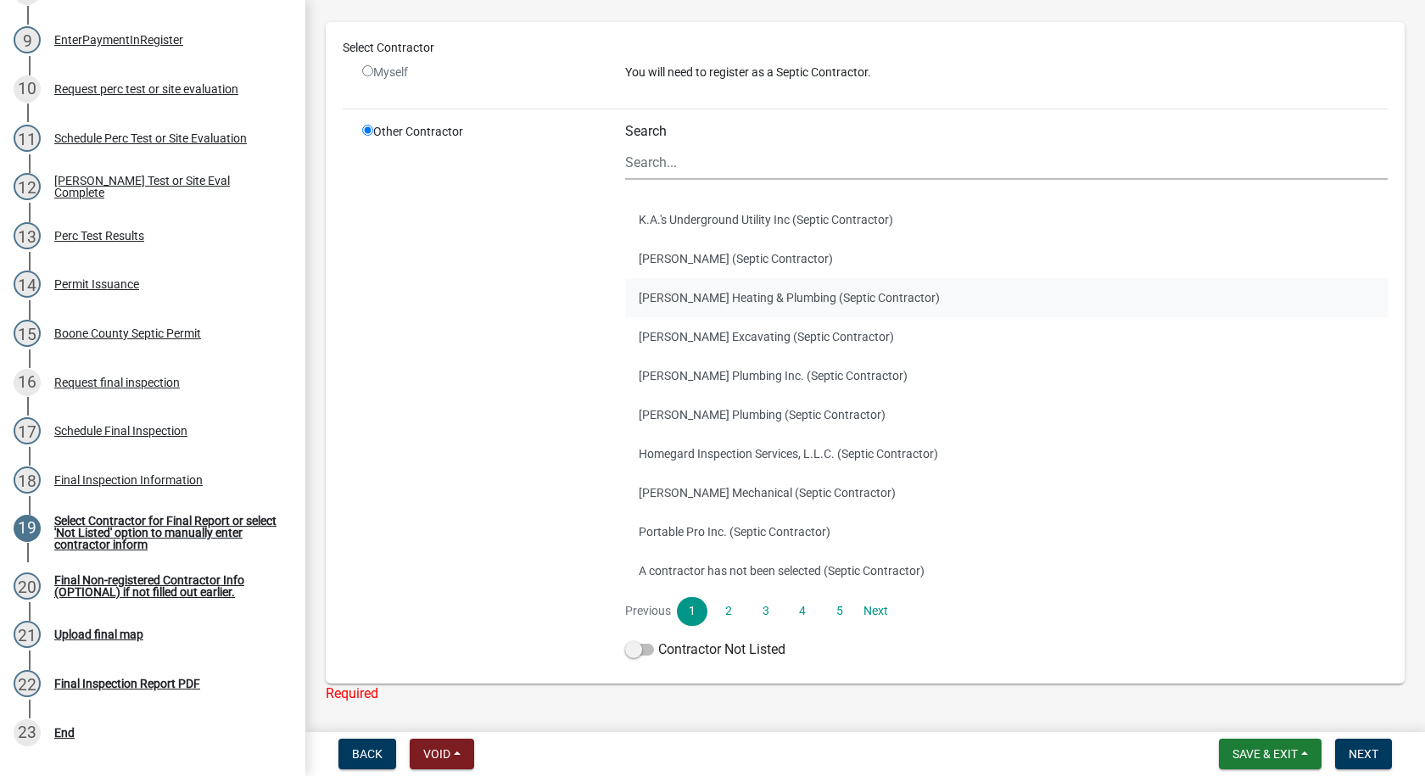
scroll to position [243, 0]
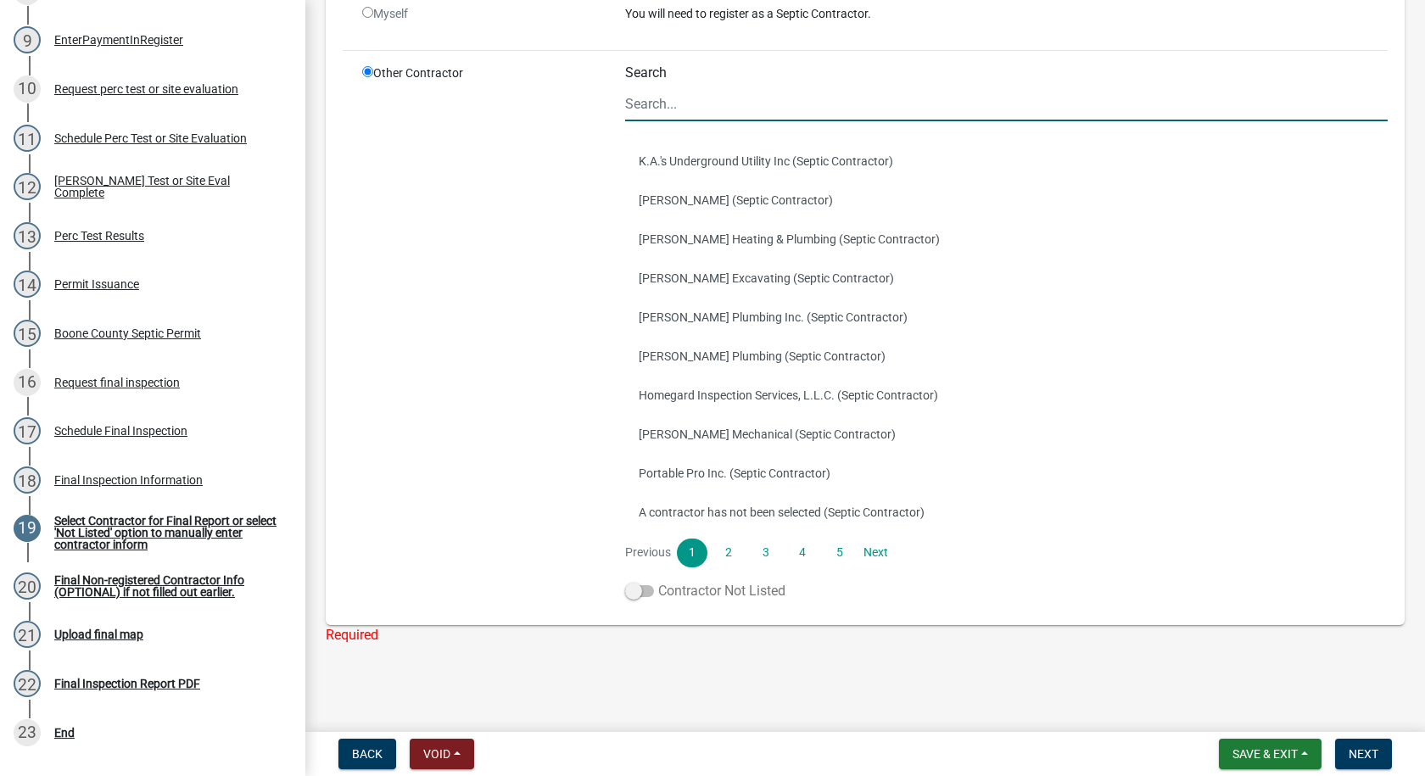
click at [635, 587] on span at bounding box center [639, 591] width 29 height 12
click at [658, 581] on input "Contractor Not Listed" at bounding box center [658, 581] width 0 height 0
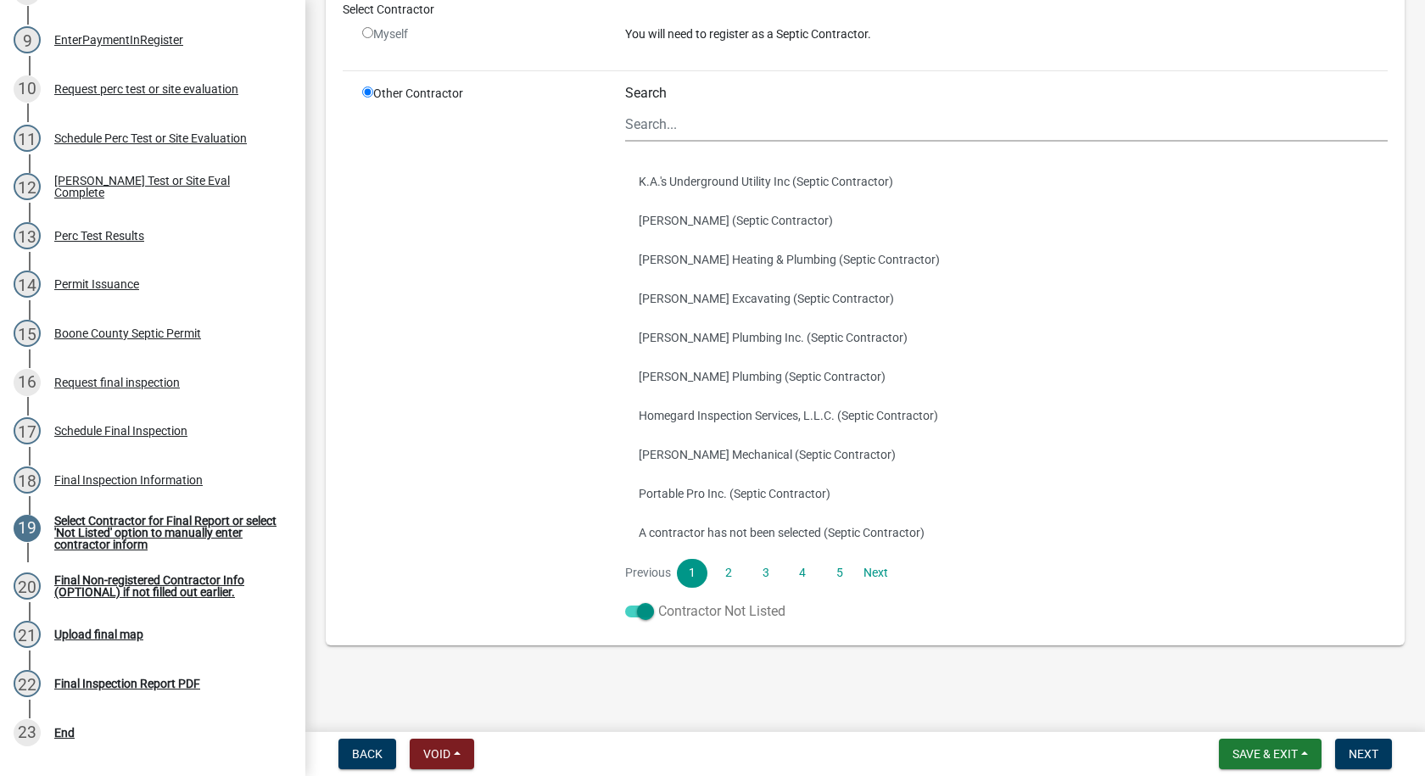
scroll to position [223, 0]
click at [1352, 761] on span "Next" at bounding box center [1364, 754] width 30 height 14
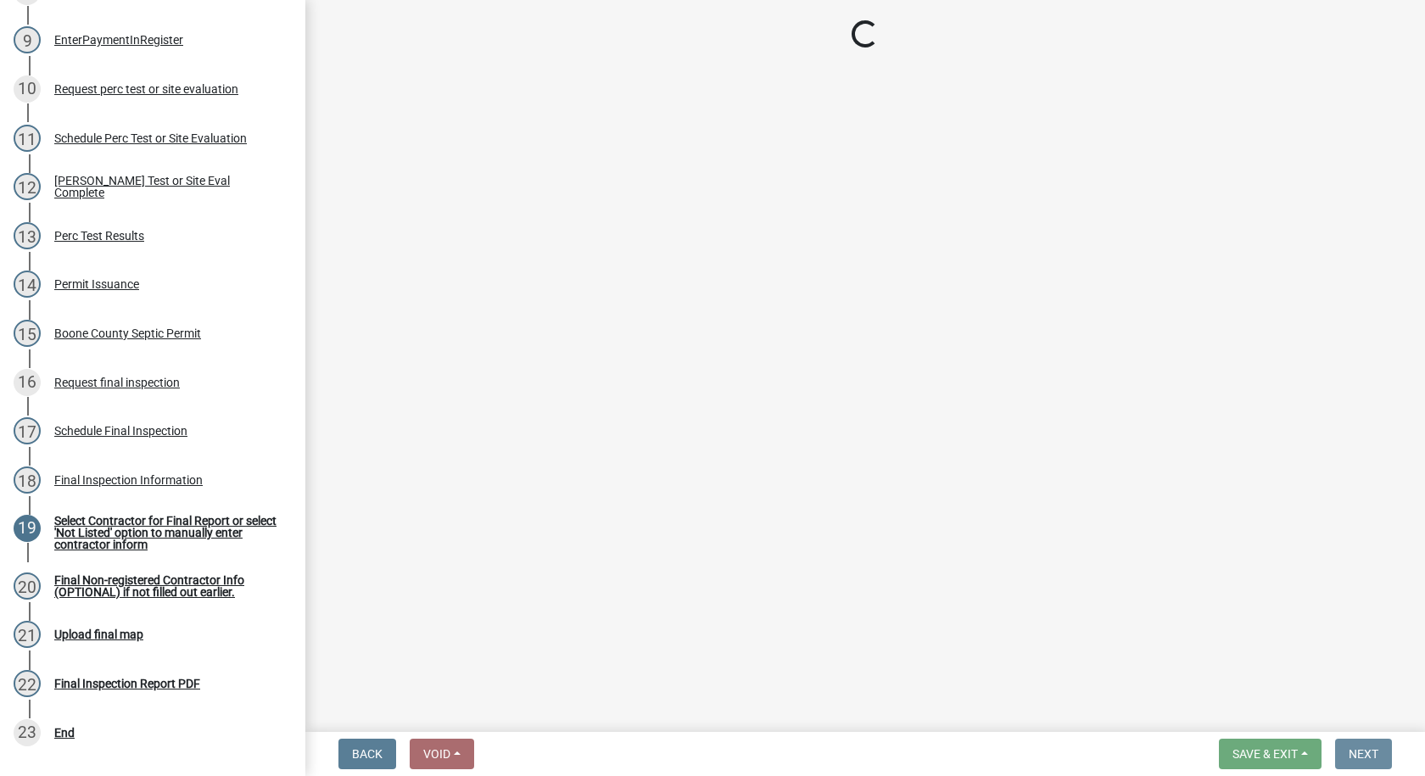
scroll to position [0, 0]
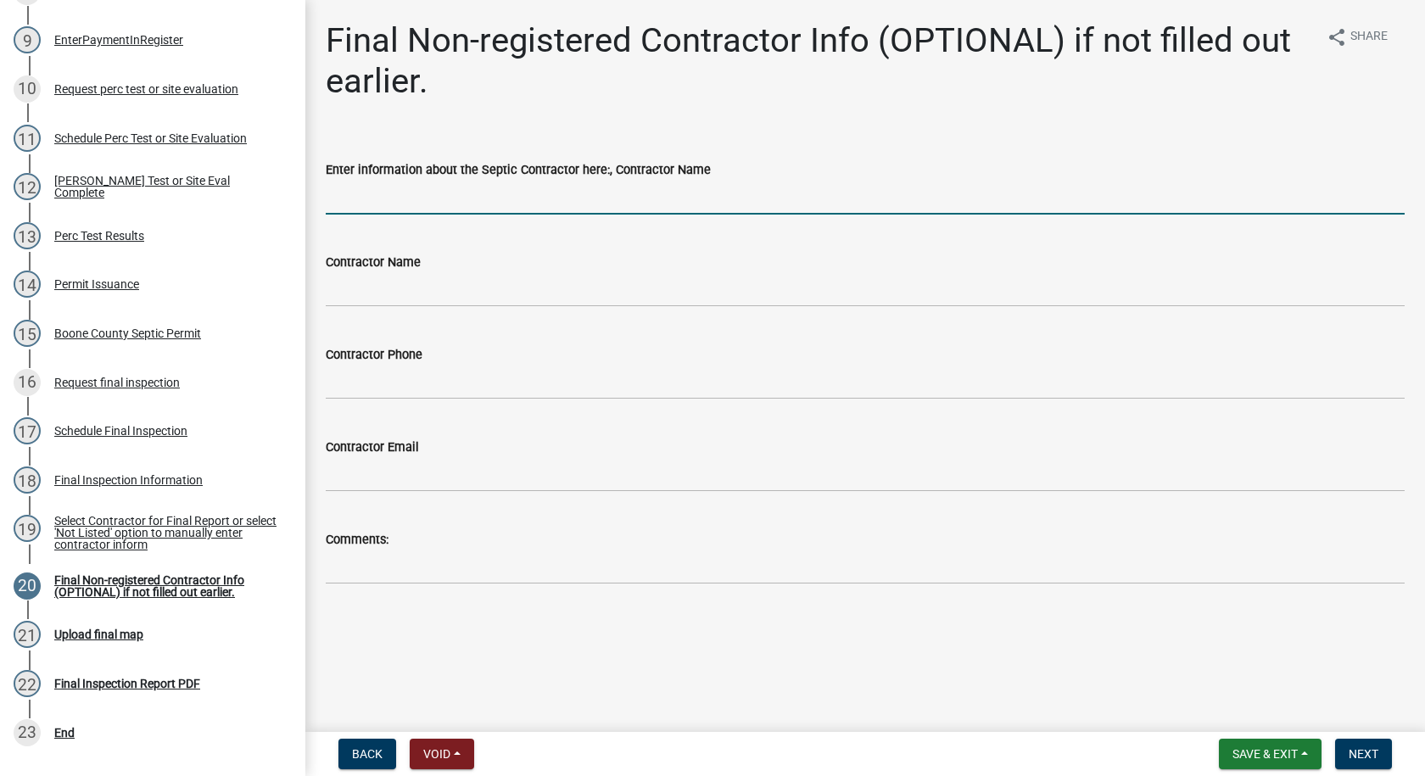
click at [357, 201] on input "Enter information about the Septic Contractor here:, Contractor Name" at bounding box center [865, 197] width 1079 height 35
type input "Homeowner"
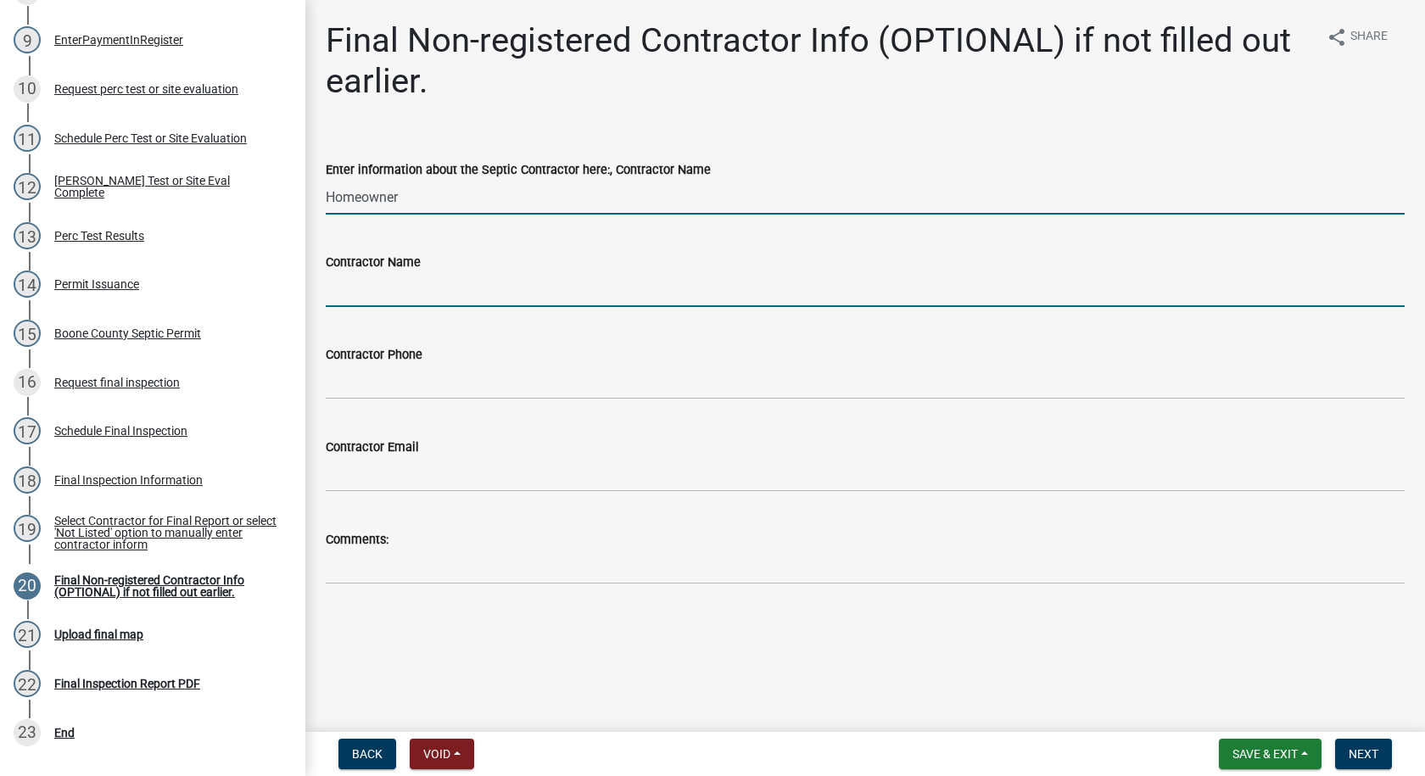
click at [361, 298] on input "Contractor Name" at bounding box center [865, 289] width 1079 height 35
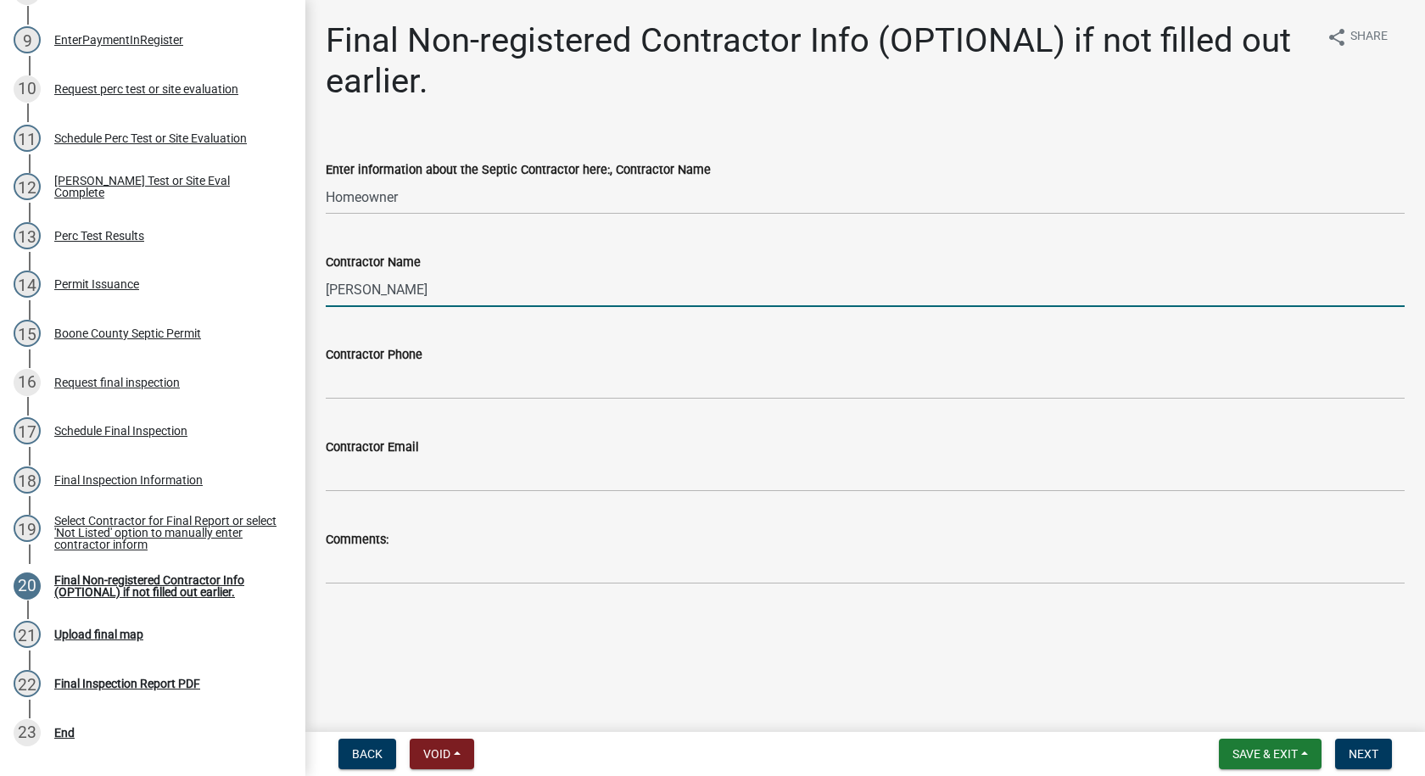
type input "[PERSON_NAME]"
click at [405, 390] on input "Contractor Phone" at bounding box center [865, 382] width 1079 height 35
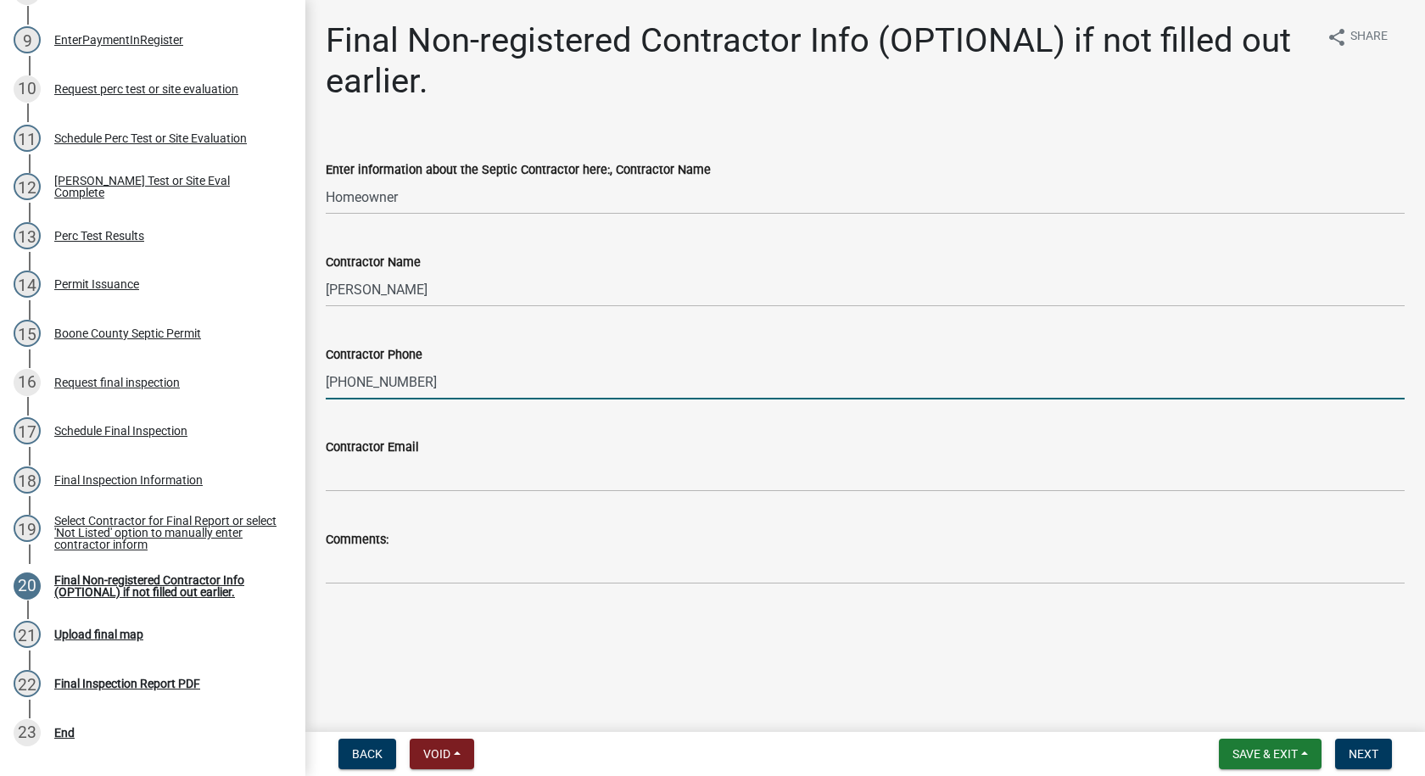
type input "[PHONE_NUMBER]"
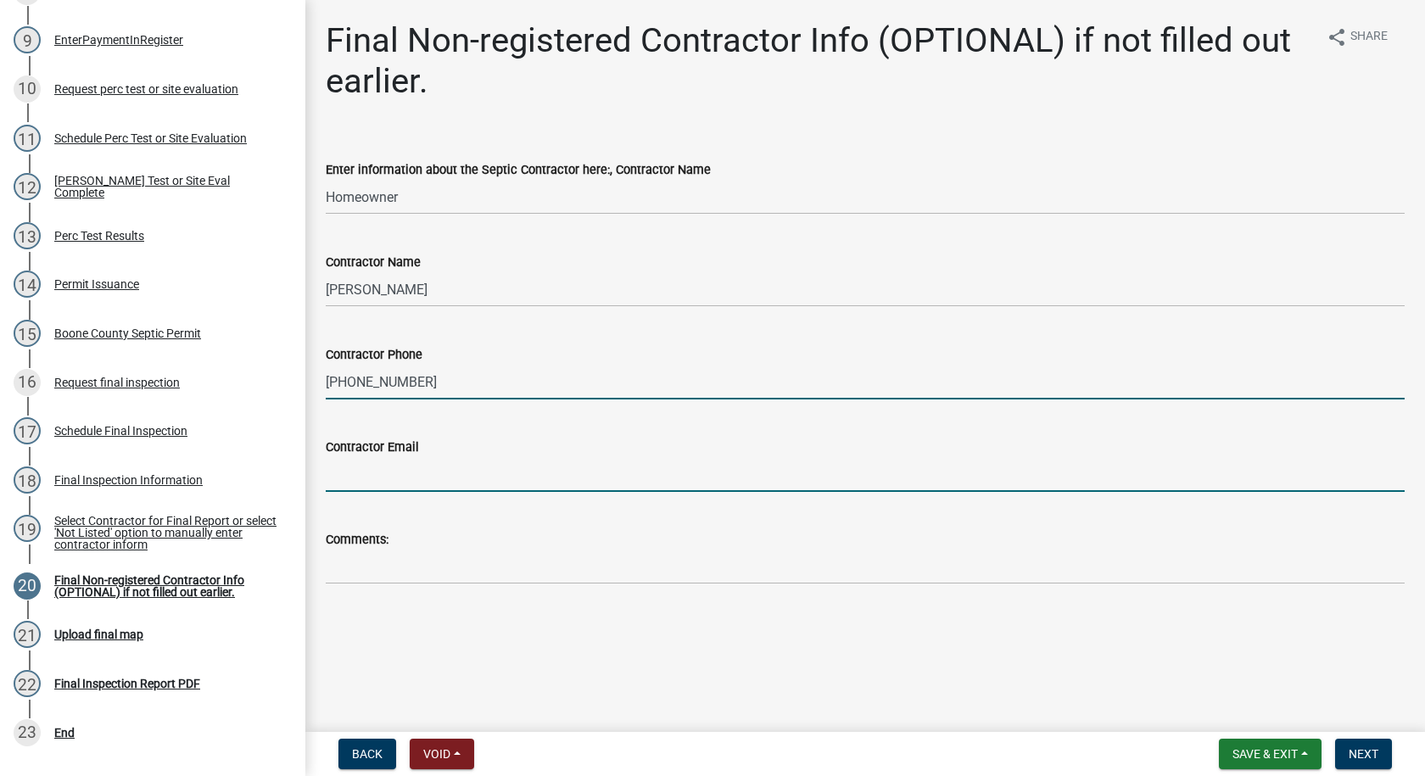
click at [361, 474] on input "Contractor Email" at bounding box center [865, 474] width 1079 height 35
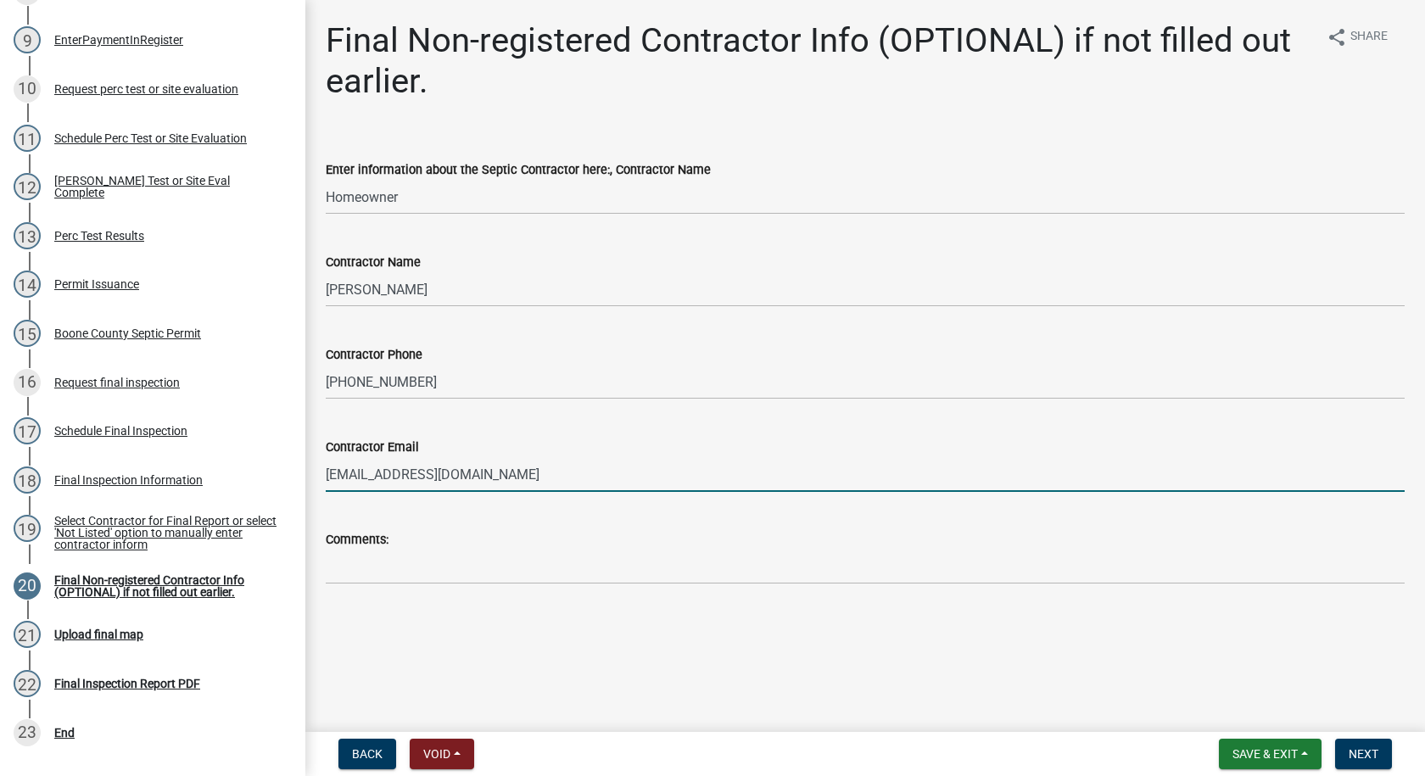
type input "[EMAIL_ADDRESS][DOMAIN_NAME]"
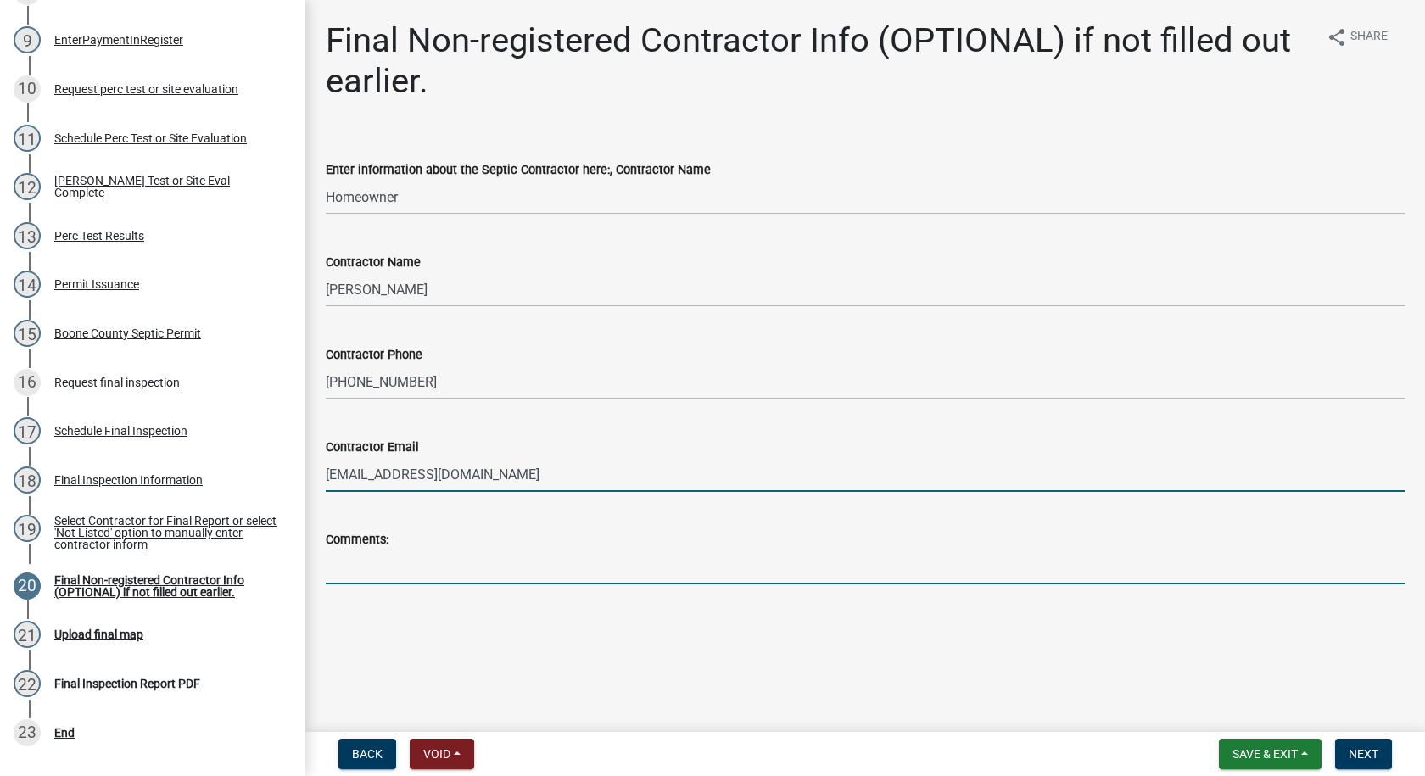
click at [333, 563] on input "Comments:" at bounding box center [865, 567] width 1079 height 35
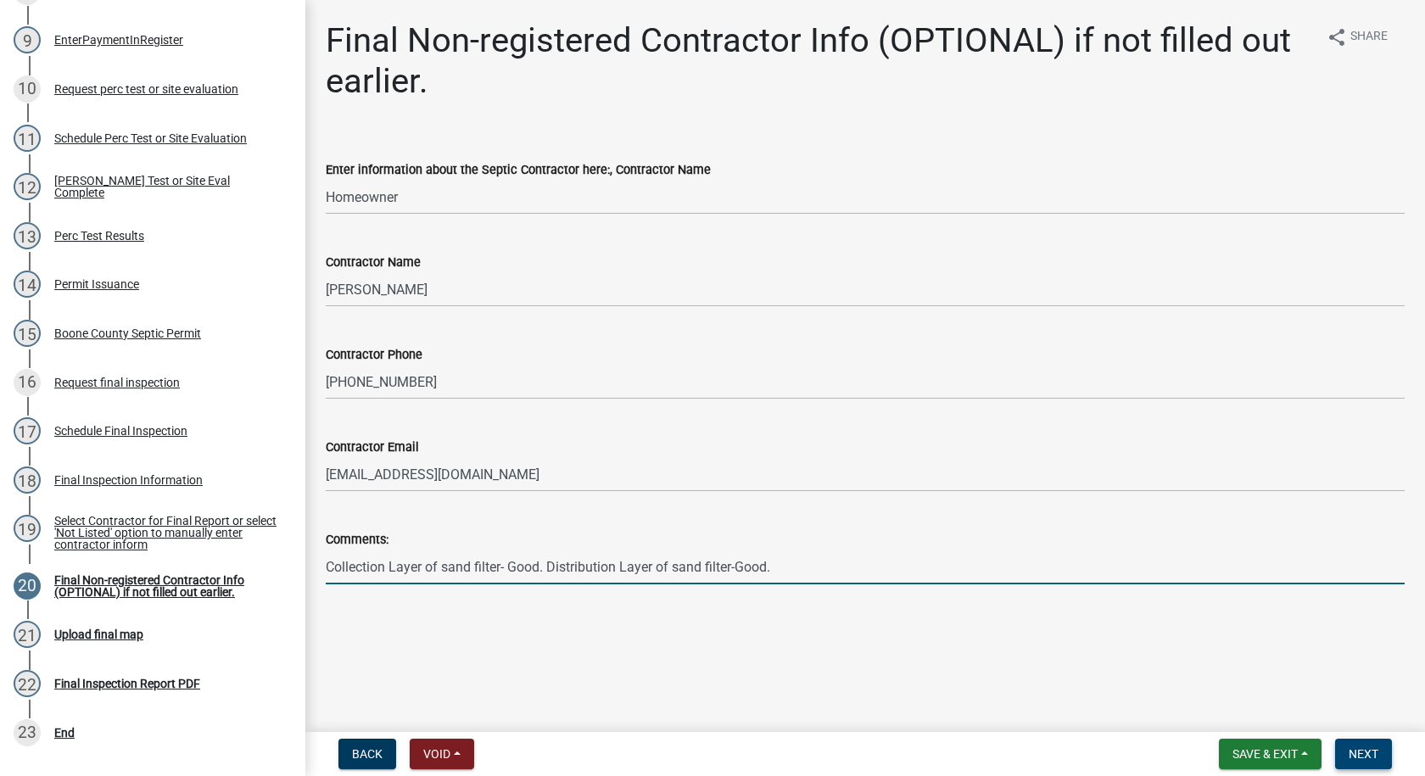
type input "Collection Layer of sand filter- Good. Distribution Layer of sand filter-Good."
click at [1352, 753] on span "Next" at bounding box center [1364, 754] width 30 height 14
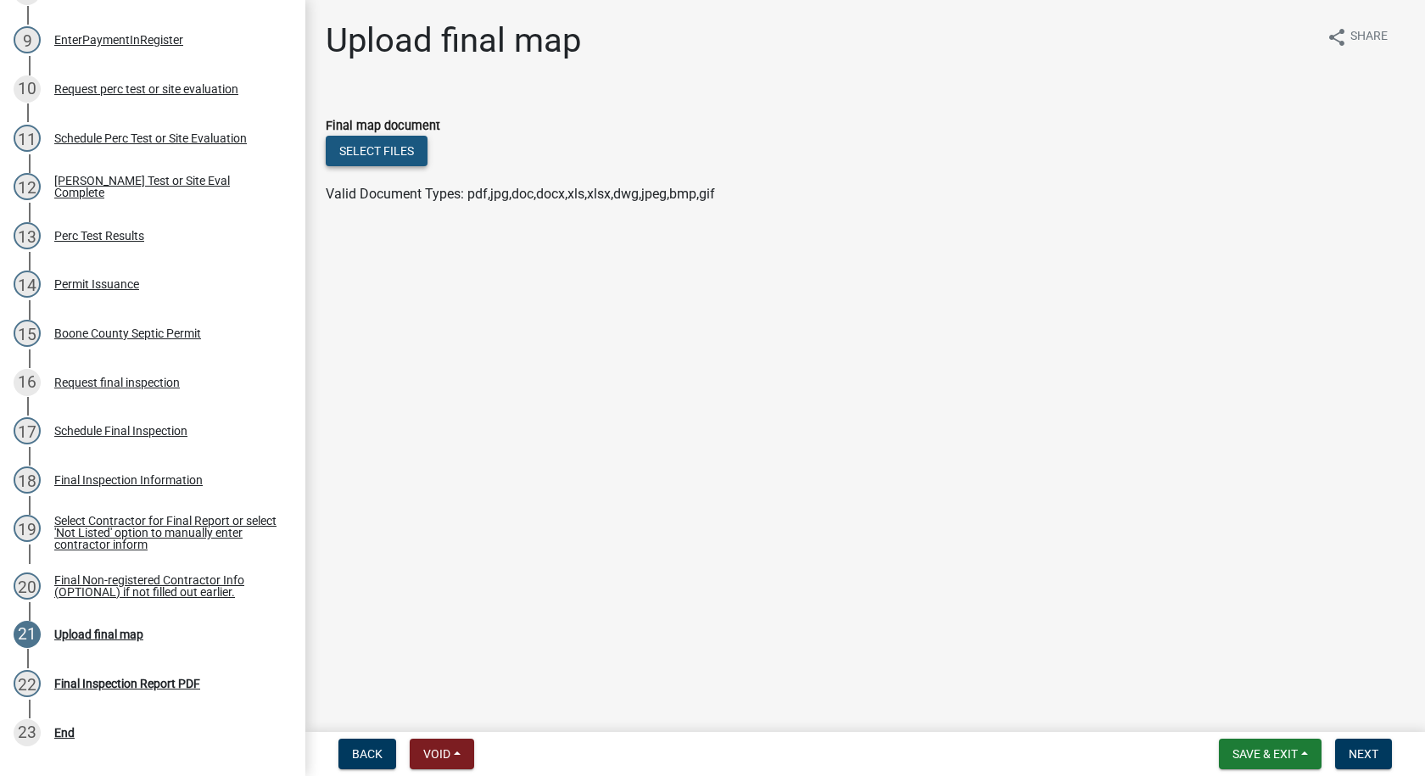
click at [384, 148] on button "Select files" at bounding box center [377, 151] width 102 height 31
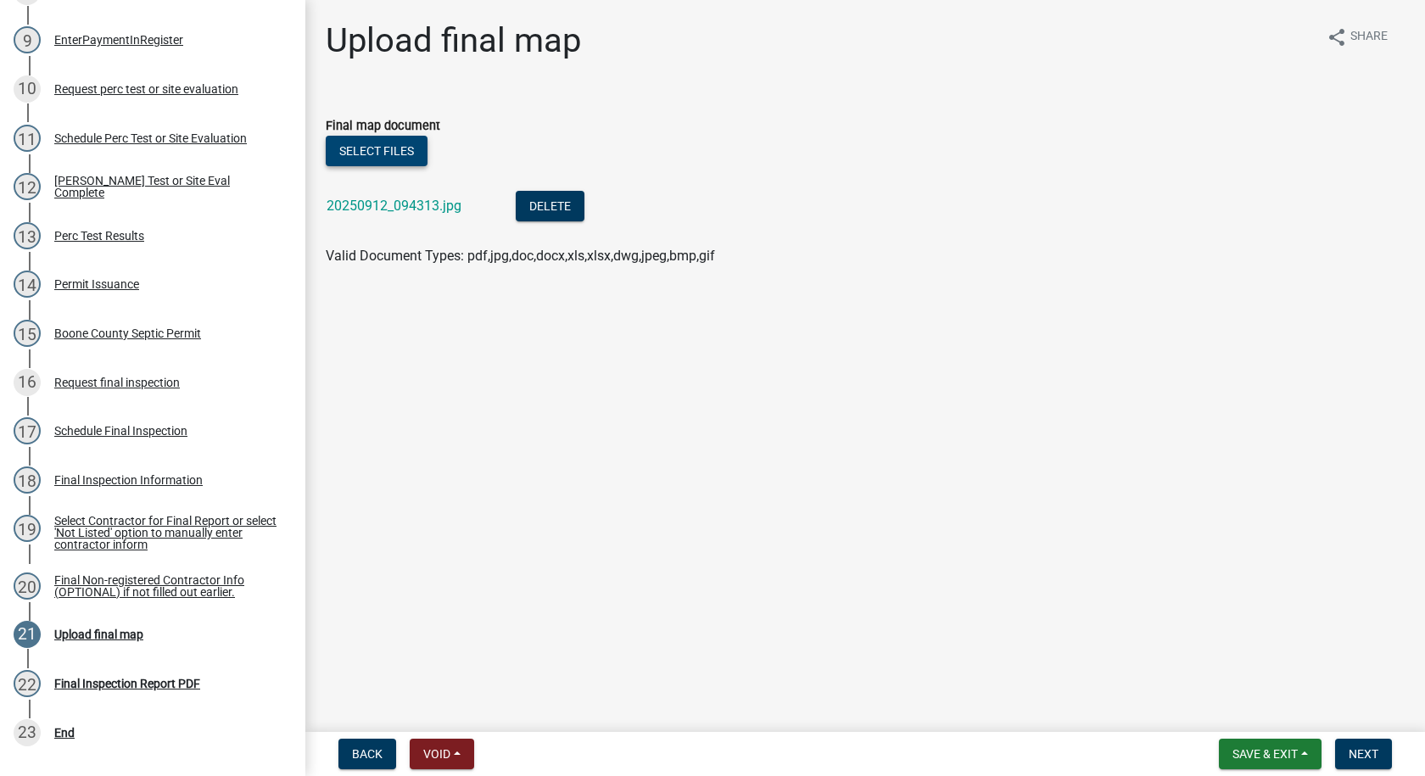
click at [414, 140] on button "Select files" at bounding box center [377, 151] width 102 height 31
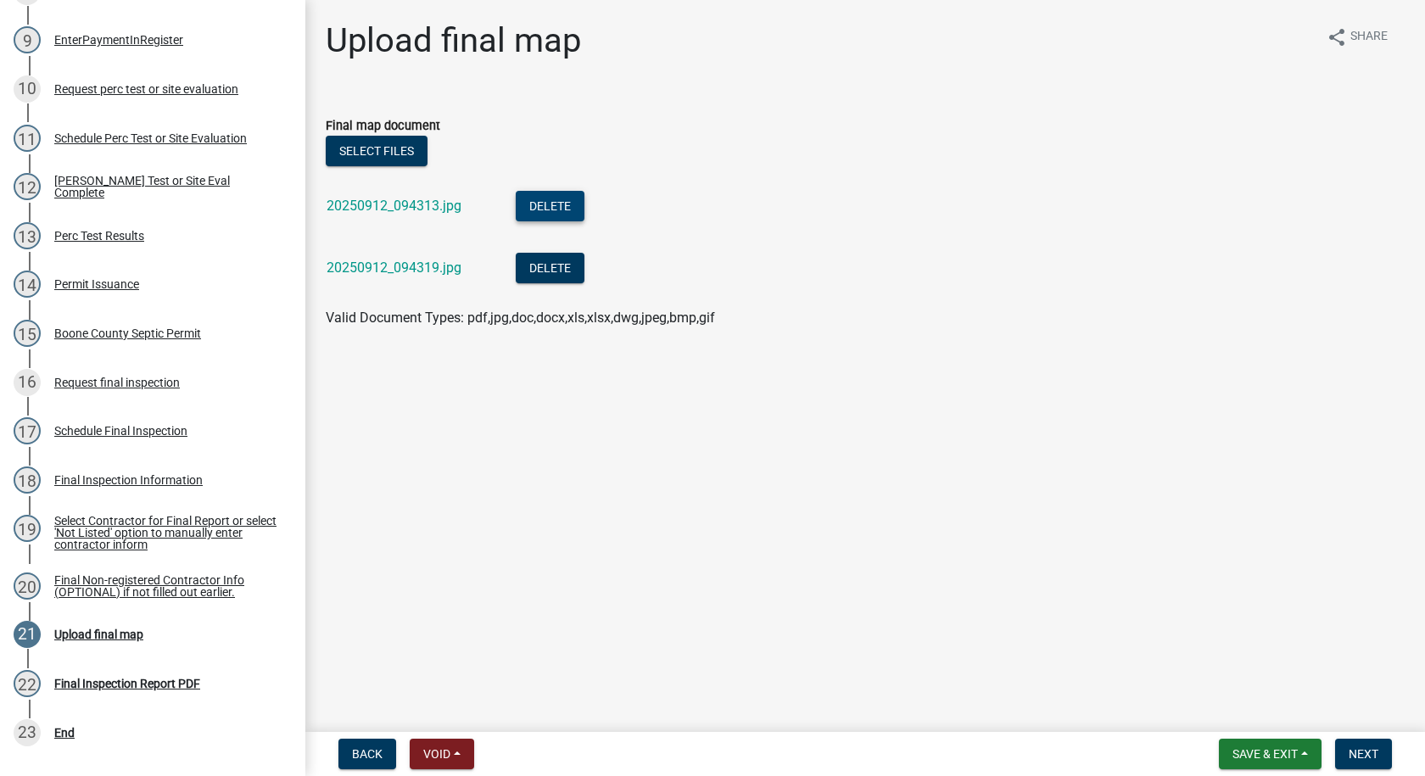
click at [569, 204] on button "Delete" at bounding box center [550, 206] width 69 height 31
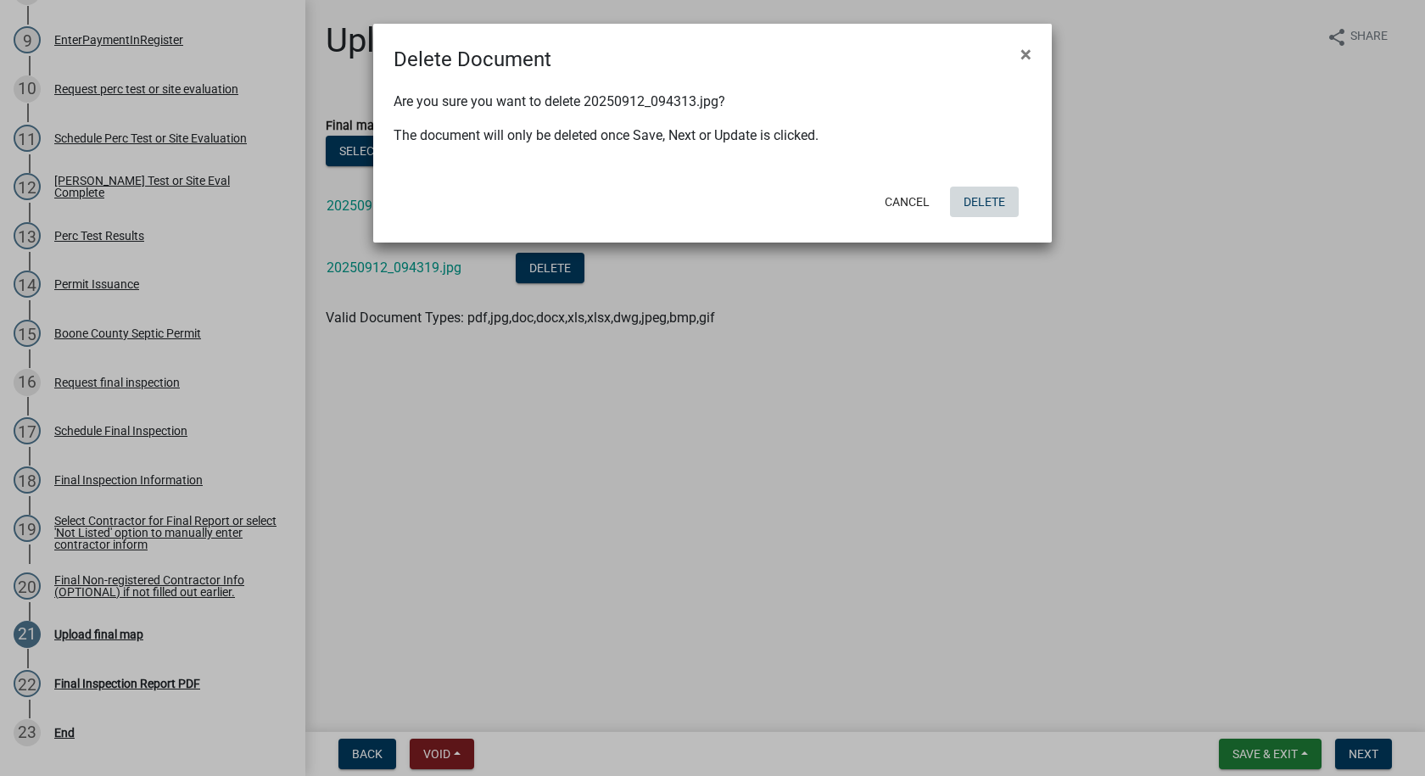
click at [976, 199] on button "Delete" at bounding box center [984, 202] width 69 height 31
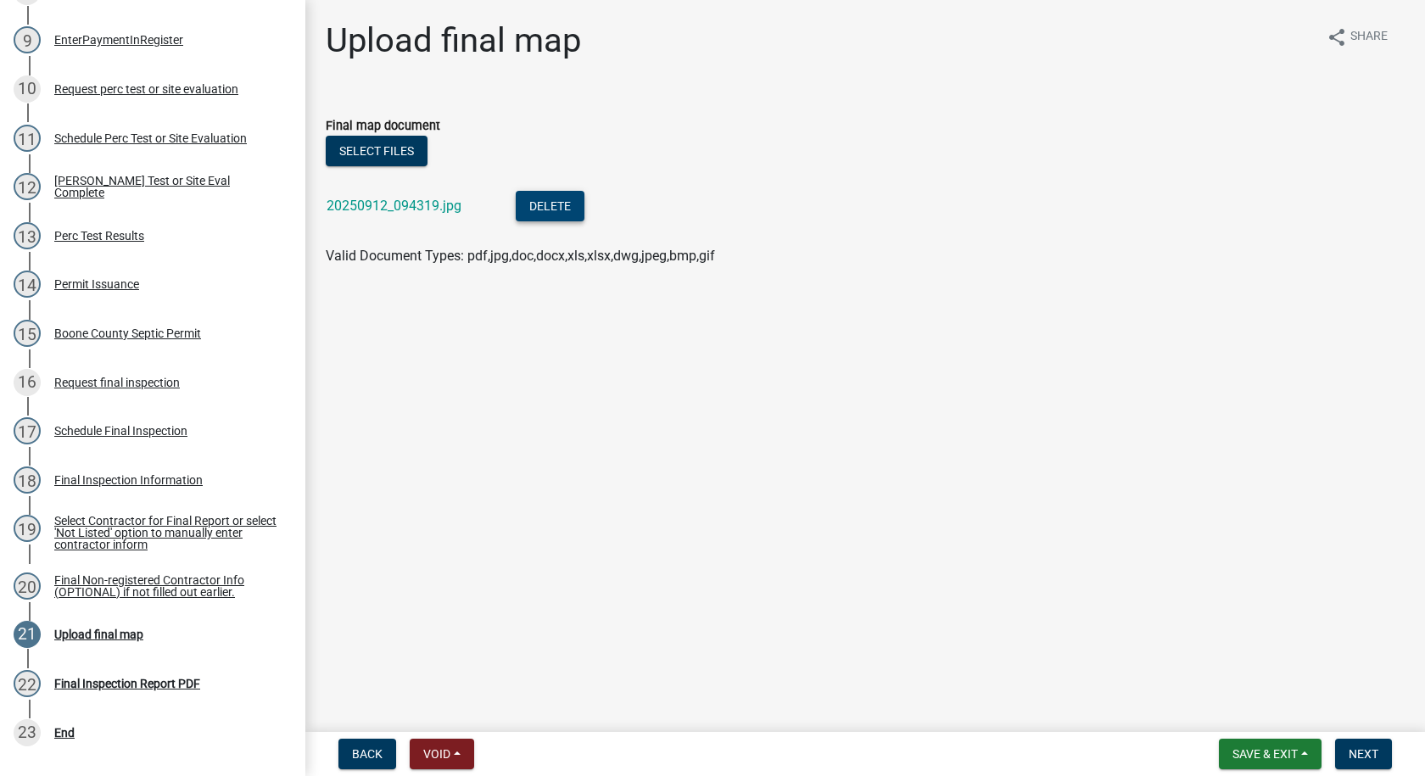
click at [560, 210] on button "Delete" at bounding box center [550, 206] width 69 height 31
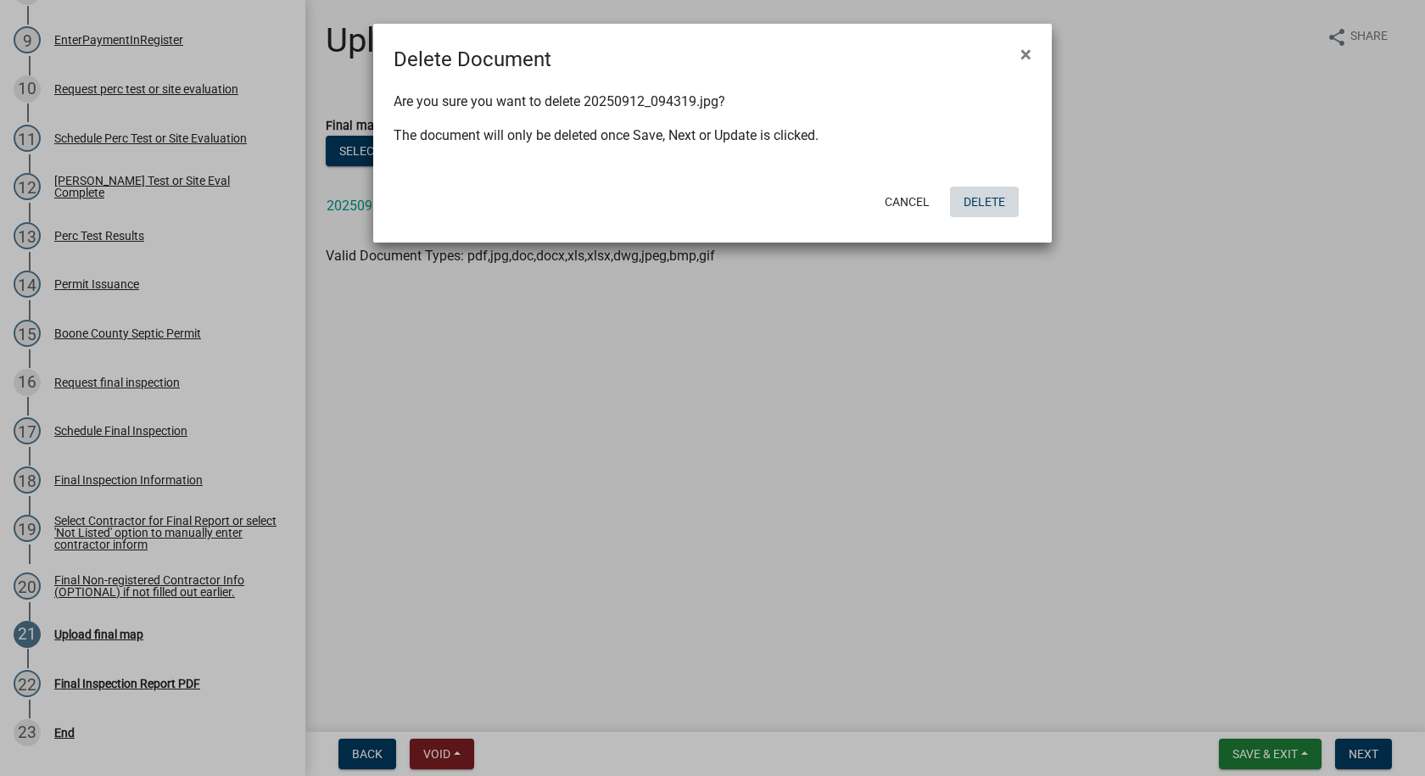
click at [991, 200] on button "Delete" at bounding box center [984, 202] width 69 height 31
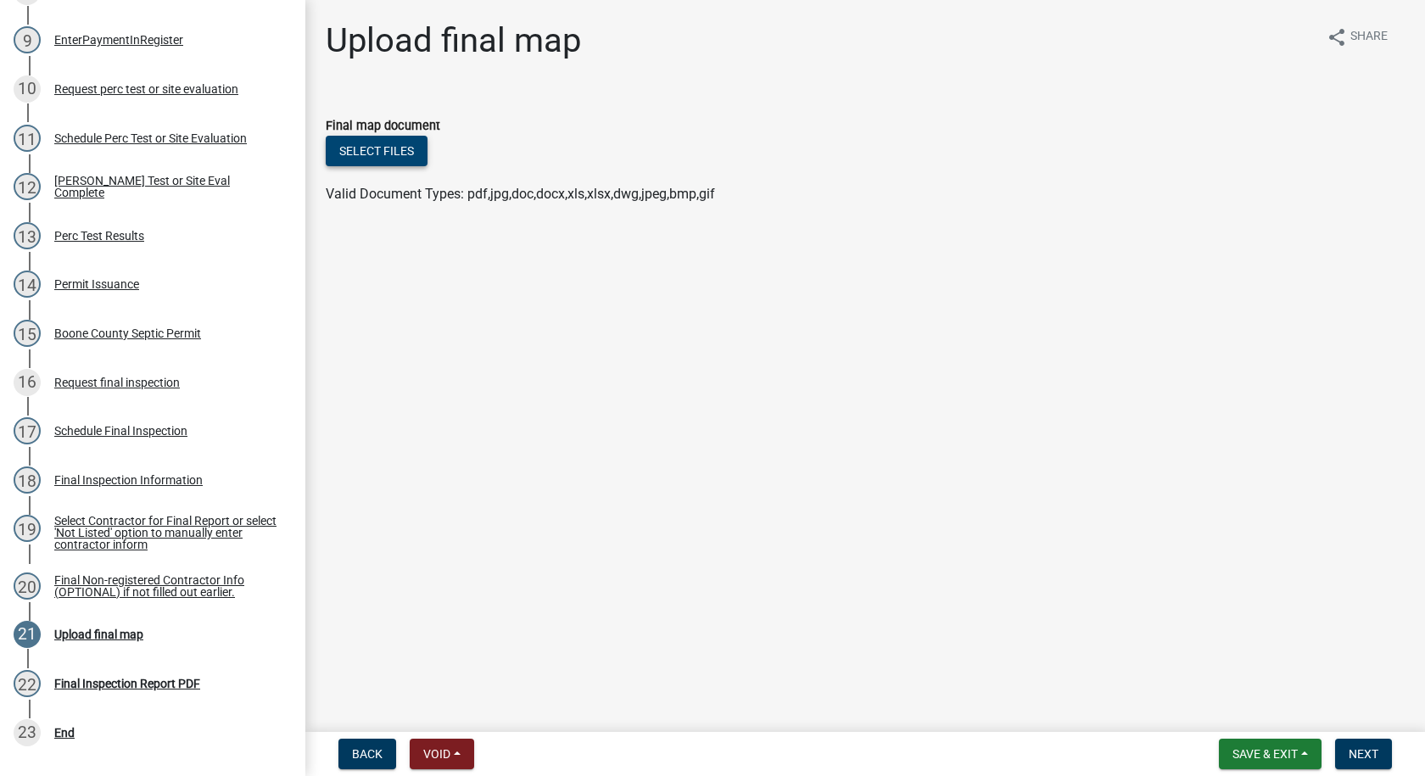
click at [406, 139] on button "Select files" at bounding box center [377, 151] width 102 height 31
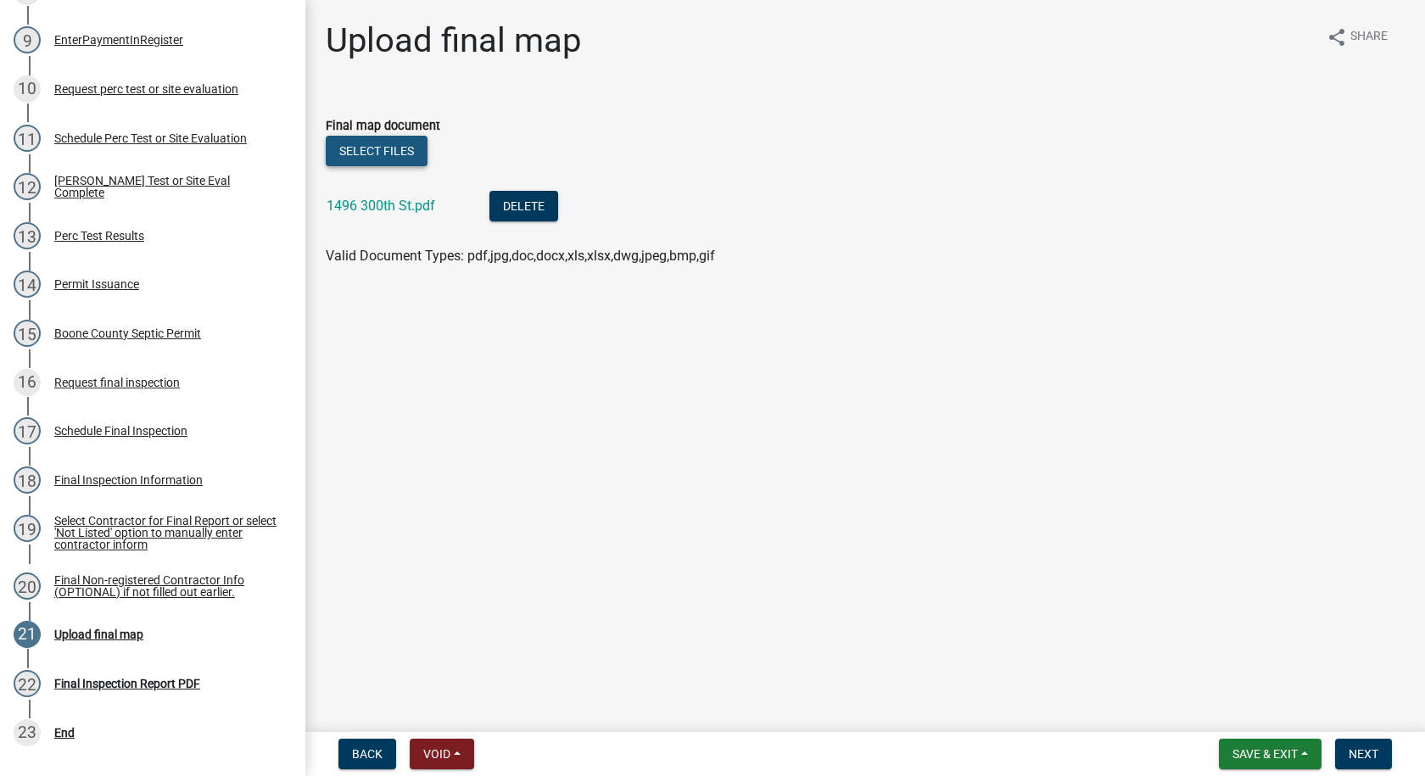
click at [387, 142] on button "Select files" at bounding box center [377, 151] width 102 height 31
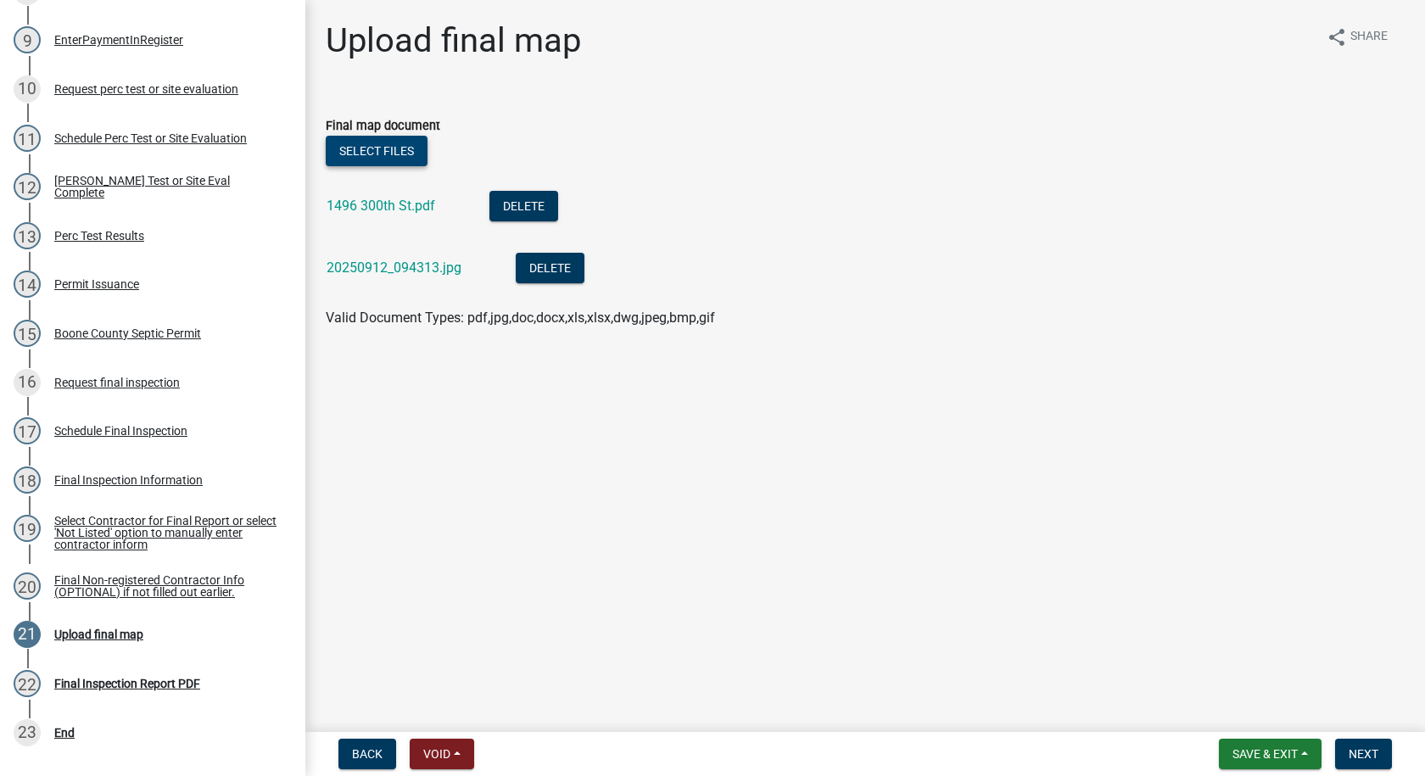
click at [403, 148] on button "Select files" at bounding box center [377, 151] width 102 height 31
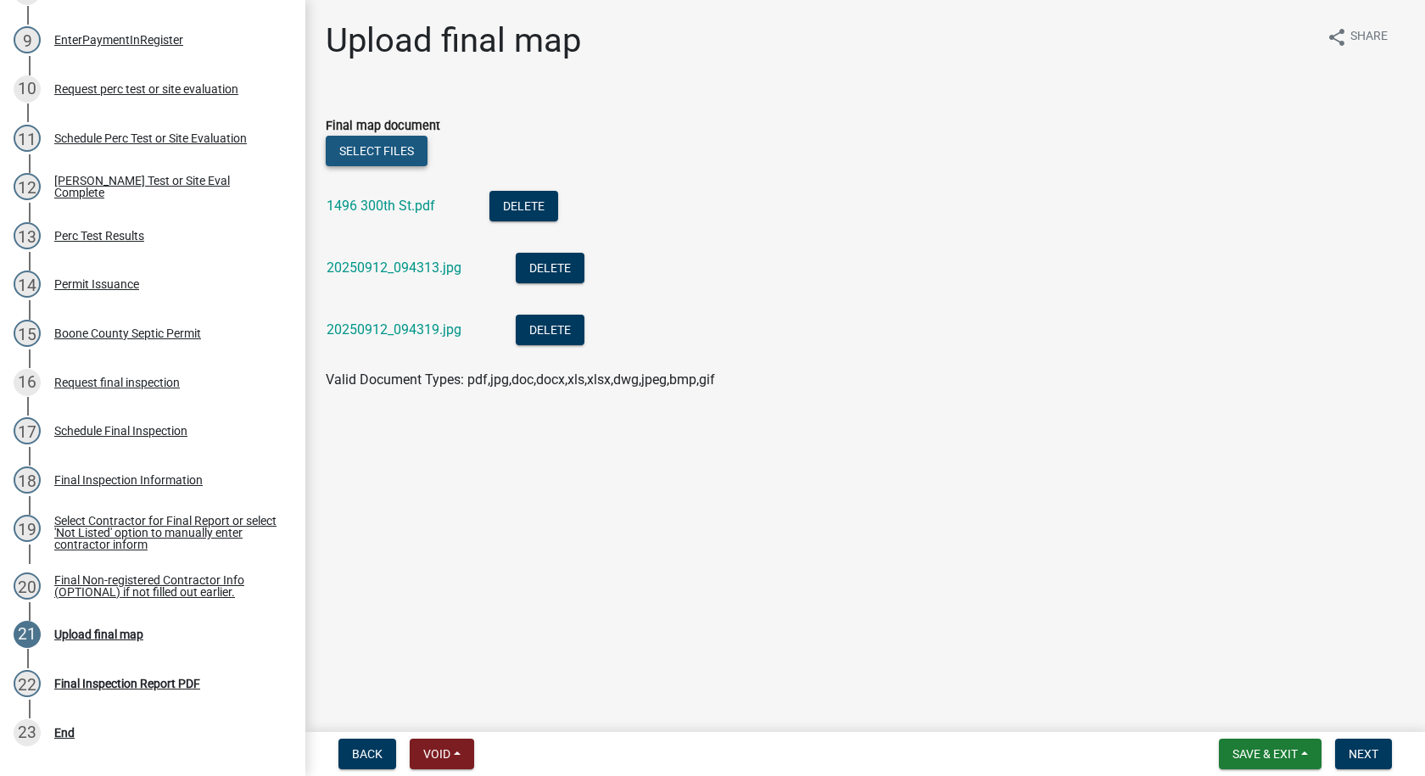
click at [415, 145] on button "Select files" at bounding box center [377, 151] width 102 height 31
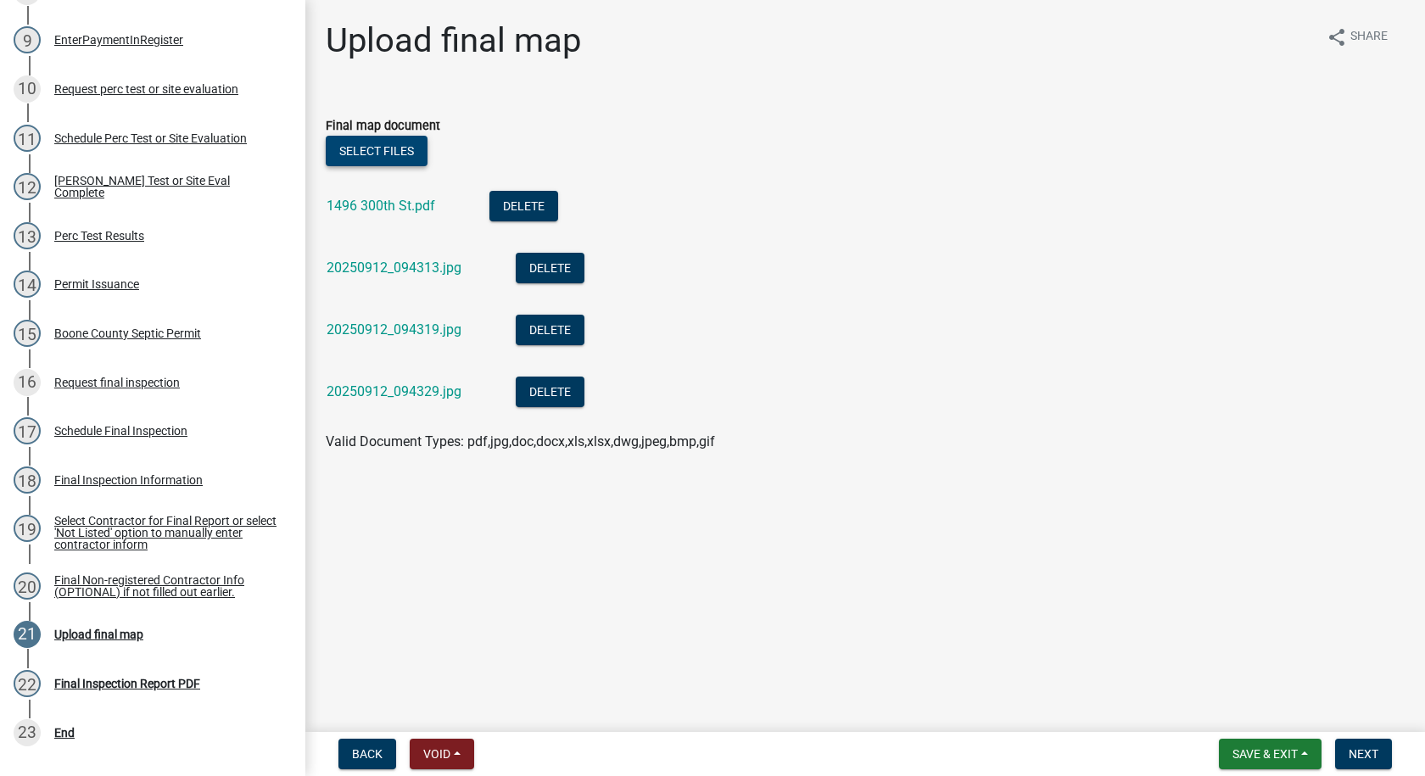
click at [395, 148] on button "Select files" at bounding box center [377, 151] width 102 height 31
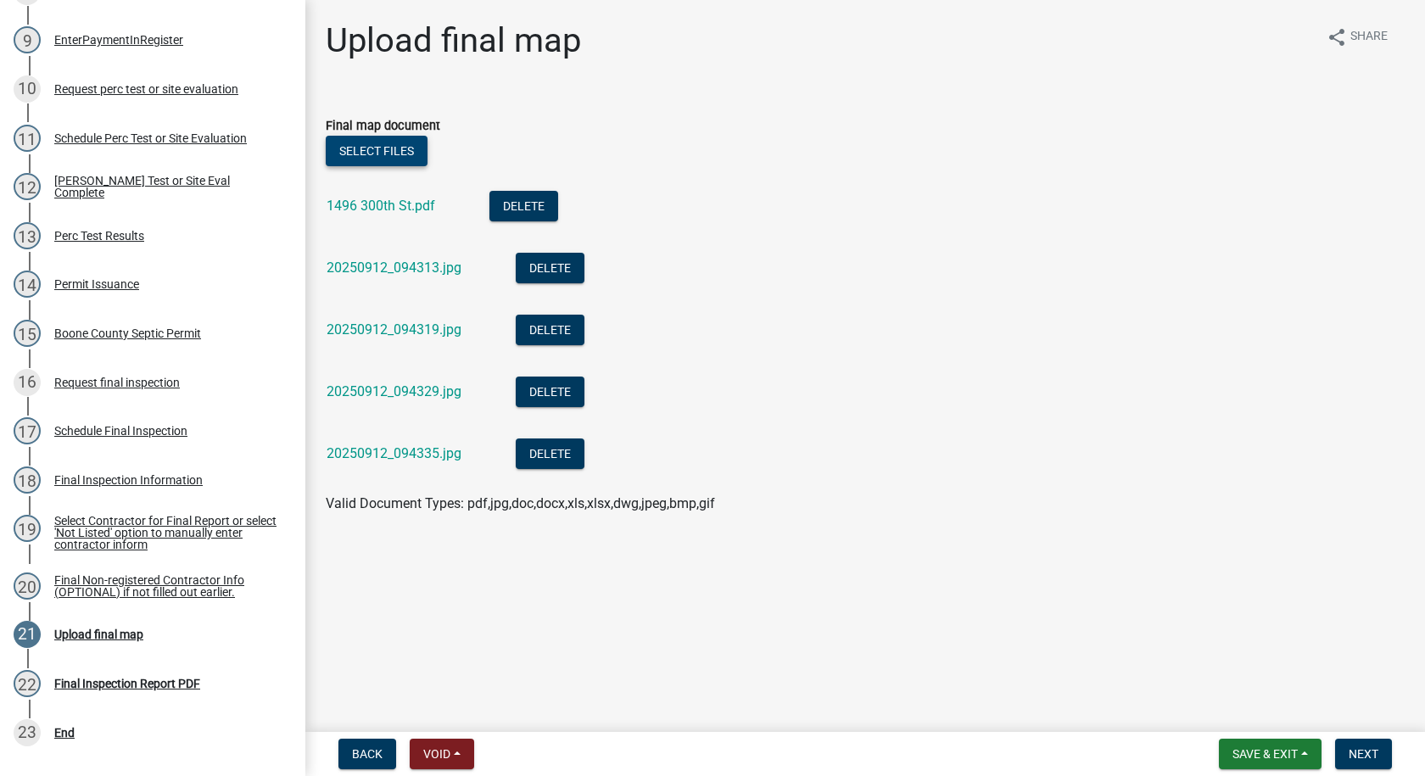
click at [393, 154] on button "Select files" at bounding box center [377, 151] width 102 height 31
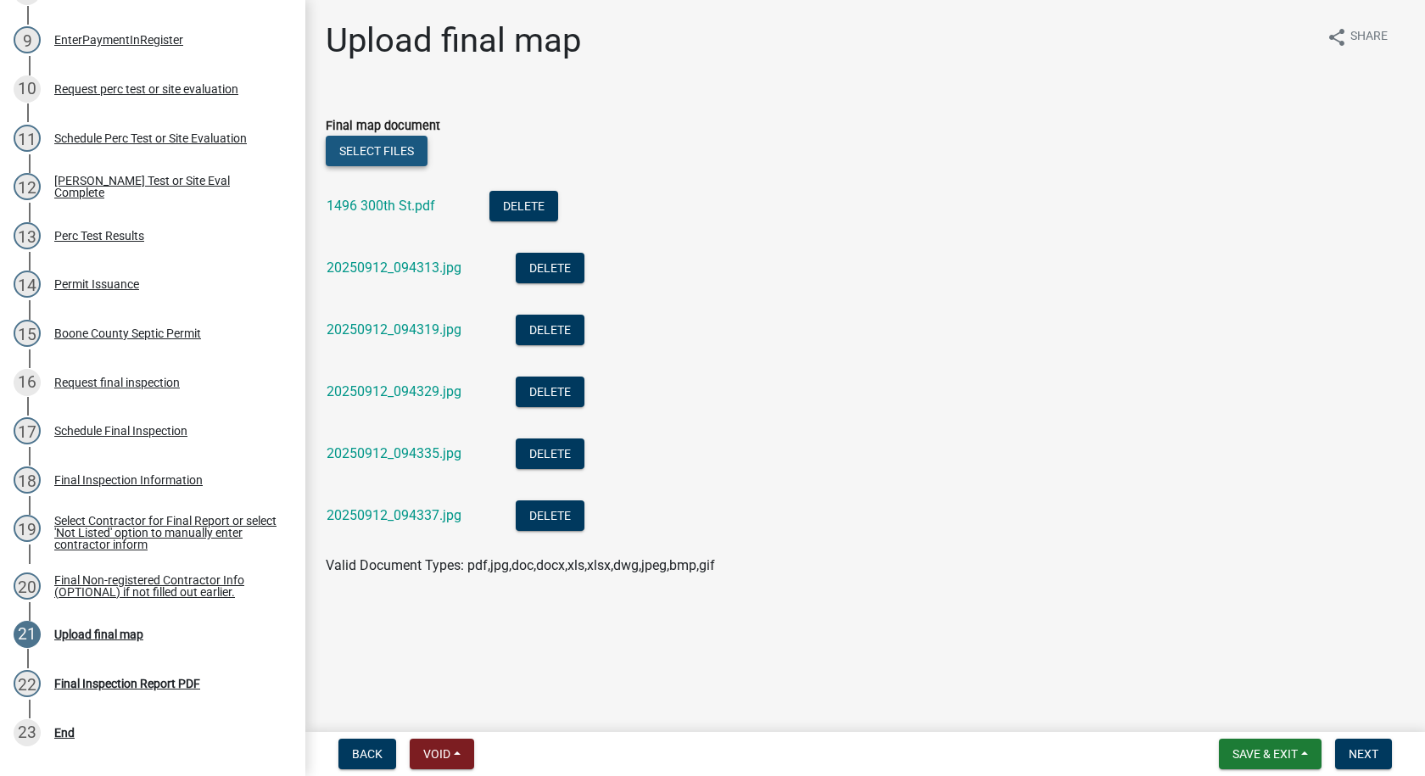
click at [389, 151] on button "Select files" at bounding box center [377, 151] width 102 height 31
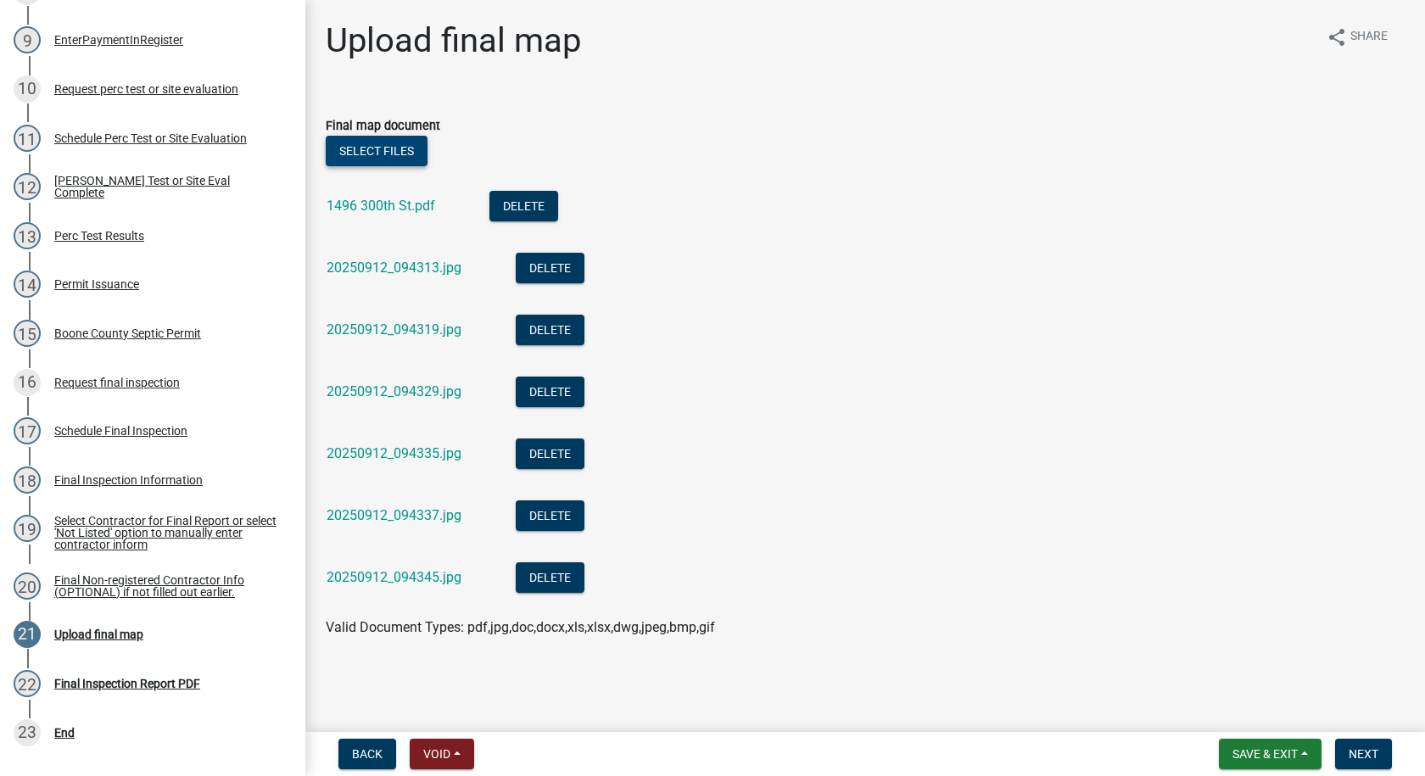
click at [383, 154] on button "Select files" at bounding box center [377, 151] width 102 height 31
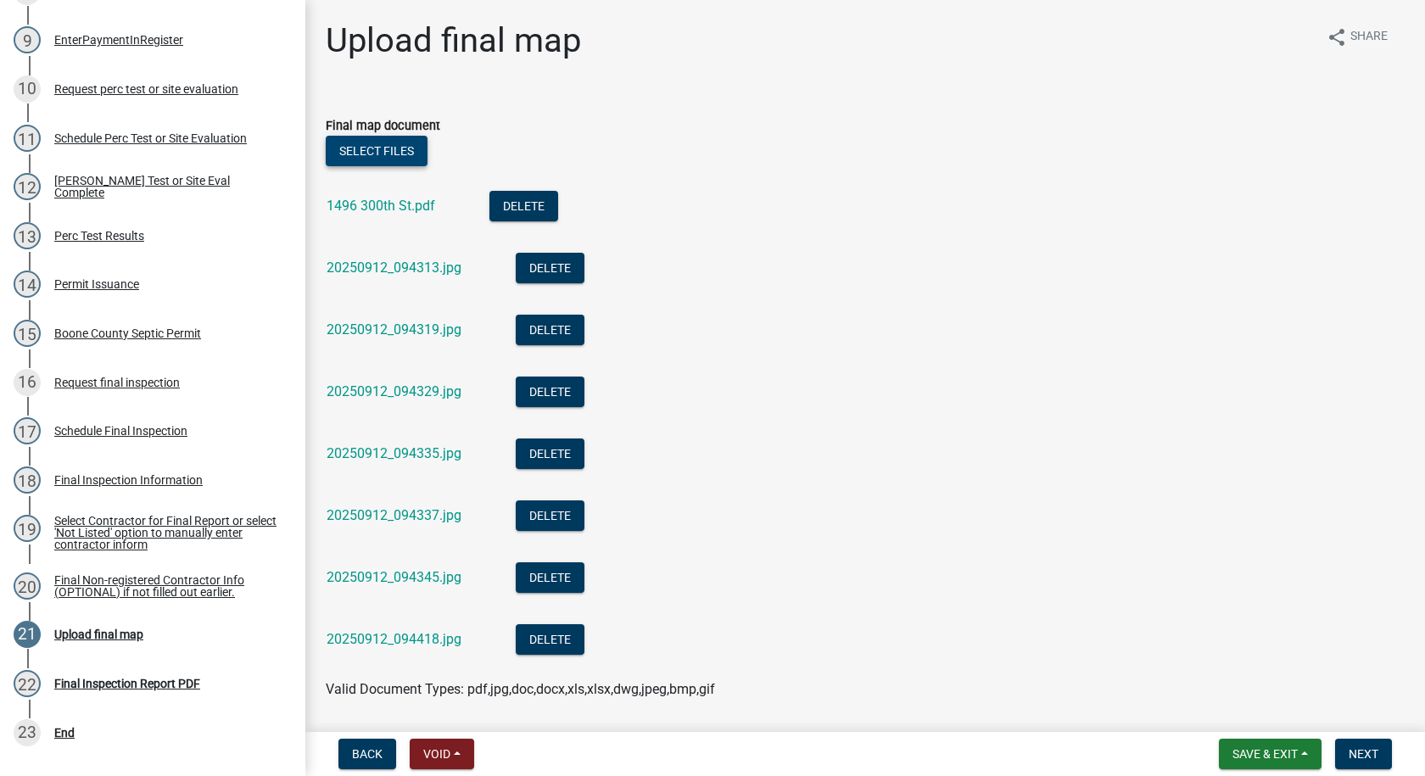
click at [405, 150] on button "Select files" at bounding box center [377, 151] width 102 height 31
click at [400, 148] on button "Select files" at bounding box center [377, 151] width 102 height 31
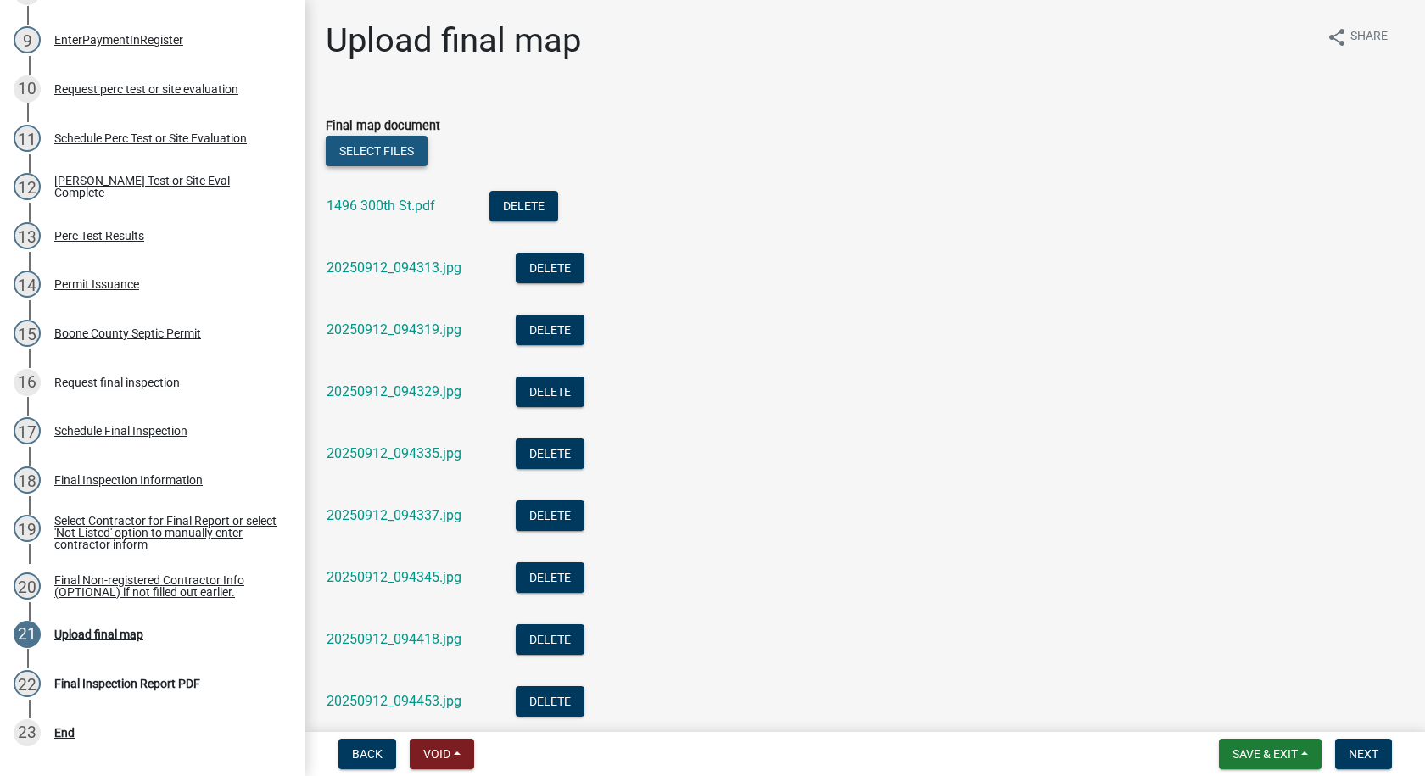
click at [412, 157] on button "Select files" at bounding box center [377, 151] width 102 height 31
